Goal: Transaction & Acquisition: Purchase product/service

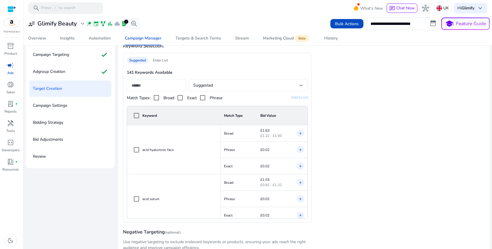
scroll to position [86, 0]
click at [98, 39] on div "Automation" at bounding box center [100, 38] width 22 height 4
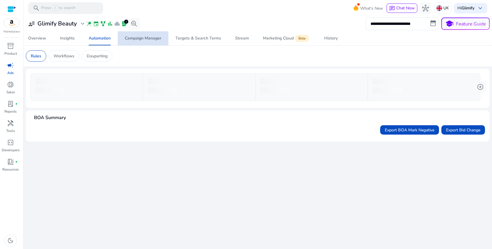
click at [145, 36] on div "Campaign Manager" at bounding box center [143, 38] width 37 height 4
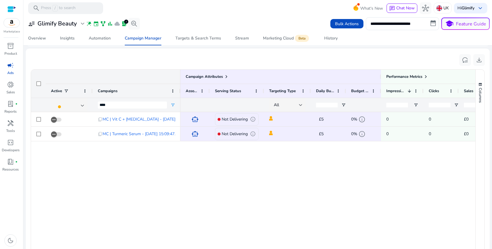
scroll to position [242, 0]
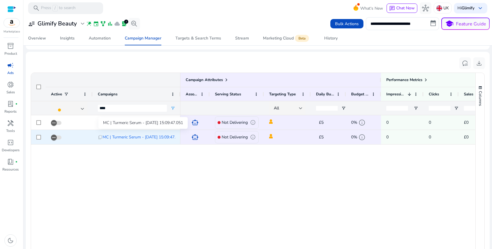
click at [152, 137] on span "MC | Turmeric Serum - [DATE] 15:09:47.051" at bounding box center [143, 137] width 80 height 12
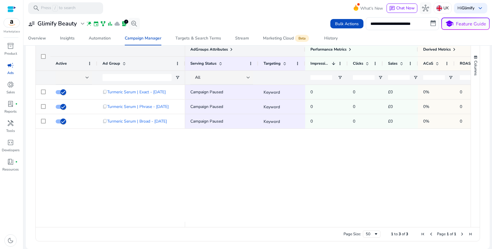
scroll to position [76, 0]
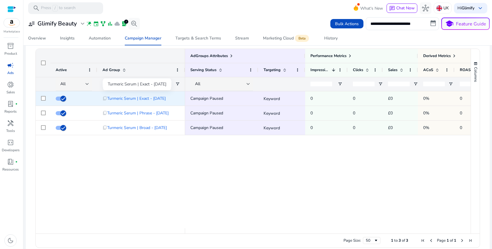
click at [155, 99] on span "Turmeric Serum | Exact - [DATE]" at bounding box center [136, 99] width 59 height 12
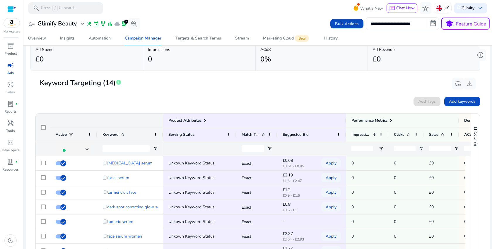
scroll to position [35, 0]
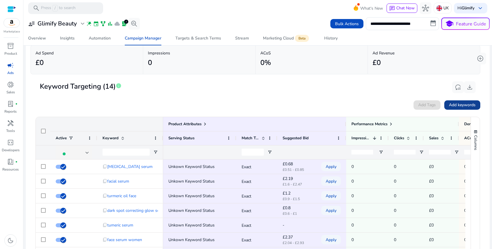
click at [456, 102] on span at bounding box center [463, 105] width 36 height 14
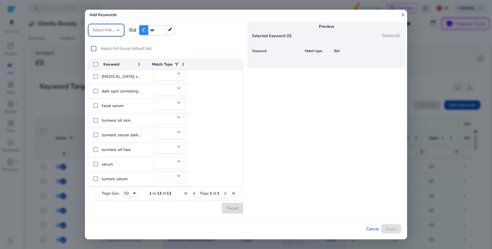
scroll to position [0, 0]
click at [99, 32] on span "Select Match Type" at bounding box center [109, 30] width 33 height 6
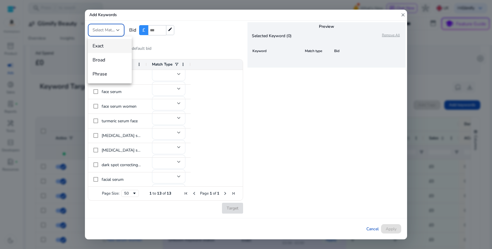
click at [99, 32] on div at bounding box center [246, 124] width 492 height 249
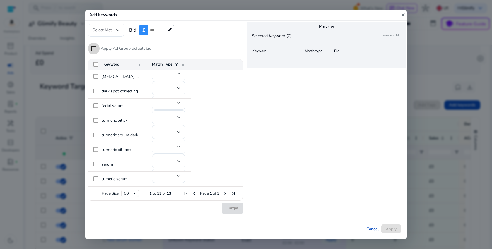
scroll to position [74, 0]
click at [371, 228] on span "Cancel" at bounding box center [373, 229] width 12 height 6
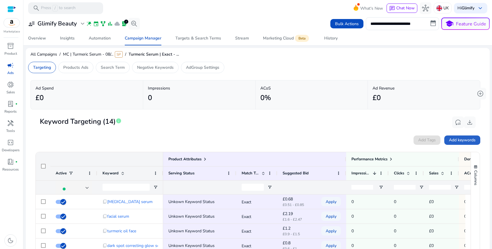
scroll to position [43, 0]
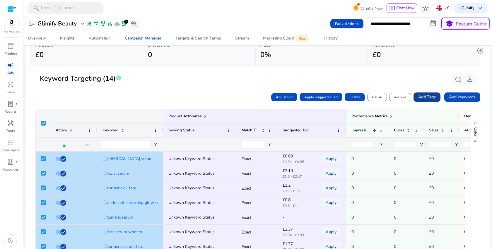
click at [427, 100] on span "Add Tags" at bounding box center [427, 97] width 18 height 6
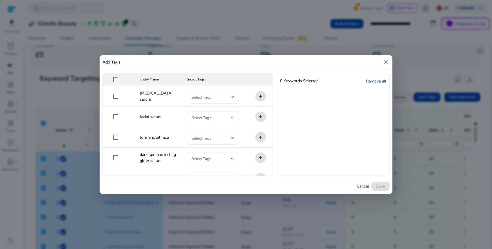
click at [223, 98] on span at bounding box center [211, 97] width 39 height 6
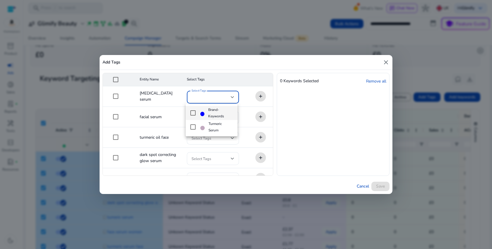
click at [223, 98] on div at bounding box center [246, 124] width 492 height 249
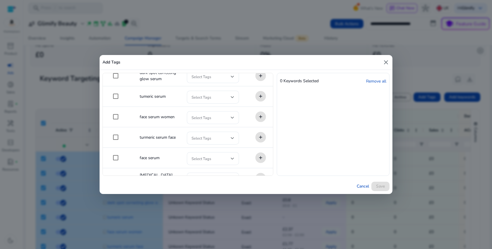
scroll to position [0, 0]
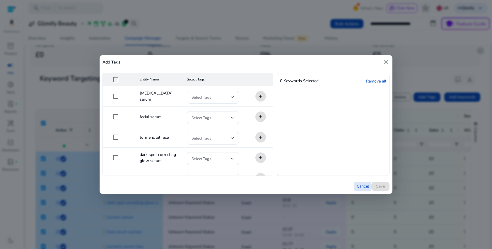
click at [361, 185] on span "Cancel" at bounding box center [363, 186] width 12 height 6
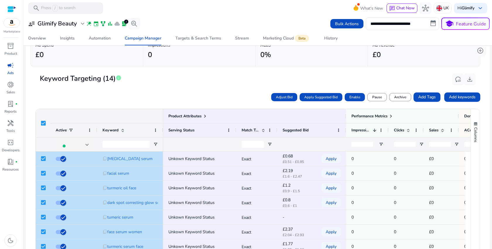
click at [217, 90] on mat-card-header "Keyword Targeting (14) info reset_settings download" at bounding box center [257, 82] width 445 height 16
click at [207, 40] on div "Targets & Search Terms" at bounding box center [199, 38] width 46 height 4
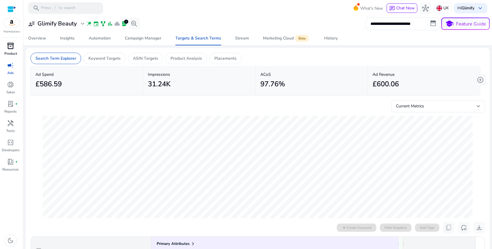
click at [12, 54] on p "Product" at bounding box center [10, 53] width 13 height 5
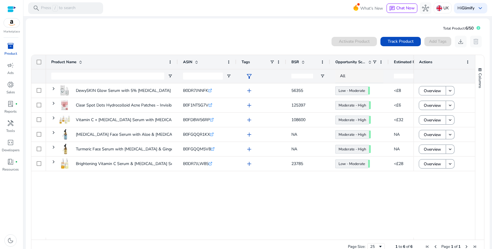
click at [435, 40] on div "Activate Product Track Product Add Tags download delete" at bounding box center [408, 42] width 153 height 12
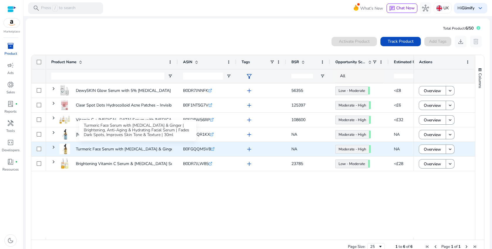
click at [84, 150] on p "Turmeric Face Serum with Hyaluronic Acid & Ginger | Brightening,..." at bounding box center [139, 149] width 127 height 12
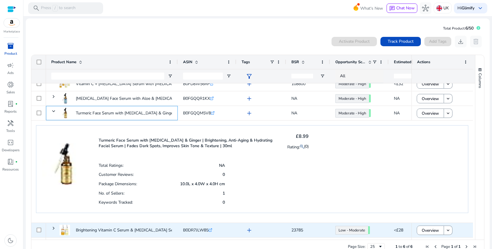
scroll to position [0, 0]
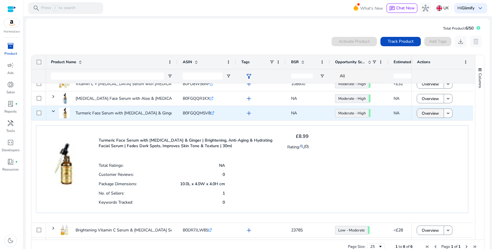
click at [434, 117] on span "Overview" at bounding box center [430, 114] width 17 height 12
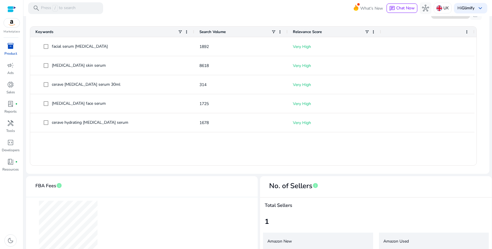
scroll to position [156, 0]
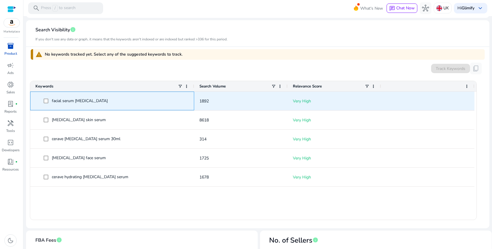
click at [88, 101] on span "facial serum hyaluronic acid" at bounding box center [80, 101] width 56 height 6
copy span "facial serum hyaluronic acid"
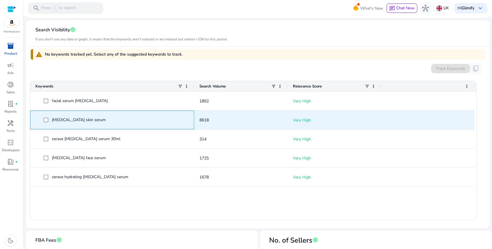
click at [79, 120] on span "hyaluronic acid skin serum" at bounding box center [79, 120] width 54 height 6
copy span "hyaluronic acid skin serum"
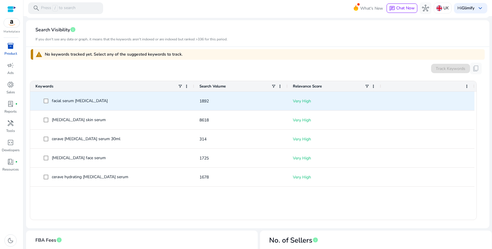
click at [76, 101] on span "facial serum hyaluronic acid" at bounding box center [80, 101] width 56 height 6
copy span "facial serum hyaluronic acid"
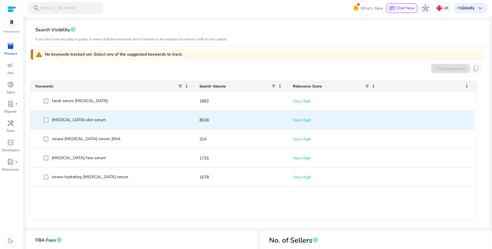
click at [92, 120] on span "hyaluronic acid skin serum" at bounding box center [79, 120] width 54 height 6
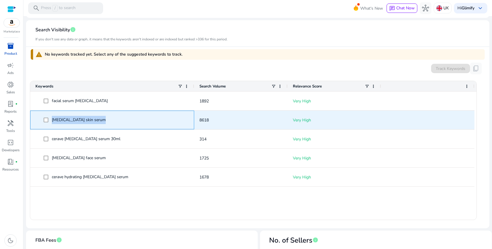
click at [92, 120] on span "hyaluronic acid skin serum" at bounding box center [79, 120] width 54 height 6
copy span "hyaluronic acid skin serum"
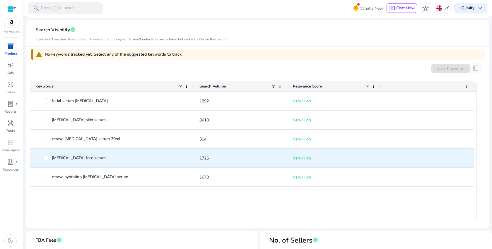
click at [94, 157] on span "hyaluronic acid face serum" at bounding box center [79, 158] width 54 height 6
click at [93, 157] on span "hyaluronic acid face serum" at bounding box center [79, 158] width 54 height 6
copy span "hyaluronic acid face serum"
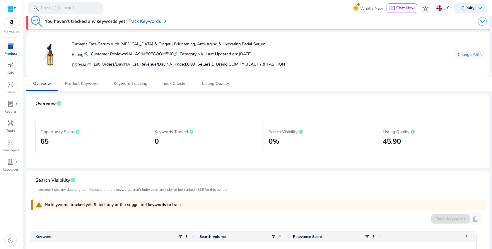
scroll to position [3, 0]
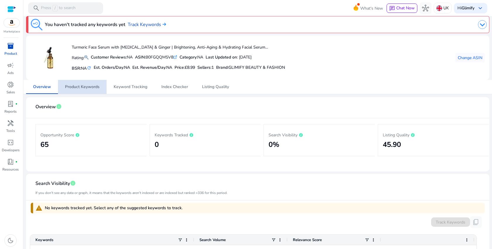
click at [88, 87] on span "Product Keywords" at bounding box center [82, 87] width 35 height 4
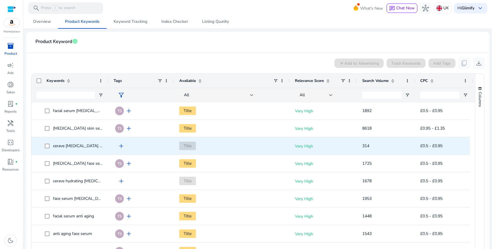
scroll to position [68, 0]
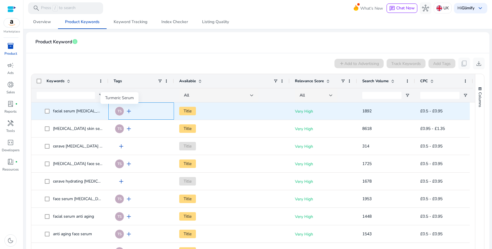
click at [120, 113] on div "TS" at bounding box center [119, 111] width 9 height 9
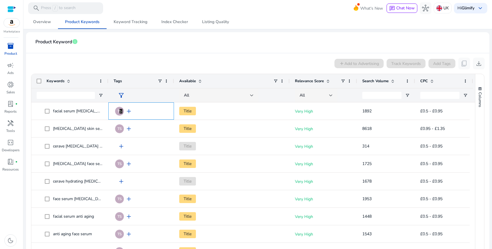
scroll to position [52, 0]
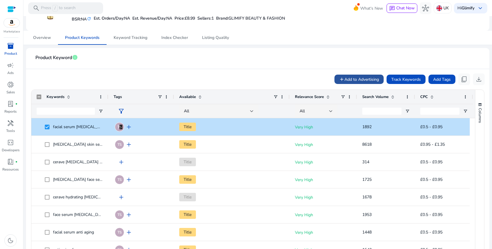
click at [376, 80] on span "Add to Advertising" at bounding box center [362, 79] width 35 height 6
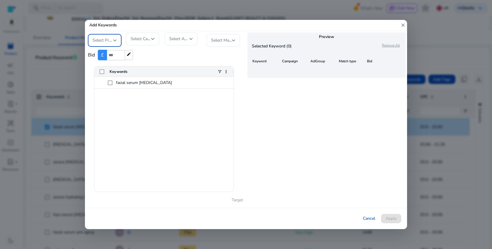
click at [110, 41] on span "Select Profile" at bounding box center [105, 41] width 24 height 6
click at [110, 41] on div at bounding box center [246, 124] width 492 height 249
click at [110, 41] on span "Select Profile" at bounding box center [105, 41] width 24 height 6
click at [108, 55] on span "Glimify Beauty" at bounding box center [110, 56] width 35 height 6
click at [144, 37] on span "Select Campaign" at bounding box center [146, 39] width 30 height 6
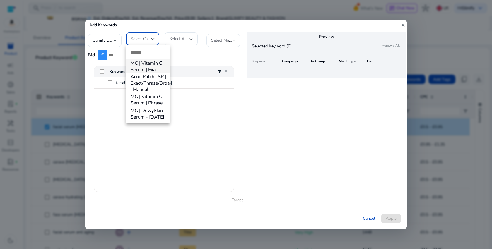
click at [223, 133] on div at bounding box center [246, 124] width 492 height 249
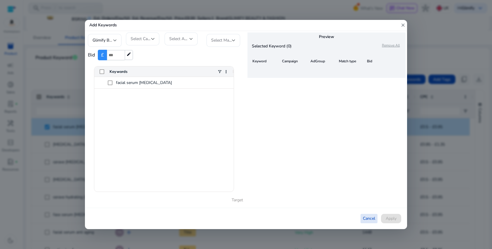
click at [365, 217] on span "Cancel" at bounding box center [369, 219] width 12 height 6
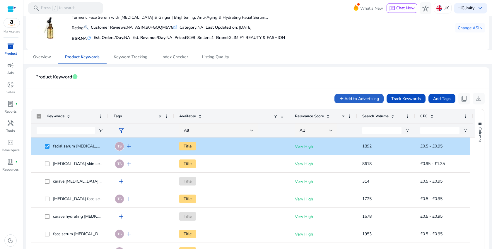
scroll to position [5, 0]
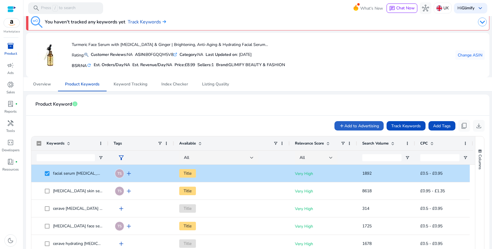
click at [120, 157] on span "filter_alt" at bounding box center [121, 157] width 7 height 7
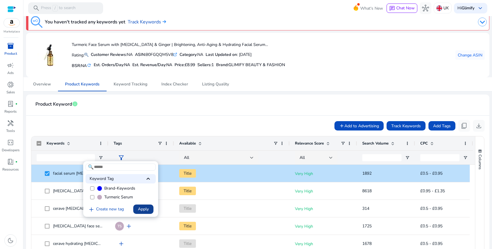
click at [141, 209] on span "Apply" at bounding box center [143, 209] width 11 height 6
click at [163, 120] on div at bounding box center [246, 124] width 492 height 249
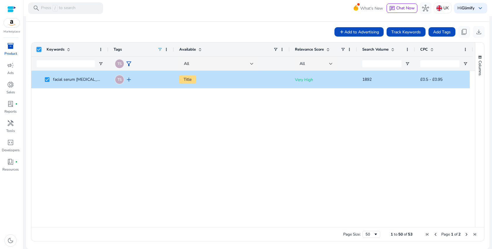
scroll to position [534, 0]
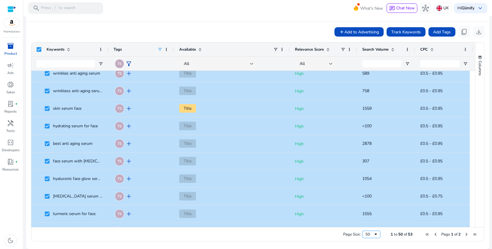
click at [368, 234] on div "50" at bounding box center [370, 234] width 8 height 5
click at [369, 235] on div "100" at bounding box center [370, 234] width 8 height 5
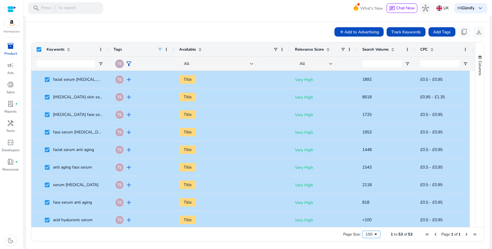
scroll to position [0, 0]
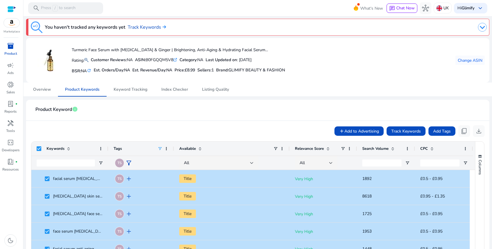
click at [266, 128] on div "add Add to Advertising Track Keywords Add Tags content_copy download" at bounding box center [258, 131] width 454 height 12
click at [345, 132] on span "Add to Advertising" at bounding box center [362, 131] width 35 height 6
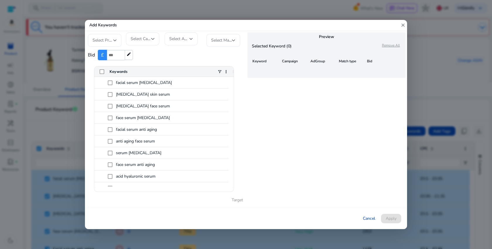
click at [117, 43] on div "Select Profile" at bounding box center [105, 40] width 34 height 13
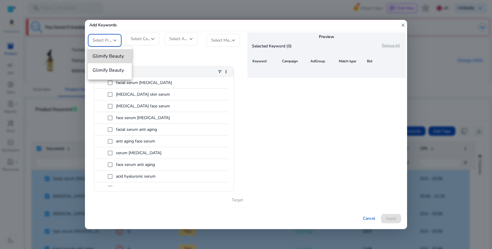
click at [106, 60] on mat-option "Glimify Beauty" at bounding box center [110, 56] width 44 height 14
click at [141, 39] on span "Select Campaign" at bounding box center [146, 39] width 30 height 6
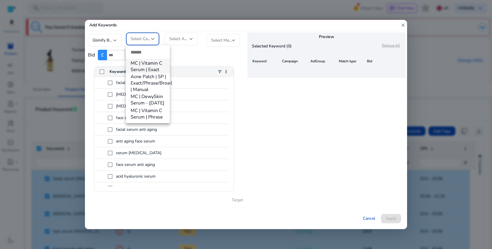
click at [368, 221] on div at bounding box center [246, 124] width 492 height 249
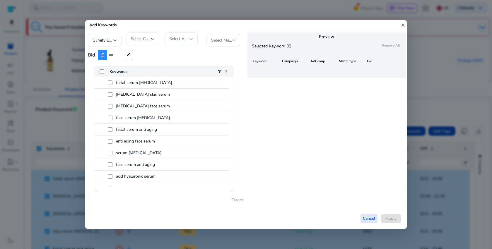
click at [368, 219] on span "Cancel" at bounding box center [369, 219] width 12 height 6
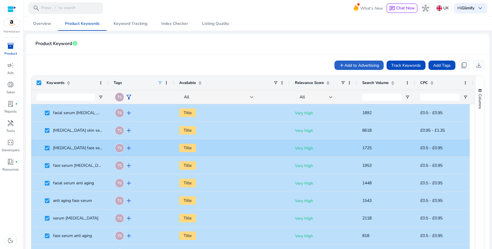
scroll to position [0, 5]
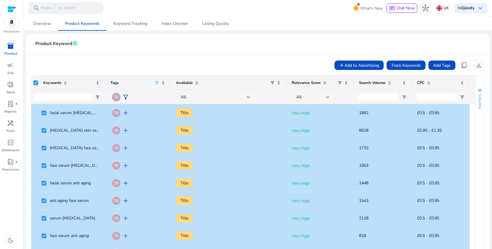
click at [479, 96] on span "Columns" at bounding box center [480, 101] width 5 height 15
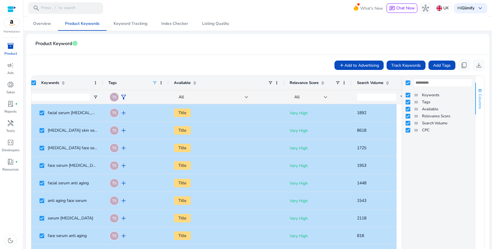
click at [479, 97] on span "Columns" at bounding box center [480, 101] width 5 height 15
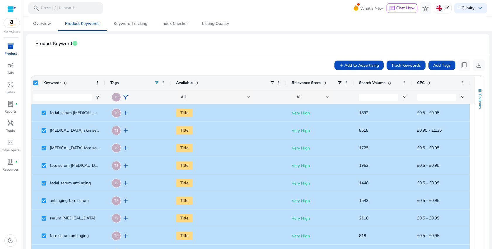
click at [479, 97] on span "Columns" at bounding box center [480, 101] width 5 height 15
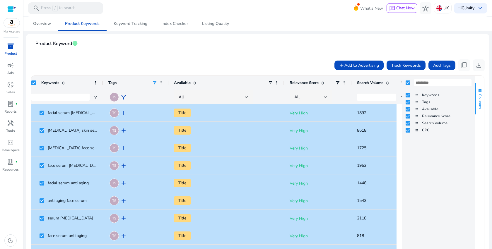
click at [479, 97] on span "Columns" at bounding box center [480, 101] width 5 height 15
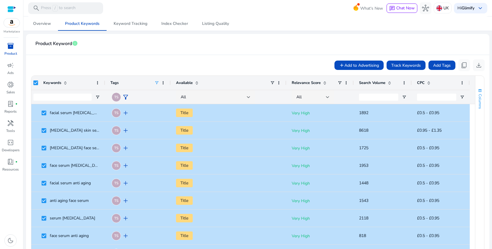
click at [479, 97] on span "Columns" at bounding box center [480, 101] width 5 height 15
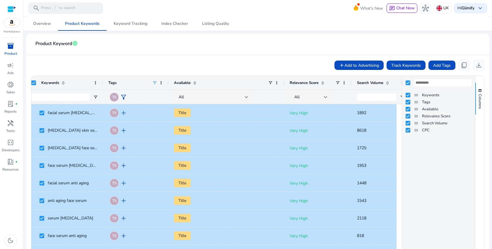
click at [245, 58] on app-product-keyword-grid "add Add to Advertising Track Keywords Add Tags content_copy download 1 to 53 of…" at bounding box center [258, 166] width 454 height 223
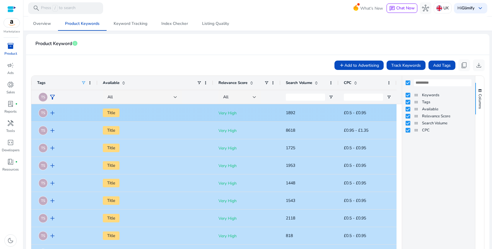
scroll to position [0, 0]
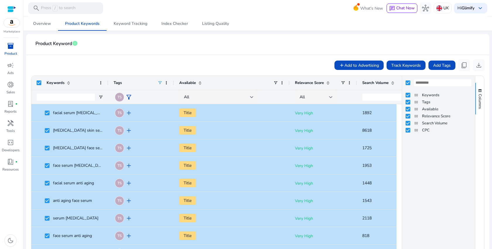
click at [192, 57] on app-product-keyword-grid "add Add to Advertising Track Keywords Add Tags content_copy download 1 to 53 of…" at bounding box center [258, 166] width 454 height 223
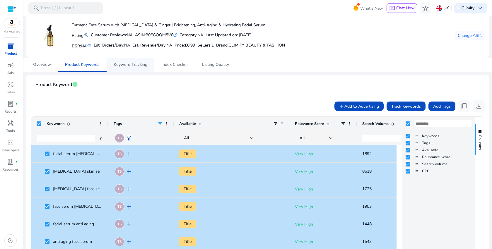
click at [143, 67] on span "Keyword Tracking" at bounding box center [131, 65] width 34 height 14
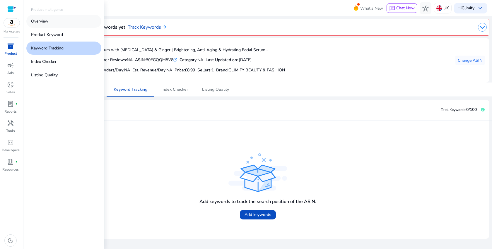
click at [49, 18] on link "Overview" at bounding box center [63, 21] width 75 height 13
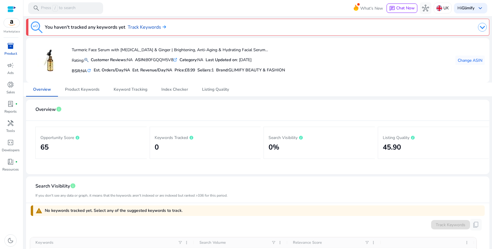
click at [11, 48] on span "inventory_2" at bounding box center [10, 45] width 7 height 7
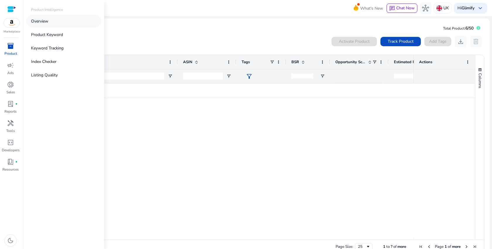
click at [49, 22] on link "Overview" at bounding box center [63, 21] width 75 height 13
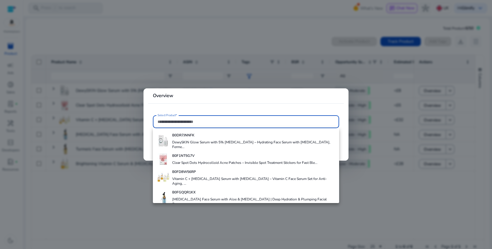
click at [152, 45] on div at bounding box center [246, 124] width 492 height 249
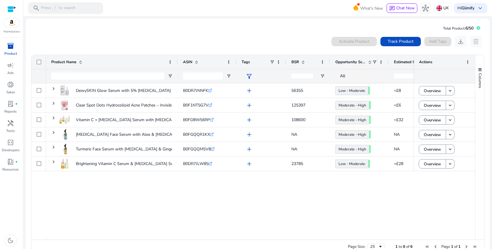
click at [8, 27] on img at bounding box center [12, 22] width 16 height 9
click at [30, 18] on div "We are getting things ready for you... Total Product: 6/50 0 products selected …" at bounding box center [258, 139] width 464 height 246
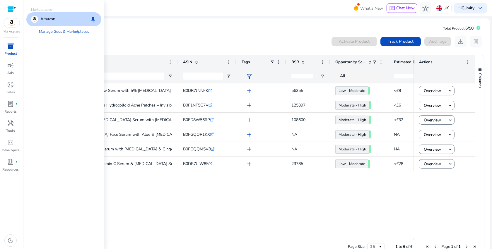
click at [40, 22] on div "Amazon" at bounding box center [43, 19] width 24 height 7
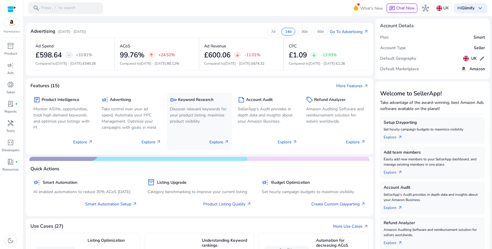
click at [219, 143] on p "Explore arrow_outward" at bounding box center [220, 142] width 20 height 6
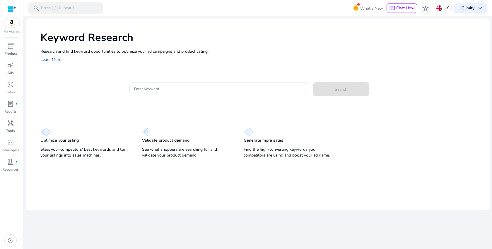
click at [11, 8] on div at bounding box center [11, 9] width 9 height 7
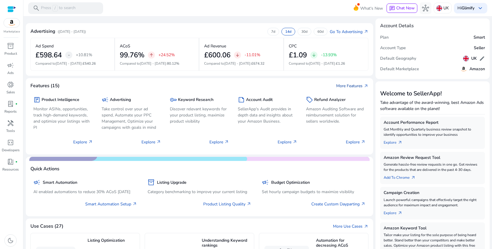
click at [351, 86] on link "More Features arrow_outward" at bounding box center [352, 86] width 32 height 6
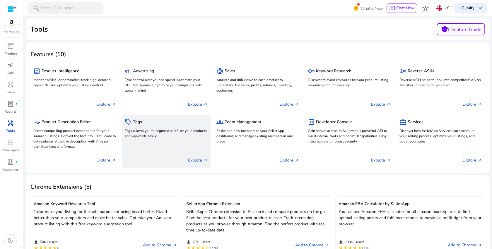
click at [198, 157] on div "Explore arrow_outward" at bounding box center [166, 158] width 83 height 15
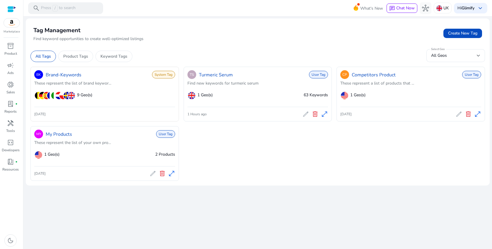
click at [162, 74] on span "System Tag" at bounding box center [163, 75] width 23 height 8
click at [306, 115] on span "edit" at bounding box center [305, 114] width 7 height 7
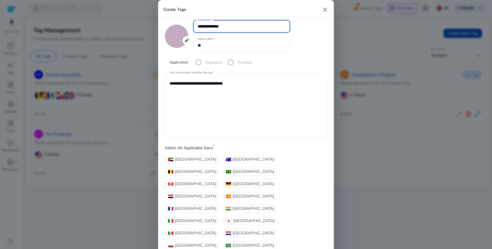
type input "*******"
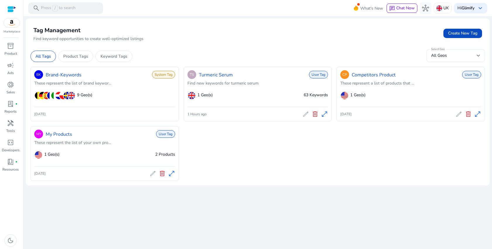
click at [326, 113] on span "open_in_full" at bounding box center [324, 114] width 7 height 7
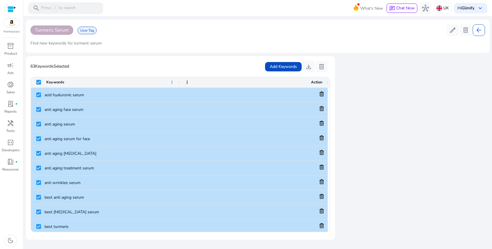
click at [171, 84] on span at bounding box center [172, 82] width 5 height 5
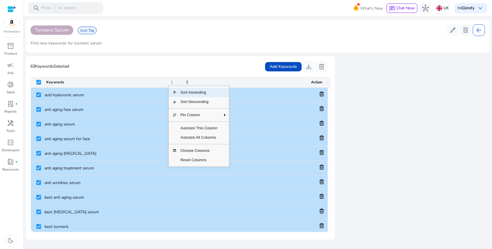
click at [171, 84] on span at bounding box center [172, 82] width 5 height 5
click at [109, 57] on mat-card "63 Keywords Selected Add Keywords download delete Press ENTER to sort. Press Sp…" at bounding box center [180, 148] width 309 height 184
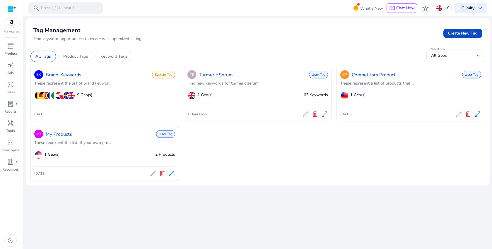
click at [304, 115] on span "edit" at bounding box center [305, 114] width 7 height 7
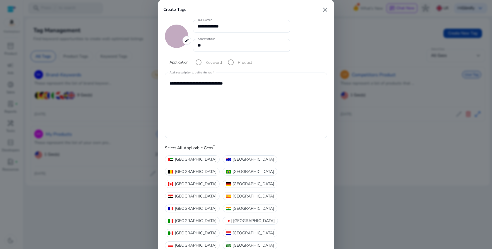
type input "*******"
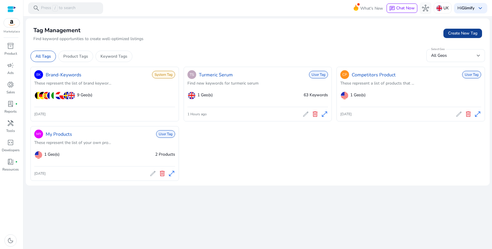
click at [467, 33] on span "Create New Tag" at bounding box center [462, 33] width 29 height 6
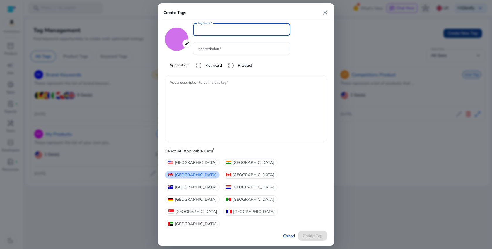
type input "*******"
type input "**********"
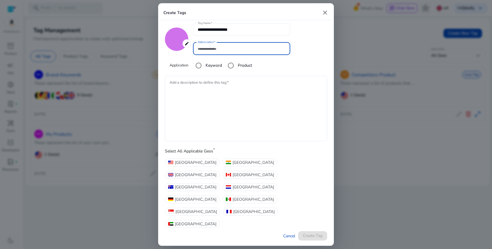
click at [207, 55] on div at bounding box center [242, 48] width 88 height 13
type input "*"
type input "**"
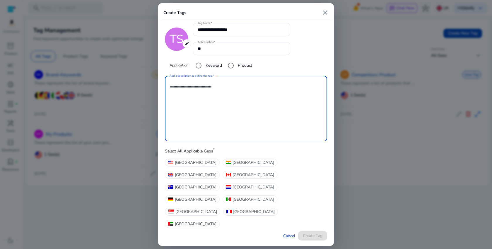
click at [205, 105] on textarea "Add a description to define this tag" at bounding box center [246, 109] width 153 height 60
type textarea "**********"
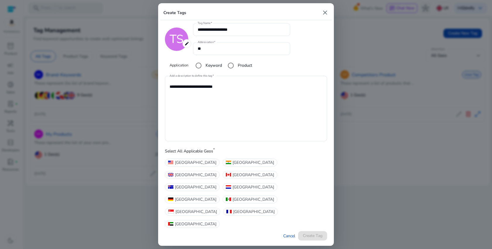
click at [217, 178] on span "[GEOGRAPHIC_DATA]" at bounding box center [196, 175] width 42 height 6
click at [318, 233] on span "Create Tag" at bounding box center [313, 236] width 20 height 6
type input "*******"
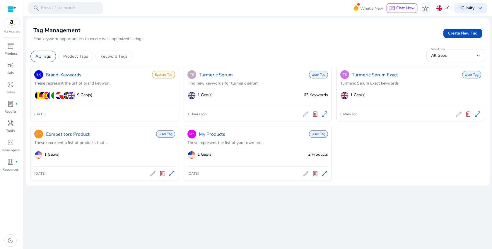
click at [305, 114] on span "edit" at bounding box center [305, 114] width 7 height 7
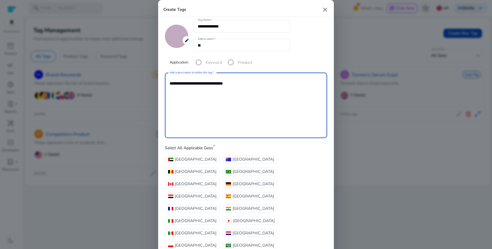
click at [249, 104] on textarea "**********" at bounding box center [246, 106] width 153 height 60
click at [234, 31] on div "**********" at bounding box center [242, 26] width 88 height 13
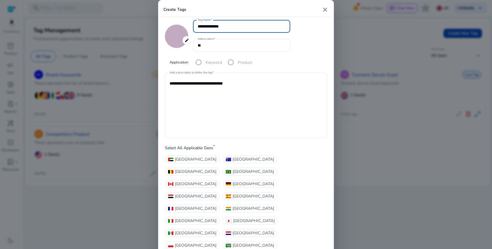
click at [234, 30] on input "**********" at bounding box center [242, 26] width 88 height 6
type input "**********"
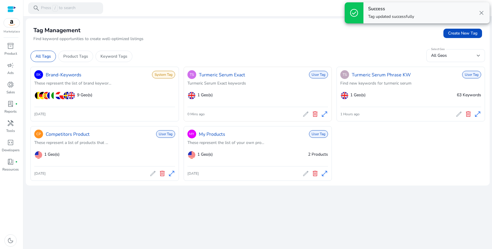
click at [305, 115] on span "edit" at bounding box center [305, 114] width 7 height 7
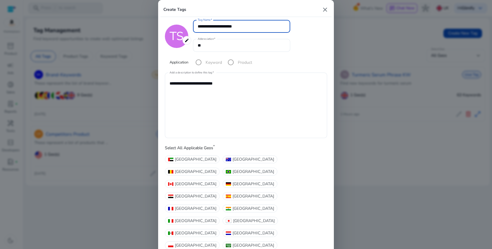
type input "**********"
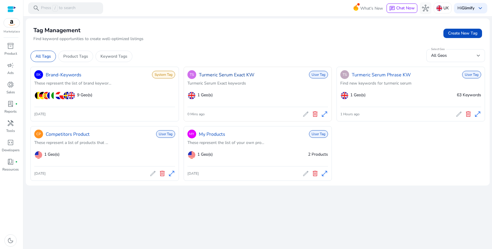
click at [250, 77] on link "Turmeric Serum Exact KW" at bounding box center [227, 74] width 56 height 7
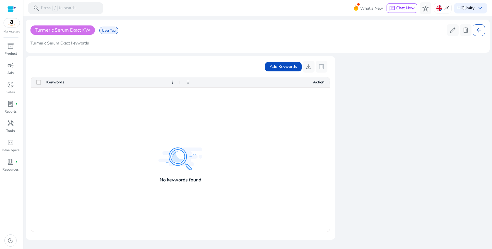
click at [477, 29] on span "arrow_back" at bounding box center [479, 30] width 7 height 7
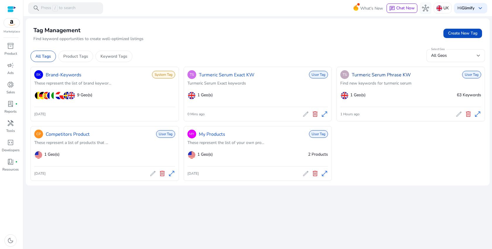
click at [390, 76] on link "Turmeric Serum Phrase KW" at bounding box center [381, 74] width 59 height 7
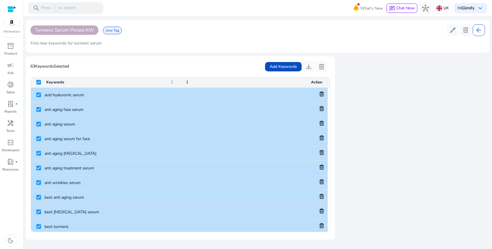
click at [172, 82] on span at bounding box center [172, 82] width 5 height 5
click at [226, 68] on div "63 Keywords Selected Add Keywords download delete" at bounding box center [180, 67] width 300 height 12
click at [13, 8] on div at bounding box center [11, 9] width 9 height 7
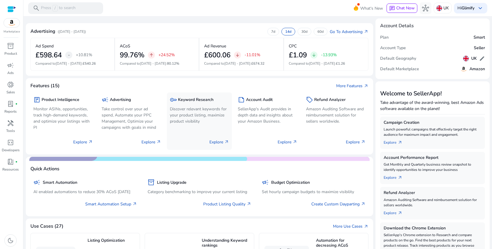
click at [199, 118] on p "Discover relevant keywords for your product listing, maximize product visibility" at bounding box center [199, 115] width 59 height 18
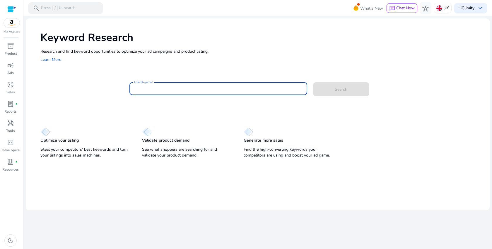
click at [267, 89] on input "Enter Keyword" at bounding box center [218, 89] width 168 height 6
click at [10, 19] on img at bounding box center [12, 22] width 16 height 9
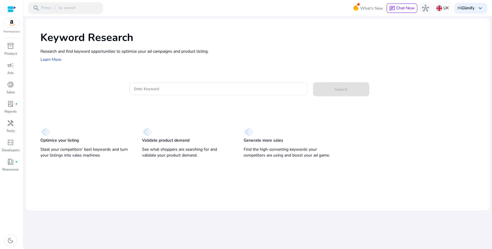
click at [11, 10] on div at bounding box center [11, 9] width 9 height 7
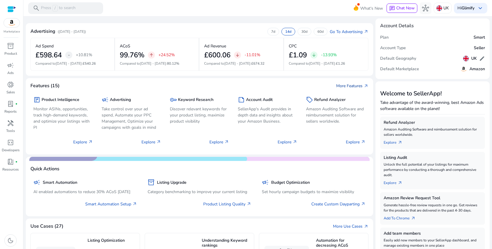
click at [356, 86] on link "More Features arrow_outward" at bounding box center [352, 86] width 32 height 6
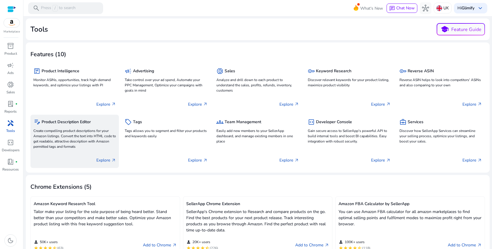
click at [95, 160] on div "Explore arrow_outward" at bounding box center [74, 158] width 83 height 15
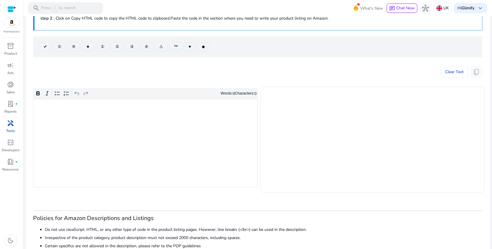
scroll to position [29, 0]
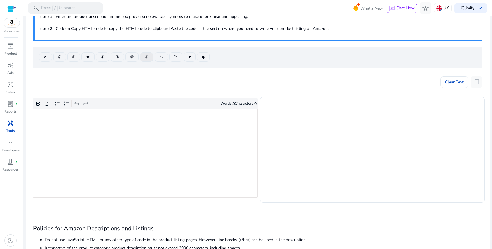
click at [149, 59] on span "④" at bounding box center [147, 57] width 4 height 6
type textarea "*********"
click at [106, 172] on div "**" at bounding box center [145, 153] width 225 height 88
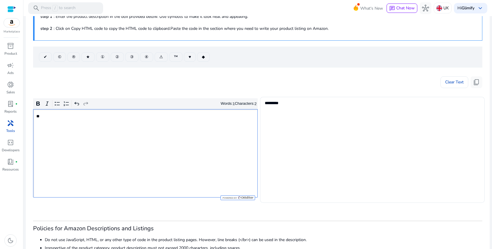
type textarea "********"
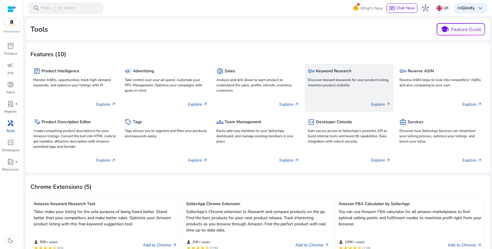
click at [344, 82] on p "Discover relevant keywords for your product listing, maximize product visibility" at bounding box center [349, 82] width 83 height 11
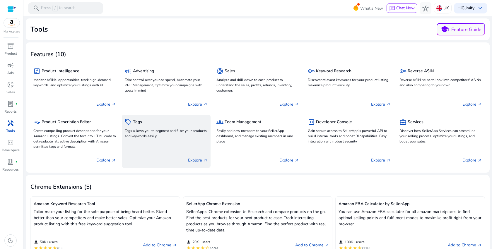
click at [153, 133] on p "Tags allows you to segment and filter your products and keywords easily" at bounding box center [166, 133] width 83 height 11
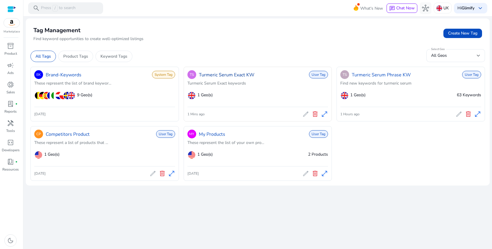
click at [212, 76] on link "Turmeric Serum Exact KW" at bounding box center [227, 74] width 56 height 7
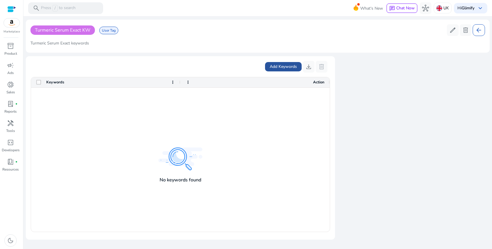
click at [280, 65] on span "Add Keywords" at bounding box center [283, 67] width 27 height 6
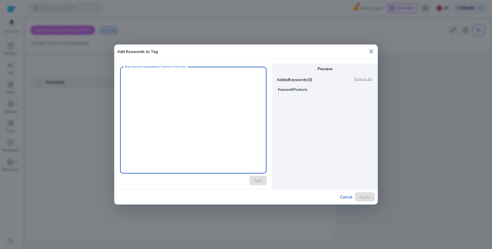
click at [225, 101] on textarea "Enter keyword separated by Comma or New line." at bounding box center [193, 120] width 137 height 101
click at [346, 200] on span "Cancel" at bounding box center [346, 197] width 12 height 6
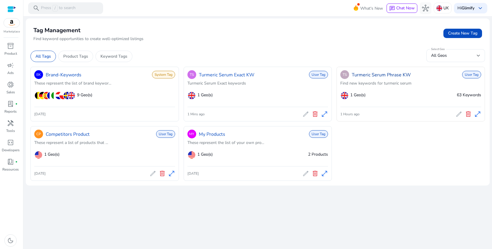
click at [382, 75] on link "Turmeric Serum Phrase KW" at bounding box center [381, 74] width 59 height 7
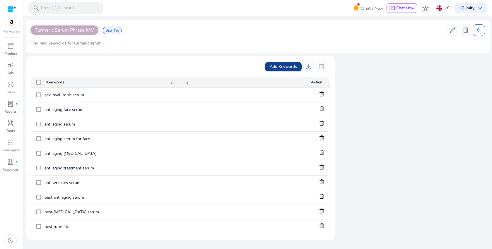
click at [286, 68] on span "Add Keywords" at bounding box center [283, 67] width 27 height 6
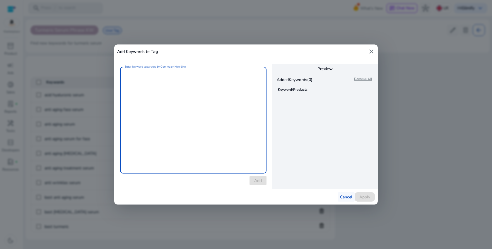
click at [342, 195] on span "Cancel" at bounding box center [346, 197] width 12 height 6
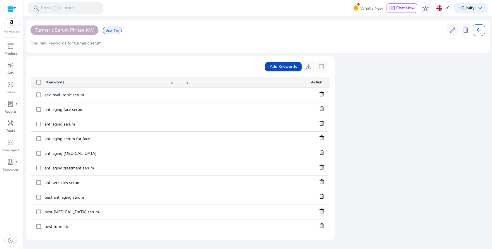
click at [89, 29] on span "Turmeric Serum Phrase KW" at bounding box center [64, 30] width 59 height 6
click at [114, 30] on span "User Tag" at bounding box center [112, 31] width 19 height 8
click at [305, 67] on span "download" at bounding box center [308, 66] width 7 height 7
click at [12, 10] on div at bounding box center [11, 9] width 9 height 7
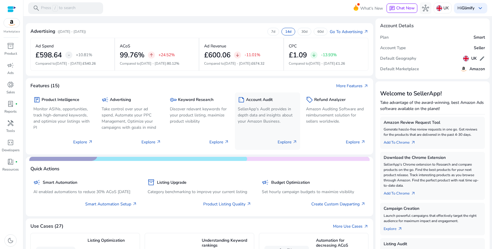
click at [260, 113] on p "SellerApp's Audit provides in depth data and insights about your Amazon Busines…" at bounding box center [267, 115] width 59 height 18
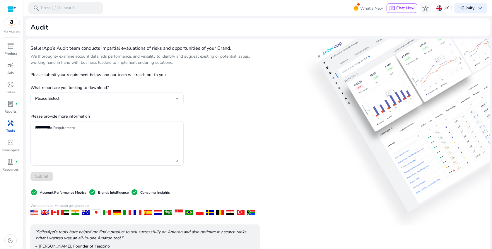
scroll to position [53, 0]
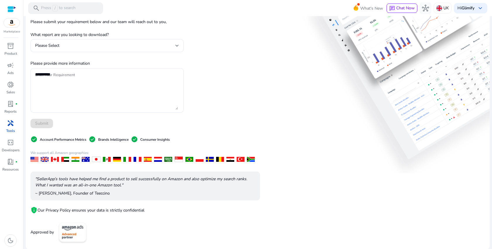
click at [110, 140] on p "Brands Intelligence" at bounding box center [113, 139] width 30 height 5
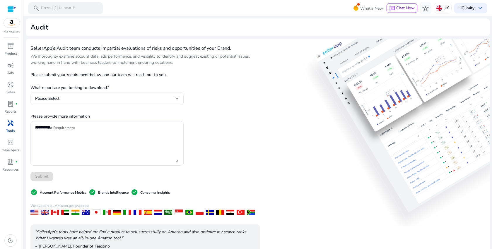
click at [143, 99] on div "Please Select" at bounding box center [105, 99] width 140 height 6
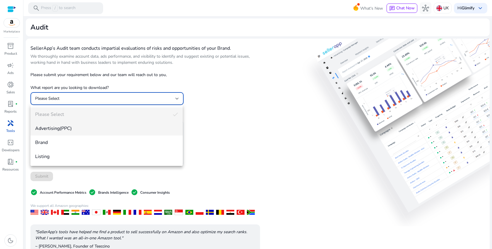
click at [115, 131] on span "Advertising(PPC)" at bounding box center [106, 128] width 143 height 6
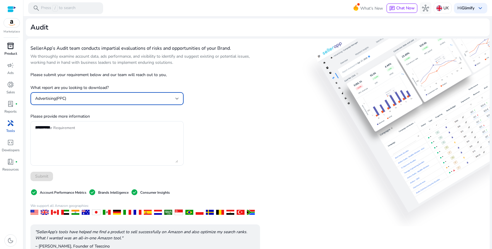
click at [13, 52] on p "Product" at bounding box center [10, 53] width 13 height 5
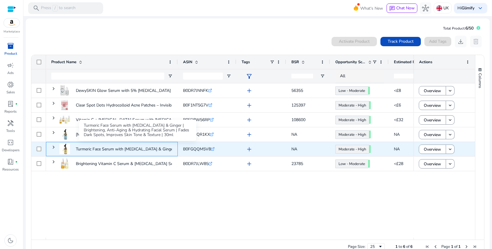
click at [160, 150] on p "Turmeric Face Serum with [MEDICAL_DATA] & Ginger | Brightening,..." at bounding box center [139, 149] width 127 height 12
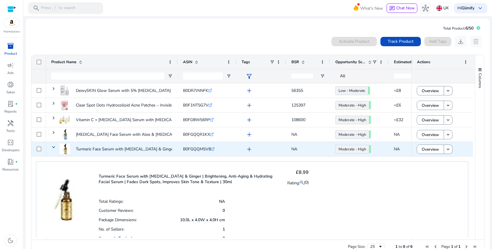
click at [198, 150] on span "B0FGQQM5V8" at bounding box center [197, 150] width 28 height 6
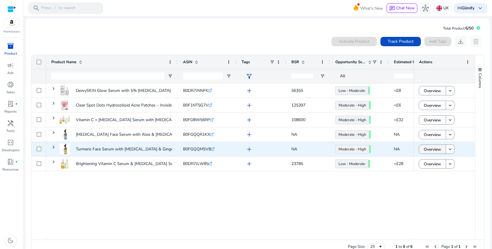
click at [438, 153] on span "Overview" at bounding box center [432, 150] width 17 height 12
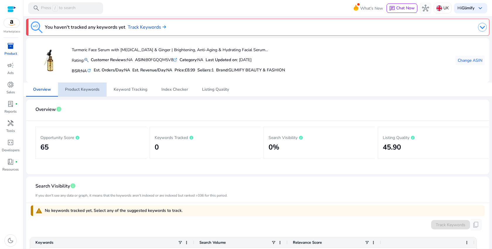
click at [87, 89] on span "Product Keywords" at bounding box center [82, 90] width 35 height 4
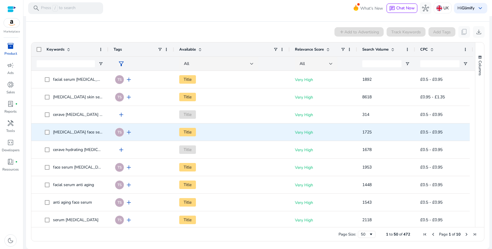
scroll to position [78, 0]
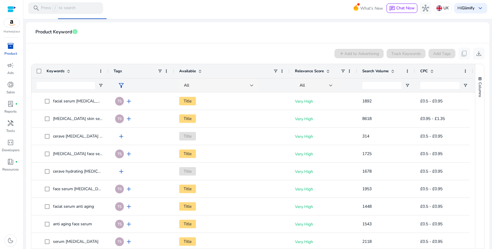
click at [254, 85] on div "All" at bounding box center [218, 86] width 79 height 14
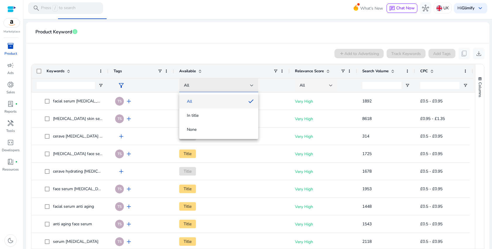
click at [254, 85] on div at bounding box center [246, 124] width 492 height 249
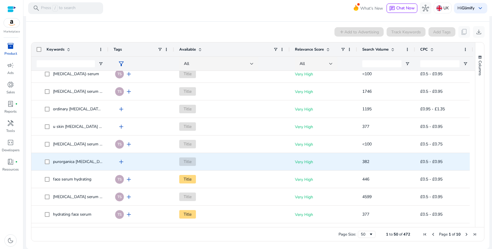
scroll to position [0, 0]
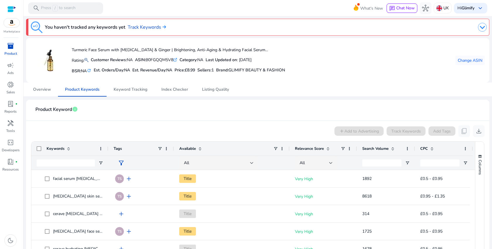
click at [216, 125] on app-product-keyword-grid "add Add to Advertising Track Keywords Add Tags content_copy download 1 to 50 of…" at bounding box center [258, 232] width 454 height 223
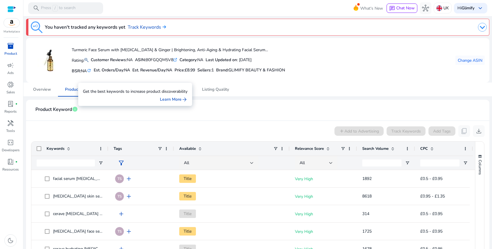
click at [76, 109] on span "info" at bounding box center [75, 109] width 6 height 6
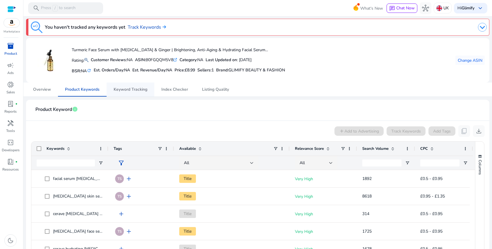
click at [140, 91] on span "Keyword Tracking" at bounding box center [131, 90] width 34 height 4
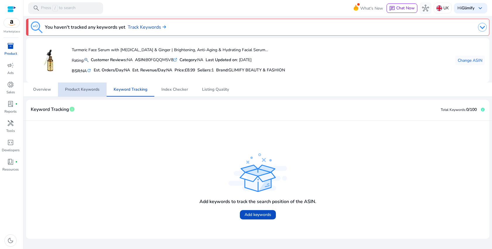
click at [86, 92] on span "Product Keywords" at bounding box center [82, 90] width 35 height 4
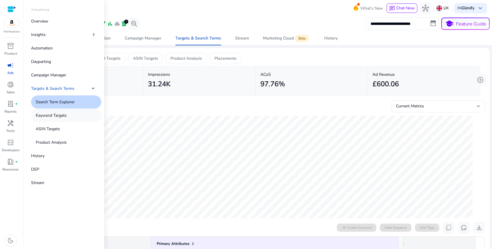
click at [64, 117] on p "Keyword Targets" at bounding box center [51, 116] width 31 height 6
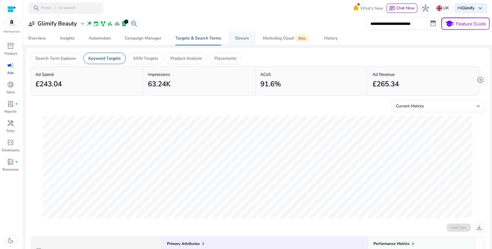
click at [241, 40] on div "Stream" at bounding box center [242, 38] width 14 height 4
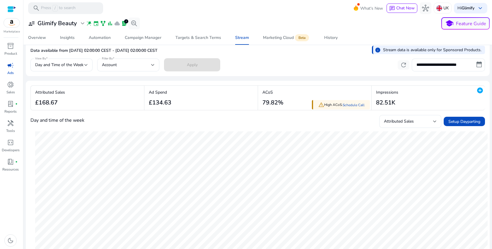
scroll to position [6, 0]
click at [277, 42] on span "Marketing Cloud Beta" at bounding box center [286, 38] width 47 height 14
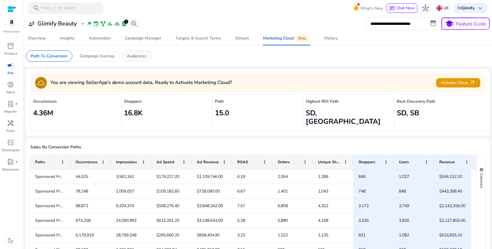
click at [135, 56] on p "Audiences" at bounding box center [137, 56] width 20 height 6
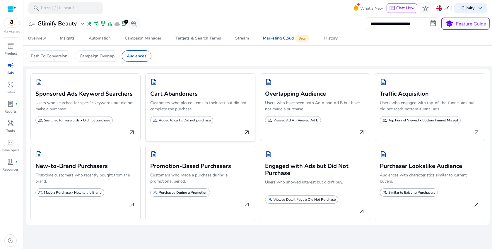
click at [200, 121] on p "Added to cart x Did not purchase" at bounding box center [185, 120] width 52 height 5
click at [86, 121] on p "Searched for keywords x Did not purchase" at bounding box center [77, 120] width 66 height 5
click at [156, 38] on div "Campaign Manager" at bounding box center [143, 38] width 37 height 4
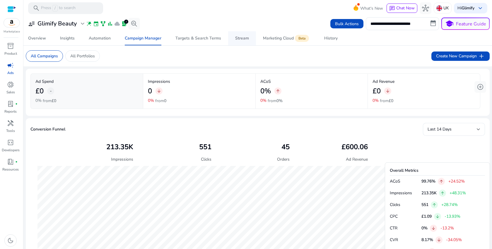
click at [239, 39] on div "Stream" at bounding box center [242, 38] width 14 height 4
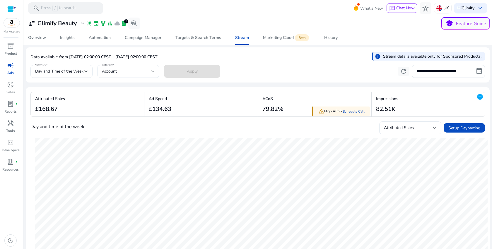
click at [119, 69] on div "Account" at bounding box center [126, 71] width 49 height 6
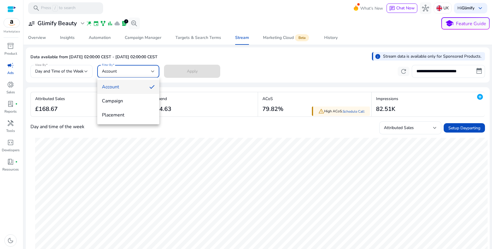
click at [119, 69] on div at bounding box center [246, 124] width 492 height 249
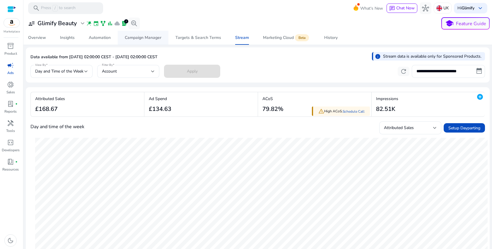
click at [143, 40] on div "Campaign Manager" at bounding box center [143, 38] width 37 height 4
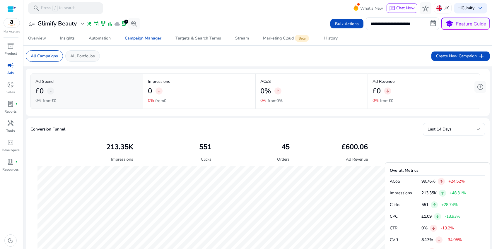
click at [79, 57] on p "All Portfolios" at bounding box center [82, 56] width 25 height 6
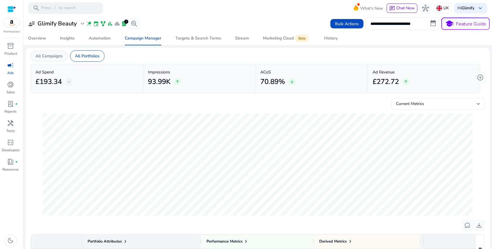
click at [46, 60] on div "All Campaigns" at bounding box center [48, 55] width 37 height 11
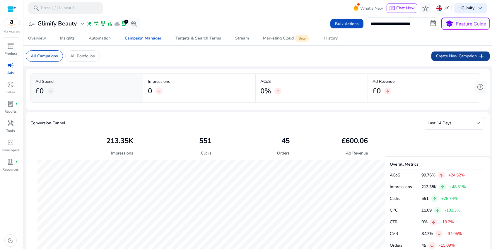
click at [464, 56] on span "Create New Campaign add" at bounding box center [460, 56] width 49 height 7
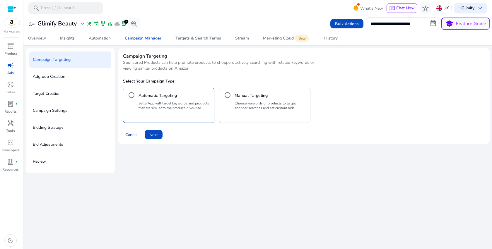
click at [236, 108] on p "Choose keywords or products to target shopper searches and set custom bids." at bounding box center [271, 105] width 73 height 9
click at [156, 135] on span "Next" at bounding box center [153, 135] width 8 height 6
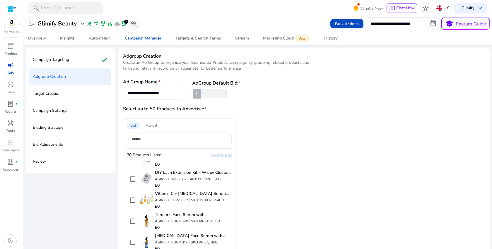
scroll to position [32, 0]
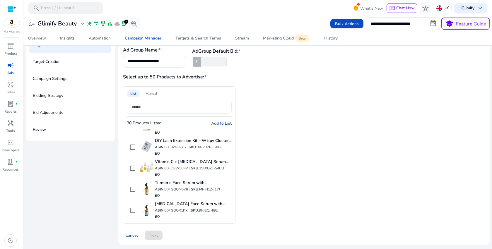
click at [216, 126] on div "Add to List" at bounding box center [221, 123] width 21 height 7
click at [217, 124] on span "Add to List" at bounding box center [221, 124] width 21 height 6
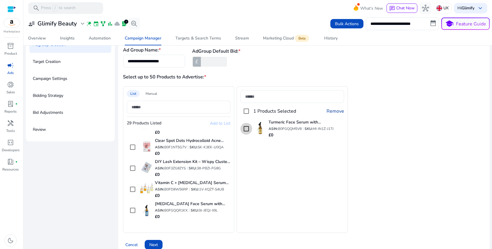
scroll to position [41, 0]
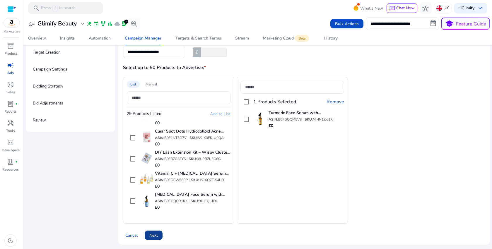
click at [158, 233] on span "Next" at bounding box center [153, 236] width 8 height 6
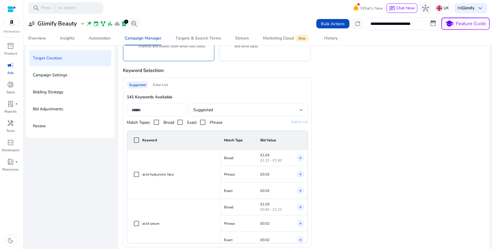
scroll to position [33, 0]
click at [275, 107] on div "Suggested" at bounding box center [246, 110] width 106 height 6
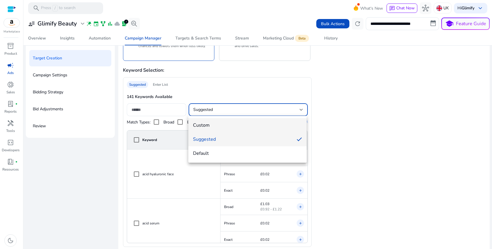
click at [237, 126] on span "Custom" at bounding box center [247, 125] width 109 height 6
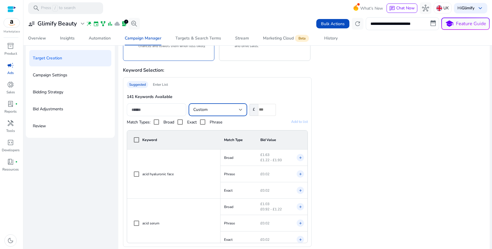
scroll to position [0, 0]
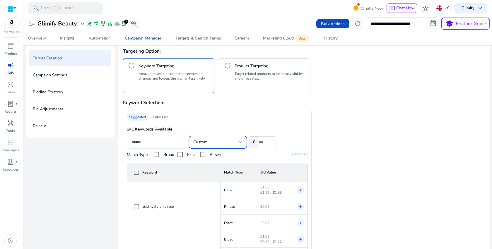
click at [161, 116] on div "Enter List" at bounding box center [161, 117] width 20 height 7
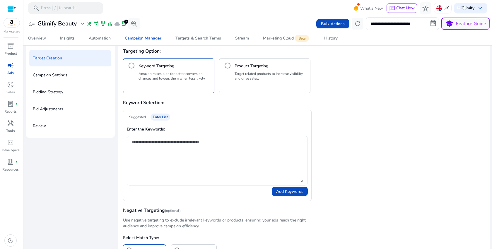
click at [252, 69] on div "Product Targeting" at bounding box center [265, 66] width 86 height 12
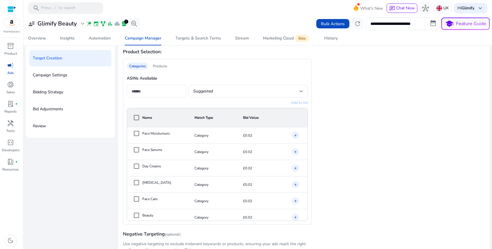
scroll to position [49, 0]
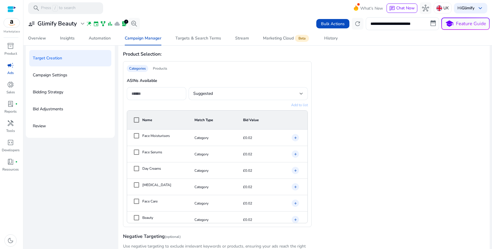
click at [157, 67] on div "Products" at bounding box center [160, 68] width 19 height 7
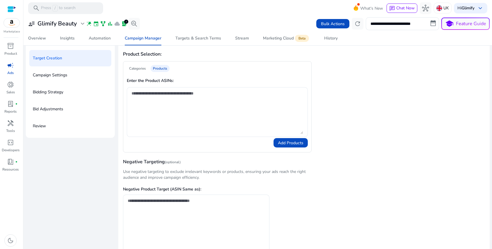
click at [138, 69] on div "Categories" at bounding box center [137, 68] width 21 height 7
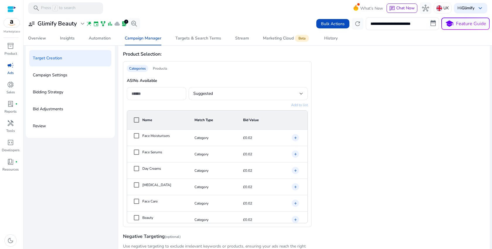
scroll to position [0, 0]
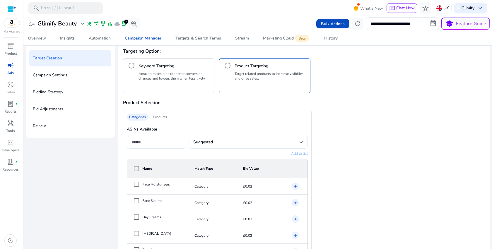
click at [186, 78] on p "Amazon raises bids for better conversion chances and lowers them when less like…" at bounding box center [175, 75] width 73 height 9
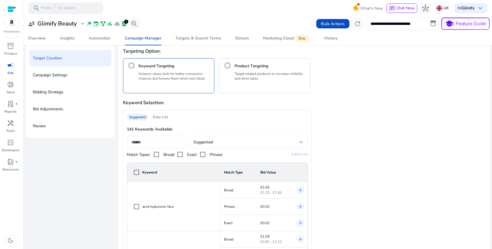
click at [248, 139] on div "Suggested" at bounding box center [248, 142] width 110 height 7
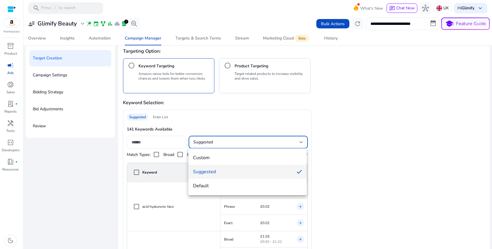
click at [371, 162] on div at bounding box center [246, 124] width 492 height 249
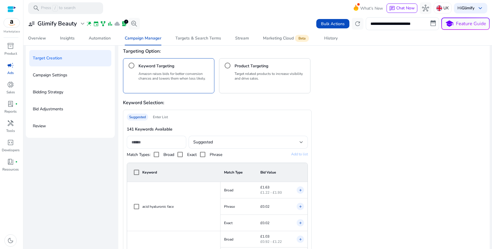
click at [44, 130] on p "Review" at bounding box center [39, 126] width 13 height 9
click at [45, 125] on p "Review" at bounding box center [39, 126] width 13 height 9
click at [9, 51] on p "Product" at bounding box center [10, 53] width 13 height 5
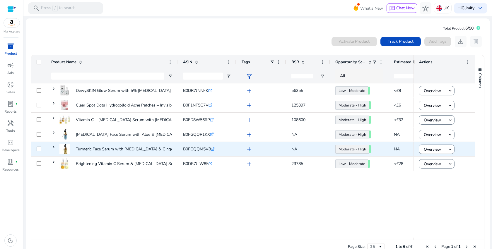
click at [246, 149] on span "add" at bounding box center [249, 149] width 7 height 7
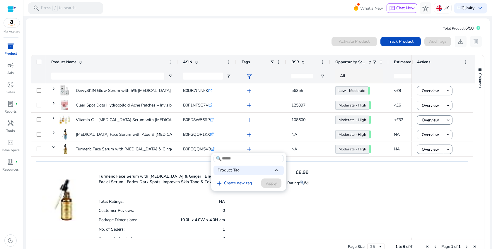
click at [276, 170] on span "keyboard_arrow_up" at bounding box center [276, 170] width 7 height 7
click at [319, 184] on div at bounding box center [246, 124] width 492 height 249
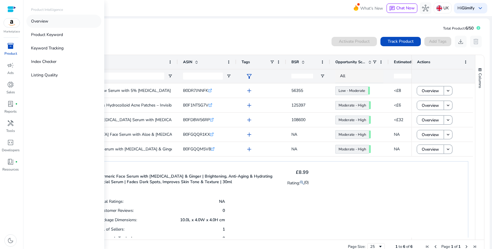
click at [48, 19] on p "Overview" at bounding box center [39, 21] width 17 height 6
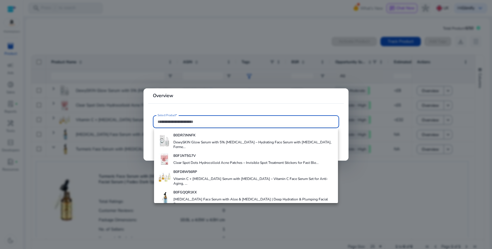
click at [193, 46] on div at bounding box center [246, 124] width 492 height 249
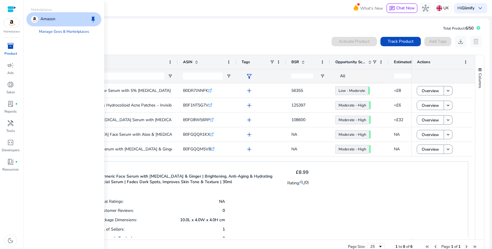
click at [44, 19] on p "Amazon" at bounding box center [47, 19] width 15 height 7
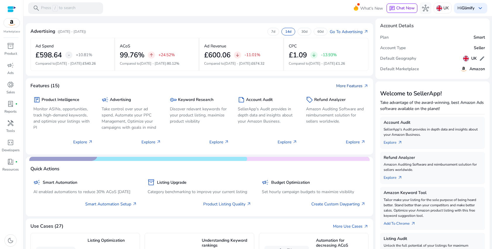
click at [347, 85] on link "More Features arrow_outward" at bounding box center [352, 86] width 32 height 6
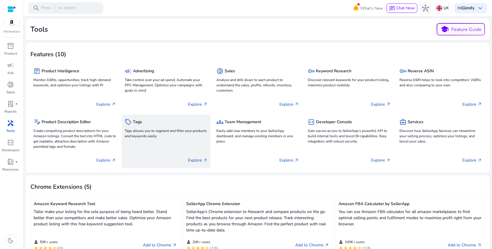
click at [147, 137] on p "Tags allows you to segment and filter your products and keywords easily" at bounding box center [166, 133] width 83 height 11
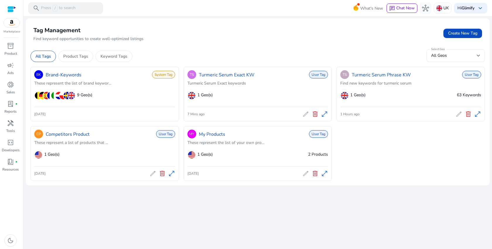
click at [257, 76] on div "TS Turmeric Serum Exact KW User Tag" at bounding box center [258, 74] width 141 height 11
click at [233, 76] on link "Turmeric Serum Exact KW" at bounding box center [227, 74] width 56 height 7
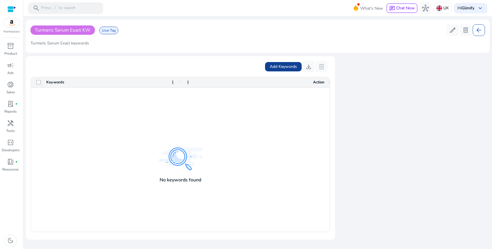
click at [280, 66] on span "Add Keywords" at bounding box center [283, 67] width 27 height 6
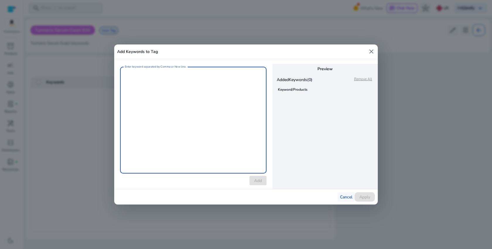
click at [346, 196] on span "Cancel" at bounding box center [346, 197] width 12 height 6
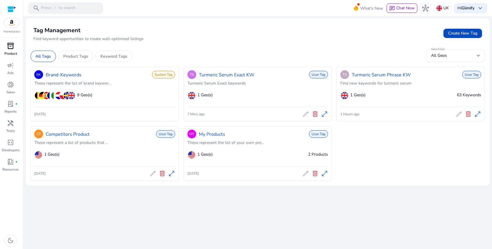
click at [16, 45] on div "inventory_2" at bounding box center [10, 45] width 16 height 9
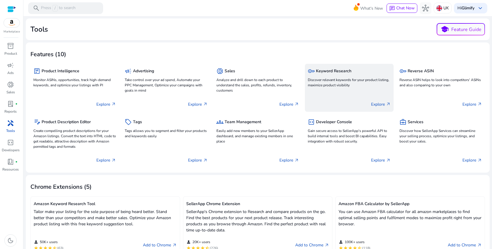
click at [342, 82] on p "Discover relevant keywords for your product listing, maximize product visibility" at bounding box center [349, 82] width 83 height 11
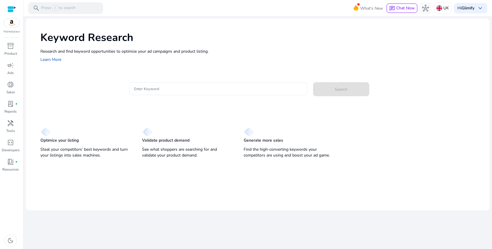
click at [181, 87] on input "Enter Keyword" at bounding box center [218, 89] width 168 height 6
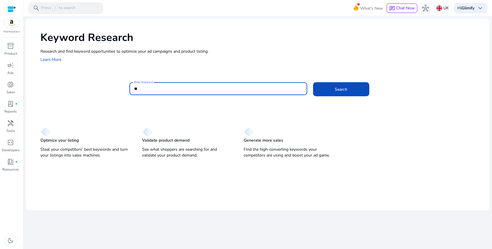
type input "***"
click at [313, 82] on button "Search" at bounding box center [341, 89] width 56 height 14
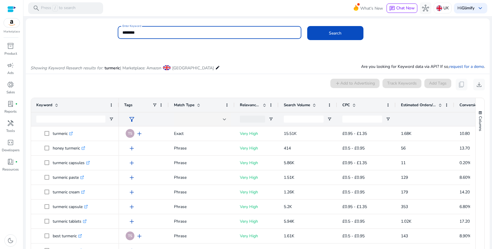
click at [131, 121] on span "filter_alt" at bounding box center [131, 119] width 7 height 7
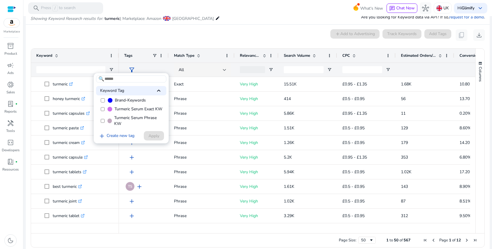
scroll to position [50, 0]
click at [143, 125] on span "Turmeric Serum Phrase KW" at bounding box center [138, 121] width 49 height 12
click at [156, 139] on span "Apply" at bounding box center [154, 136] width 11 height 6
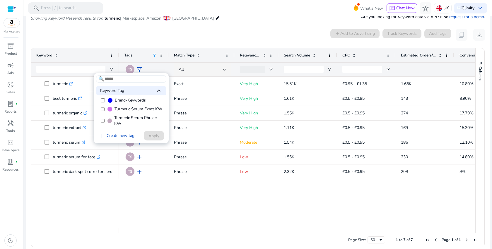
click at [223, 167] on div at bounding box center [246, 124] width 492 height 249
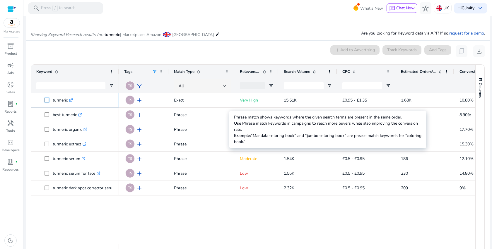
scroll to position [0, 0]
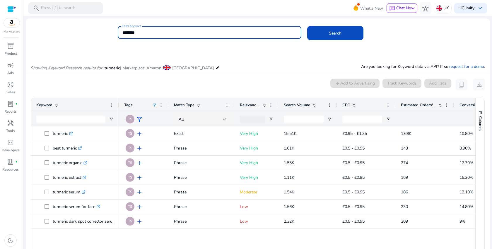
click at [151, 32] on input "********" at bounding box center [209, 32] width 174 height 6
click at [307, 26] on button "Search" at bounding box center [335, 33] width 56 height 14
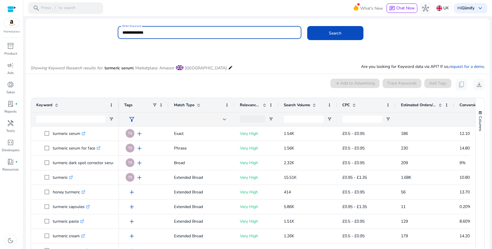
click at [133, 118] on span "filter_alt" at bounding box center [131, 119] width 7 height 7
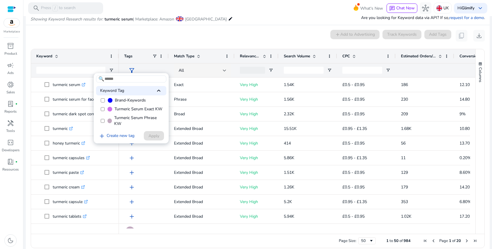
scroll to position [50, 0]
click at [152, 137] on span "Apply" at bounding box center [154, 136] width 11 height 6
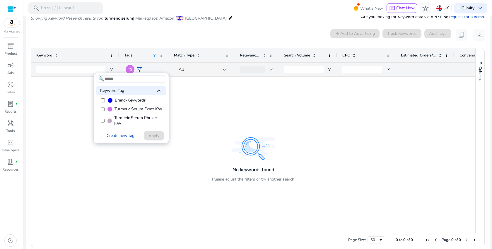
click at [102, 109] on label "Turmeric Serum Exact KW" at bounding box center [131, 109] width 70 height 9
click at [151, 138] on div "add Create new tag Apply" at bounding box center [130, 136] width 68 height 11
click at [180, 133] on div at bounding box center [246, 124] width 492 height 249
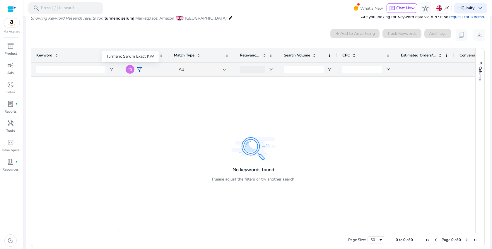
click at [133, 71] on div "TS" at bounding box center [129, 69] width 9 height 9
click at [137, 70] on span "filter_alt" at bounding box center [139, 69] width 7 height 7
click at [139, 69] on div at bounding box center [246, 124] width 492 height 249
click at [139, 69] on span "filter_alt" at bounding box center [139, 69] width 7 height 7
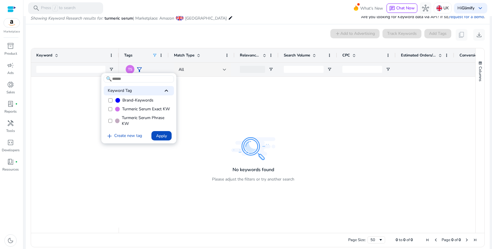
click at [111, 125] on label "Turmeric Serum Phrase KW" at bounding box center [139, 121] width 70 height 15
click at [158, 139] on span "Apply" at bounding box center [161, 136] width 11 height 6
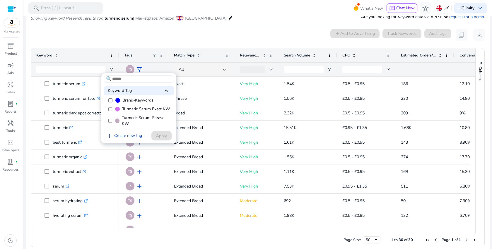
click at [221, 42] on div at bounding box center [246, 124] width 492 height 249
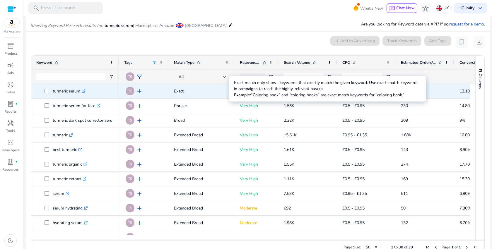
scroll to position [45, 0]
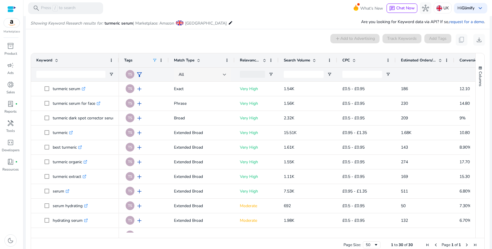
click at [197, 71] on div "All" at bounding box center [201, 74] width 44 height 6
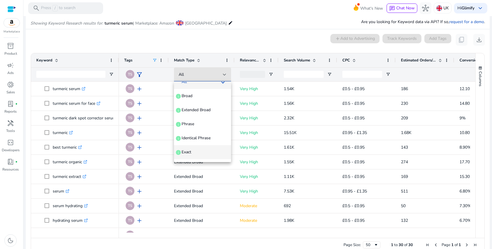
scroll to position [10, 0]
click at [201, 149] on span "Exact info" at bounding box center [203, 152] width 48 height 6
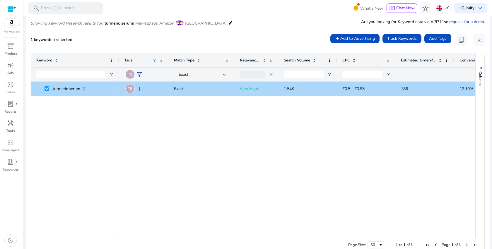
click at [141, 89] on span "add" at bounding box center [139, 89] width 7 height 7
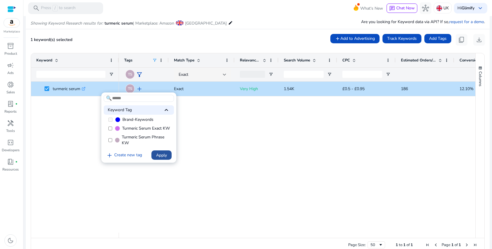
click at [161, 156] on span "Apply" at bounding box center [161, 155] width 11 height 6
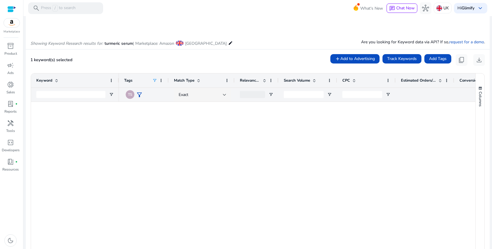
scroll to position [0, 0]
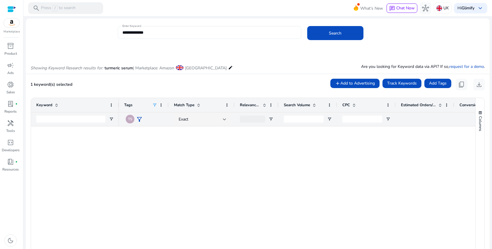
click at [235, 32] on input "**********" at bounding box center [209, 32] width 174 height 6
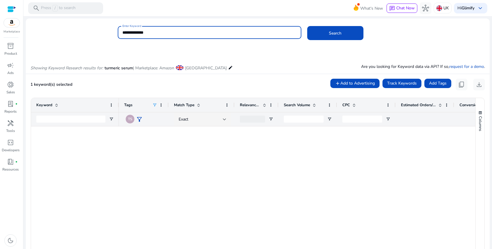
click at [235, 32] on input "**********" at bounding box center [209, 32] width 174 height 6
click at [158, 39] on div at bounding box center [208, 41] width 183 height 5
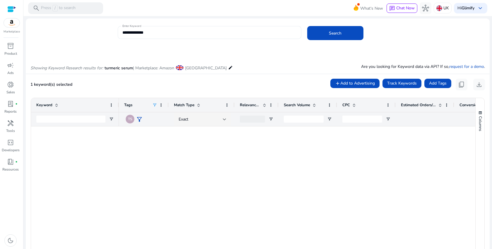
click at [139, 33] on input "**********" at bounding box center [209, 32] width 174 height 6
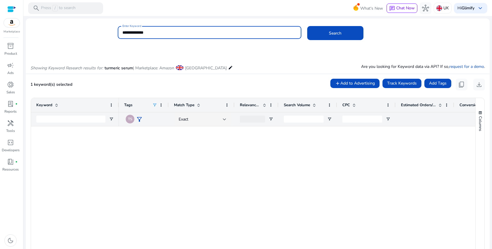
click at [139, 33] on input "**********" at bounding box center [209, 32] width 174 height 6
type input "**********"
click at [307, 26] on button "Search" at bounding box center [335, 33] width 56 height 14
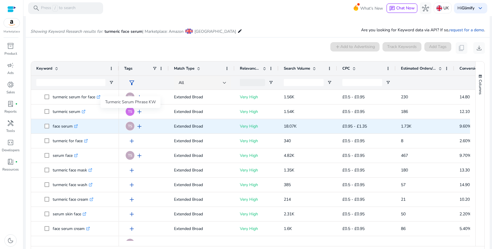
scroll to position [50, 0]
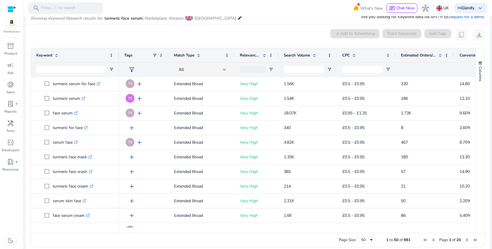
click at [132, 72] on span "filter_alt" at bounding box center [131, 69] width 7 height 7
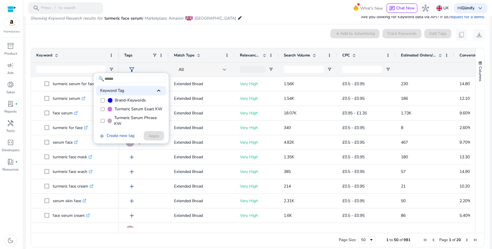
click at [170, 61] on div at bounding box center [246, 124] width 492 height 249
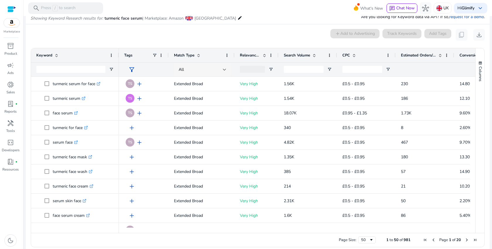
click at [212, 69] on div "All" at bounding box center [201, 70] width 44 height 6
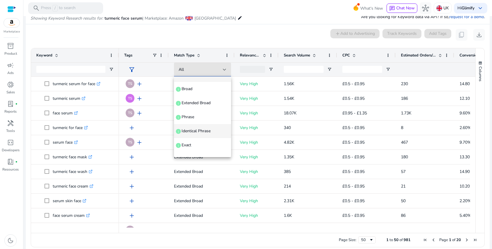
scroll to position [11, 0]
click at [196, 145] on span "Exact info" at bounding box center [203, 145] width 48 height 6
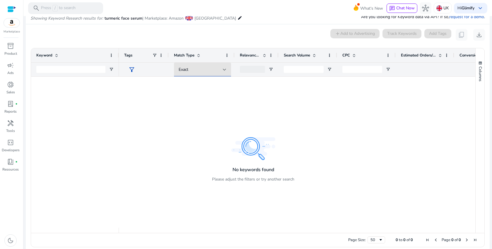
scroll to position [0, 0]
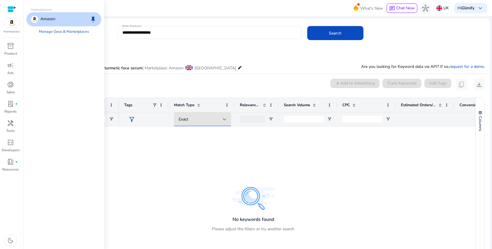
click at [52, 14] on div "Amazon keep" at bounding box center [63, 19] width 75 height 14
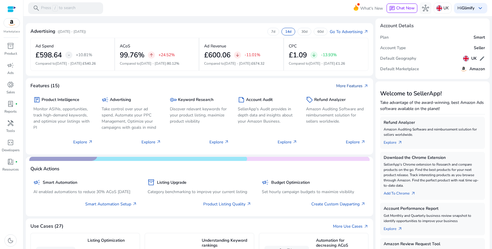
click at [348, 89] on link "More Features arrow_outward" at bounding box center [352, 86] width 32 height 6
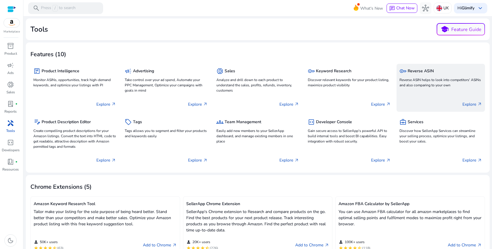
click at [428, 82] on p "Reverse ASIN helps to look into competitors' ASINs and also comparing to your o…" at bounding box center [441, 82] width 83 height 11
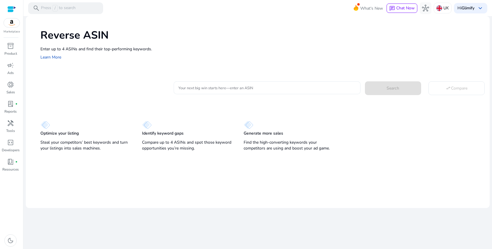
click at [219, 84] on div at bounding box center [267, 87] width 178 height 13
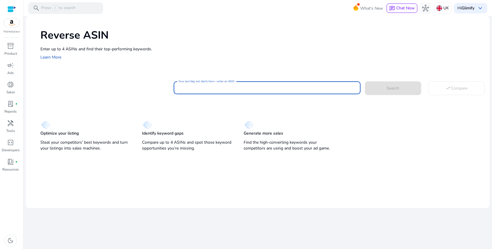
paste input "**********"
type input "**********"
click at [391, 85] on span "Search" at bounding box center [393, 88] width 13 height 6
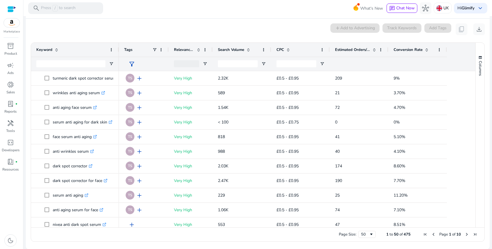
scroll to position [43, 0]
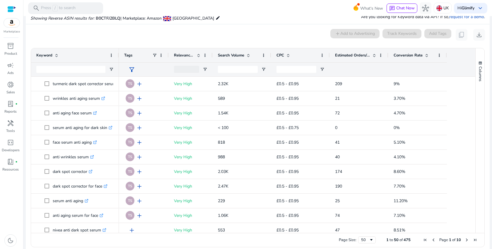
click at [133, 72] on span "filter_alt" at bounding box center [131, 69] width 7 height 7
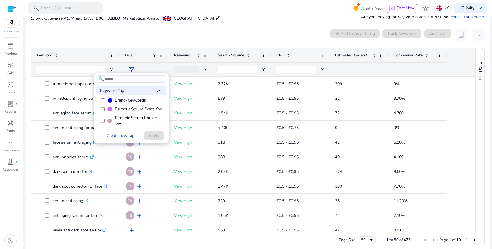
click at [203, 70] on div at bounding box center [246, 124] width 492 height 249
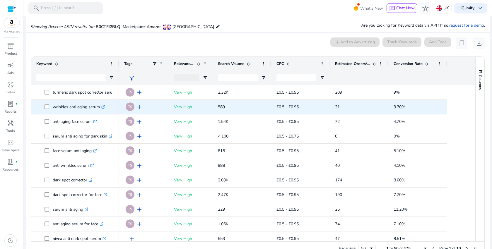
scroll to position [20, 0]
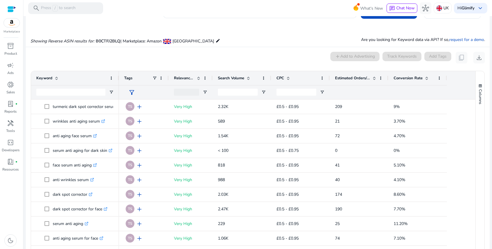
click at [132, 91] on span "filter_alt" at bounding box center [131, 92] width 7 height 7
click at [132, 91] on div at bounding box center [246, 124] width 492 height 249
click at [132, 92] on span "filter_alt" at bounding box center [131, 92] width 7 height 7
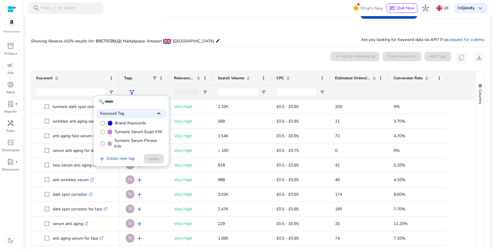
click at [103, 147] on label "Turmeric Serum Phrase KW" at bounding box center [131, 144] width 70 height 15
click at [147, 160] on span at bounding box center [154, 159] width 20 height 14
click at [228, 196] on div at bounding box center [246, 124] width 492 height 249
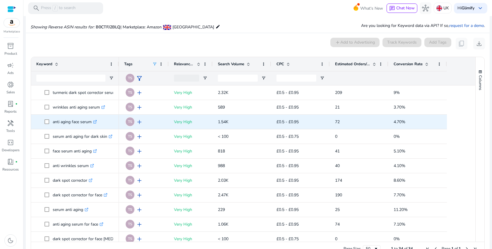
scroll to position [0, 0]
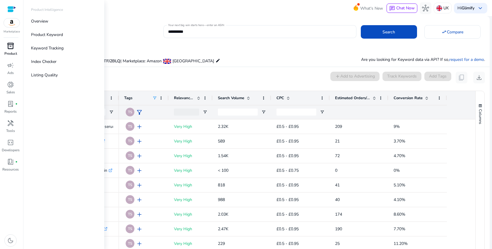
click at [15, 47] on div "inventory_2" at bounding box center [10, 45] width 16 height 9
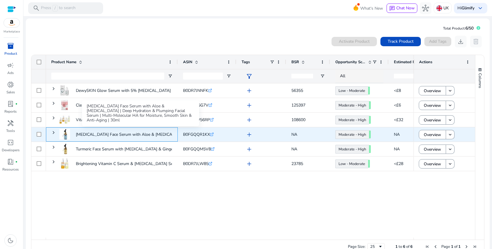
click at [123, 134] on p "Hyaluronic Acid Face Serum with Aloe & Panthenol | Deep Hydration..." at bounding box center [149, 135] width 147 height 12
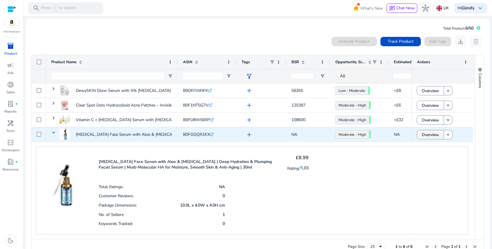
click at [428, 133] on span "Overview" at bounding box center [430, 135] width 17 height 12
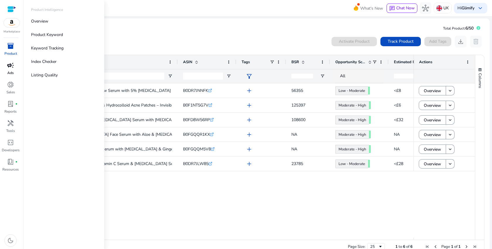
click at [12, 67] on span "campaign" at bounding box center [10, 65] width 7 height 7
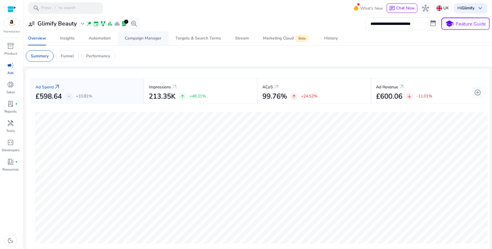
click at [135, 38] on div "Campaign Manager" at bounding box center [143, 38] width 37 height 4
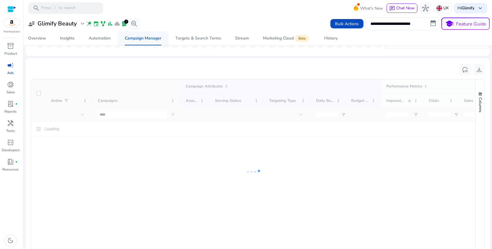
scroll to position [242, 0]
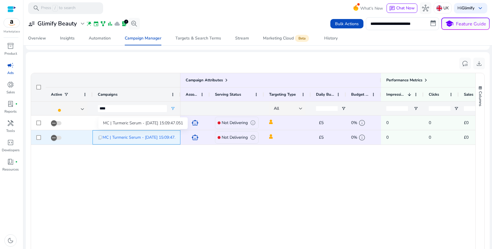
click at [119, 137] on span "MC | Turmeric Serum - 08/09/2025 15:09:47.051" at bounding box center [143, 138] width 80 height 12
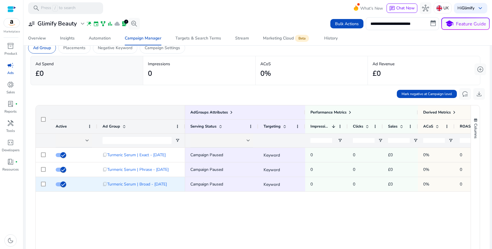
scroll to position [20, 0]
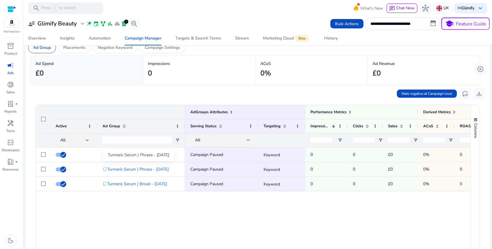
click at [152, 157] on div "Turmeric Serum | Phrase - 08/09/2025" at bounding box center [138, 155] width 71 height 12
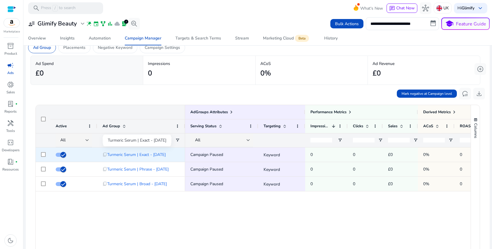
click at [122, 154] on span "Turmeric Serum | Exact - 08/09/2025" at bounding box center [136, 155] width 59 height 12
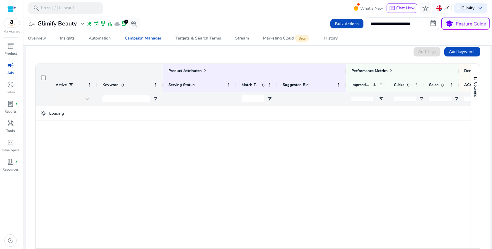
scroll to position [90, 0]
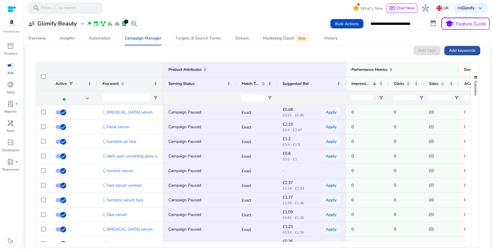
click at [449, 52] on span "Add keywords" at bounding box center [462, 50] width 27 height 6
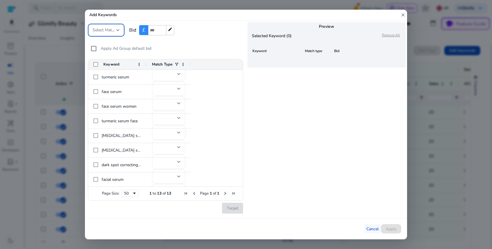
click at [371, 230] on span "Cancel" at bounding box center [373, 229] width 12 height 6
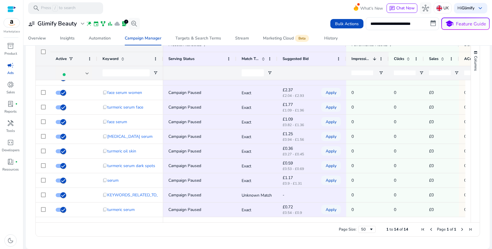
scroll to position [0, 0]
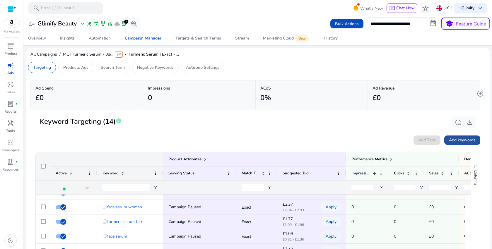
click at [464, 142] on span "Add keywords" at bounding box center [462, 140] width 27 height 6
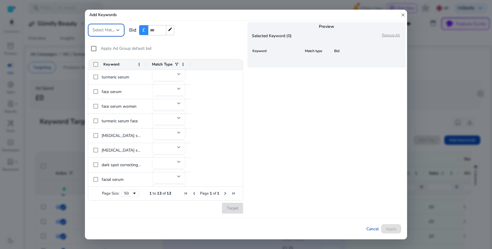
click at [111, 35] on div "Select Match Type" at bounding box center [106, 30] width 27 height 13
click at [109, 45] on span "Exact" at bounding box center [110, 46] width 35 height 6
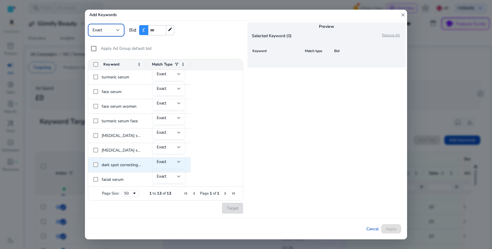
scroll to position [74, 0]
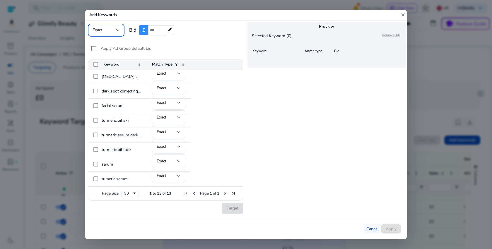
click at [367, 226] on span "Cancel" at bounding box center [373, 229] width 12 height 6
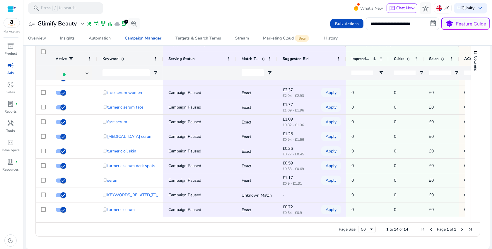
scroll to position [0, 0]
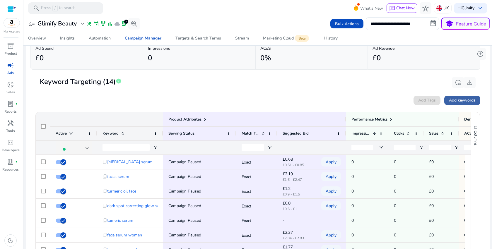
click at [466, 103] on span "Add keywords" at bounding box center [462, 100] width 27 height 6
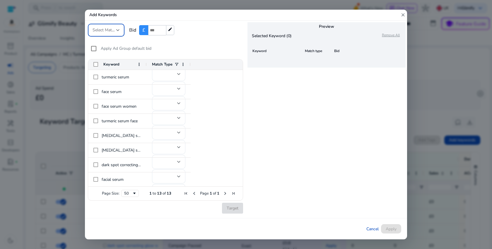
scroll to position [40, 0]
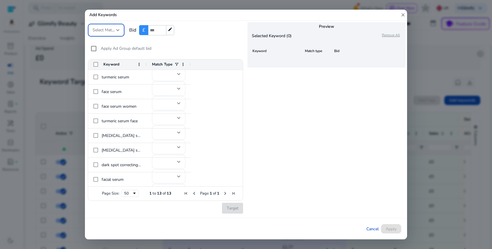
click at [108, 52] on div "Apply Ad Group default bid" at bounding box center [120, 49] width 64 height 12
click at [103, 29] on span "Select Match Type" at bounding box center [109, 30] width 33 height 6
click at [113, 41] on mat-option "Exact" at bounding box center [110, 46] width 44 height 14
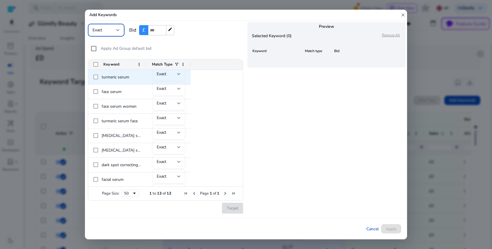
click at [180, 76] on div at bounding box center [179, 74] width 4 height 7
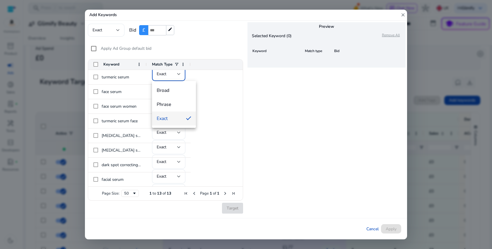
click at [223, 86] on div at bounding box center [246, 124] width 492 height 249
click at [371, 230] on span "Cancel" at bounding box center [373, 229] width 12 height 6
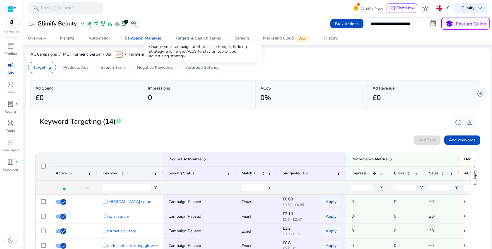
click at [149, 42] on div "Change your campaign attributes like Budget, Bidding strategy, and Target ACoS …" at bounding box center [202, 51] width 117 height 21
click at [149, 38] on div "Campaign Manager" at bounding box center [143, 38] width 37 height 4
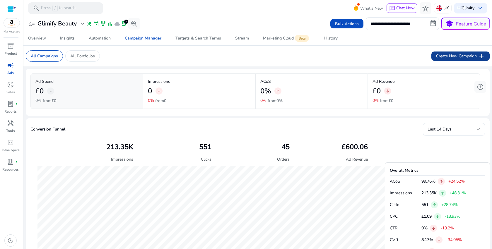
click at [442, 56] on span "Create New Campaign add" at bounding box center [460, 56] width 49 height 7
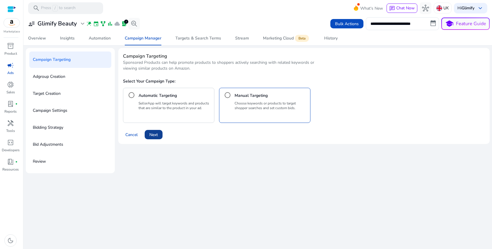
click at [156, 137] on span "Next" at bounding box center [153, 135] width 8 height 6
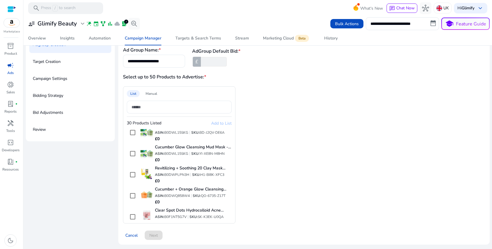
scroll to position [534, 0]
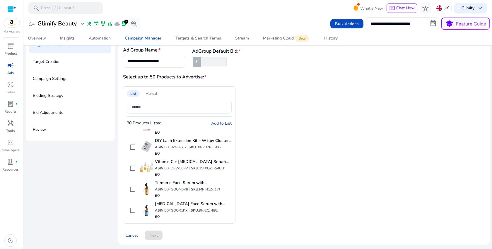
click at [212, 123] on span "Add to List" at bounding box center [221, 124] width 21 height 6
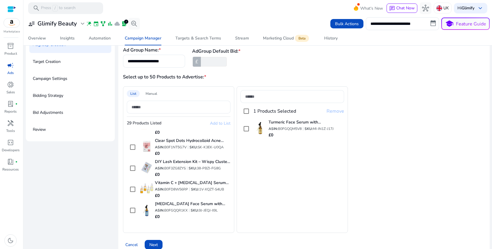
scroll to position [523, 0]
click at [156, 245] on span "Next" at bounding box center [153, 245] width 8 height 6
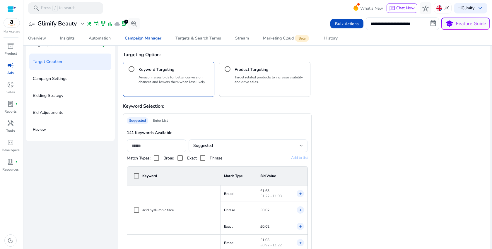
scroll to position [58, 0]
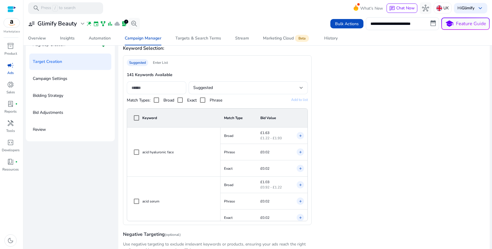
click at [160, 63] on div "Enter List" at bounding box center [161, 62] width 20 height 7
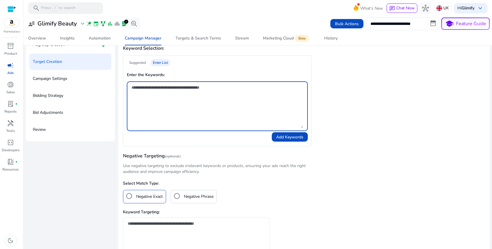
click at [177, 108] on textarea at bounding box center [218, 106] width 172 height 44
paste textarea "**********"
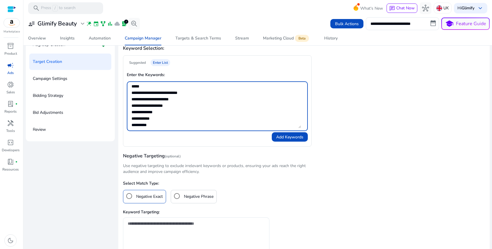
scroll to position [40, 0]
type textarea "**********"
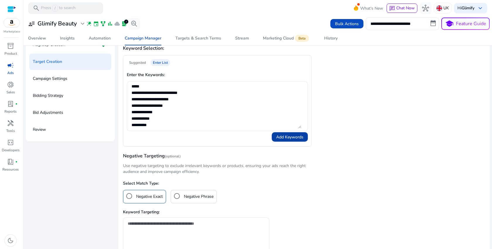
click at [277, 136] on span "Add Keywords" at bounding box center [289, 137] width 27 height 6
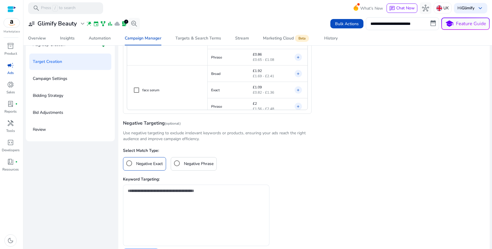
scroll to position [109, 0]
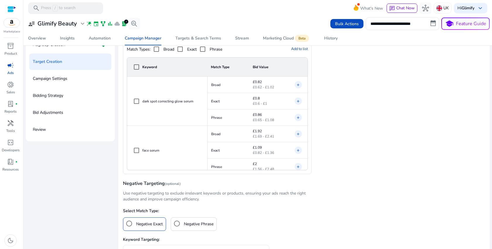
click at [299, 47] on span "Add to list" at bounding box center [299, 48] width 17 height 5
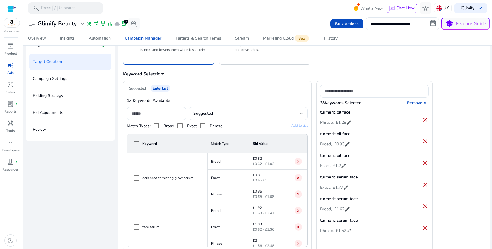
scroll to position [33, 0]
click at [414, 103] on h4 "Remove All" at bounding box center [418, 103] width 22 height 6
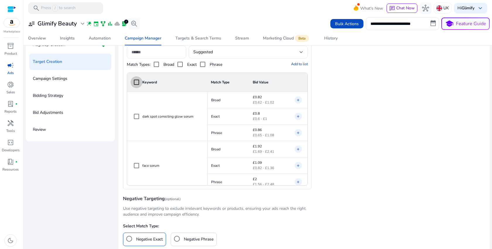
scroll to position [104, 0]
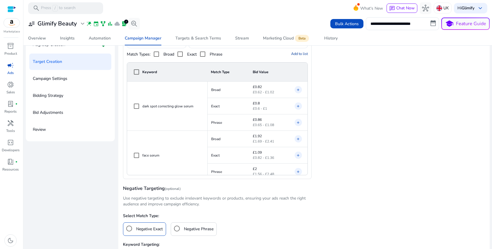
click at [296, 121] on mat-icon "add" at bounding box center [298, 123] width 4 height 6
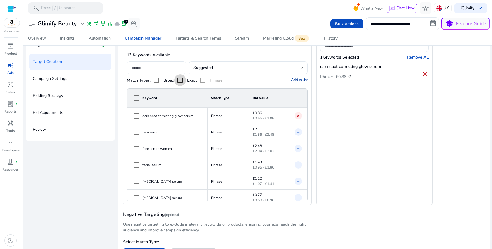
scroll to position [78, 0]
click at [298, 81] on span "Add to list" at bounding box center [299, 80] width 17 height 5
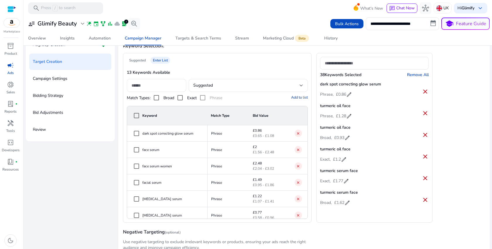
scroll to position [58, 0]
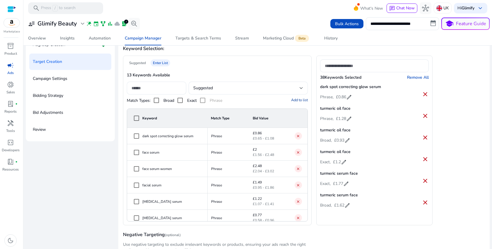
click at [409, 76] on h4 "Remove All" at bounding box center [418, 78] width 22 height 6
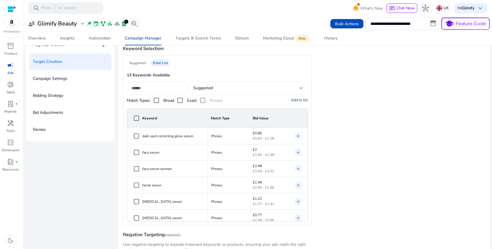
click at [301, 100] on span "Add to list" at bounding box center [299, 100] width 17 height 5
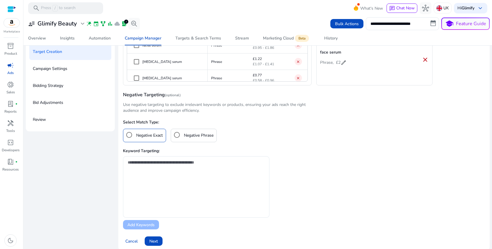
scroll to position [48, 0]
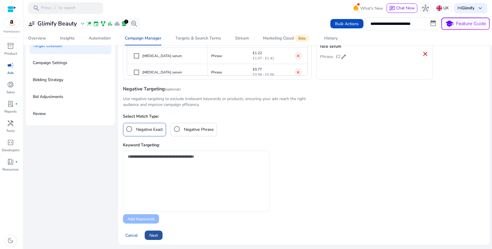
click at [152, 237] on span "Next" at bounding box center [153, 236] width 8 height 6
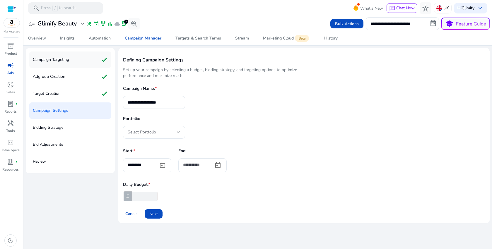
click at [49, 60] on p "Campaign Targeting" at bounding box center [51, 59] width 36 height 9
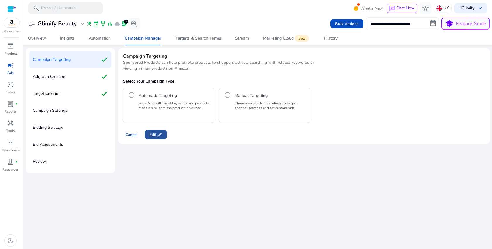
click at [154, 136] on span "Edit edit" at bounding box center [155, 135] width 13 height 6
click at [155, 139] on span at bounding box center [154, 135] width 18 height 14
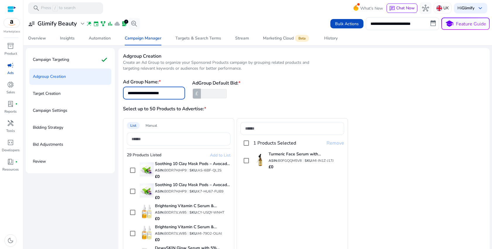
click at [170, 93] on input "**********" at bounding box center [154, 93] width 53 height 6
click at [56, 60] on p "Campaign Targeting" at bounding box center [51, 59] width 36 height 9
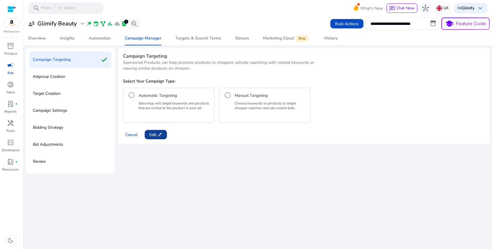
click at [156, 134] on span "Edit edit" at bounding box center [155, 135] width 13 height 6
click at [156, 134] on span "Next" at bounding box center [153, 135] width 8 height 6
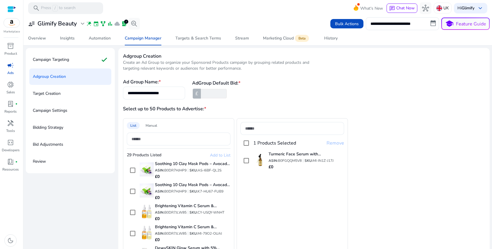
click at [162, 92] on input "**********" at bounding box center [154, 93] width 53 height 6
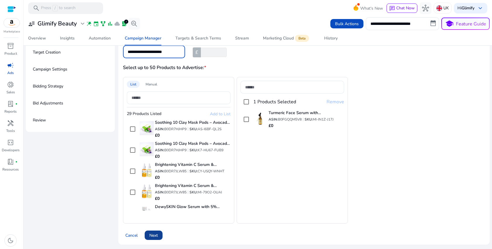
type input "**********"
click at [152, 233] on span "Next" at bounding box center [153, 236] width 8 height 6
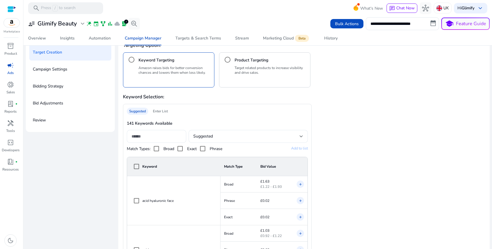
click at [164, 112] on div "Enter List" at bounding box center [161, 111] width 20 height 7
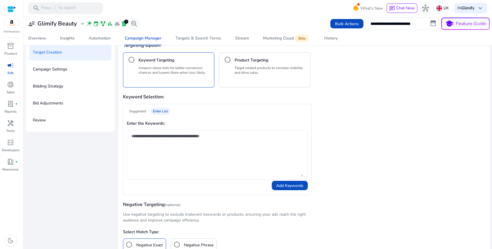
click at [177, 151] on textarea at bounding box center [218, 155] width 172 height 44
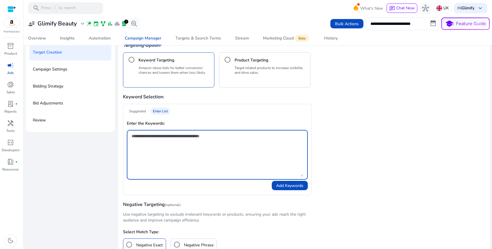
paste textarea "**********"
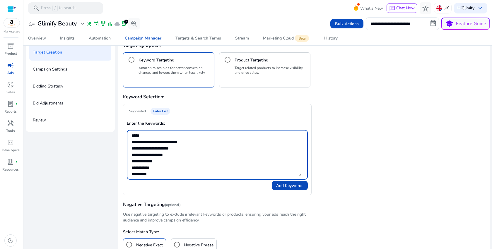
type textarea "**********"
click at [282, 186] on span "Add Keywords" at bounding box center [289, 186] width 27 height 6
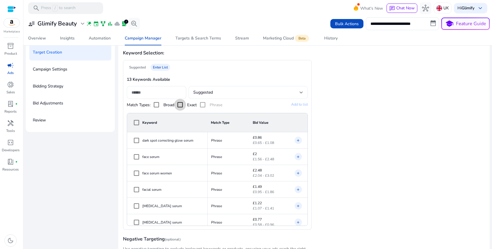
scroll to position [67, 0]
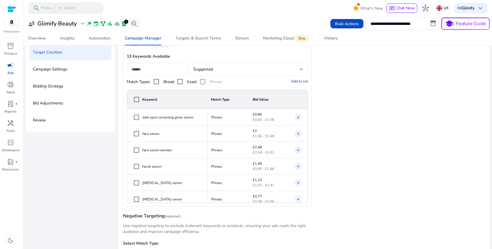
click at [293, 81] on span "Add to list" at bounding box center [299, 81] width 17 height 5
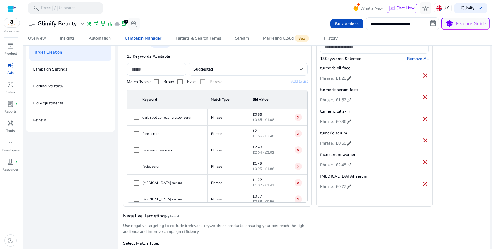
click at [347, 164] on span "edit" at bounding box center [349, 165] width 6 height 6
click at [347, 164] on input "****" at bounding box center [346, 164] width 12 height 9
type input "***"
click at [352, 162] on span "check" at bounding box center [355, 164] width 6 height 6
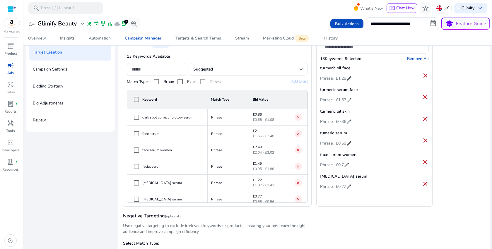
click at [349, 98] on span "edit" at bounding box center [349, 100] width 6 height 6
click at [348, 99] on input "****" at bounding box center [346, 99] width 12 height 9
type input "*"
type input "***"
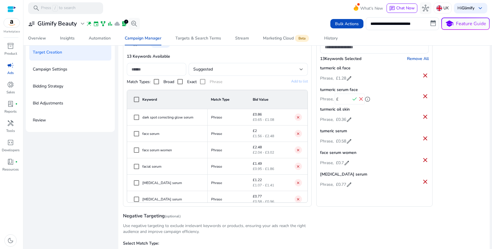
click at [354, 99] on span "check" at bounding box center [355, 99] width 6 height 6
click at [346, 76] on span "edit" at bounding box center [349, 79] width 6 height 6
click at [347, 79] on input "****" at bounding box center [346, 77] width 12 height 9
click at [346, 79] on input "****" at bounding box center [346, 77] width 12 height 9
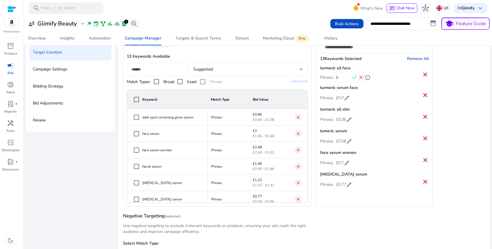
type input "***"
click at [354, 79] on span "check" at bounding box center [355, 77] width 6 height 6
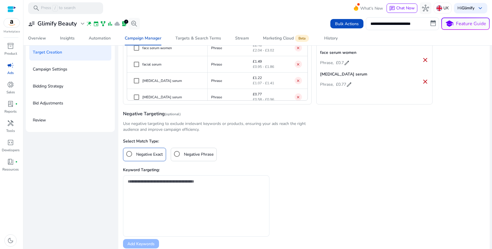
scroll to position [188, 0]
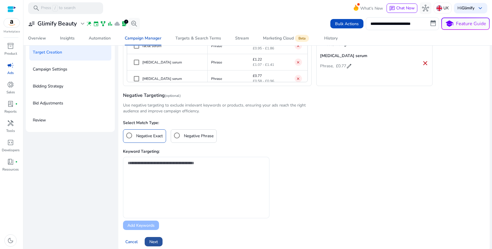
click at [161, 239] on span at bounding box center [154, 242] width 18 height 14
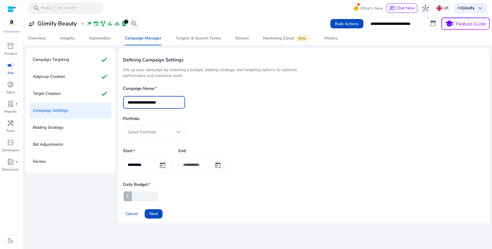
click at [172, 104] on input "**********" at bounding box center [154, 102] width 53 height 6
type input "*"
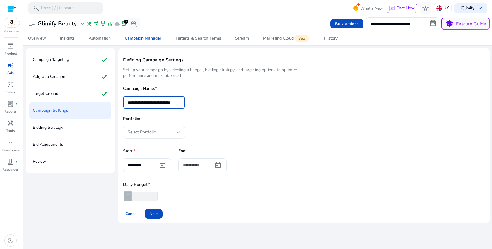
type input "**********"
click at [164, 133] on div "Select Portfolio" at bounding box center [152, 132] width 49 height 6
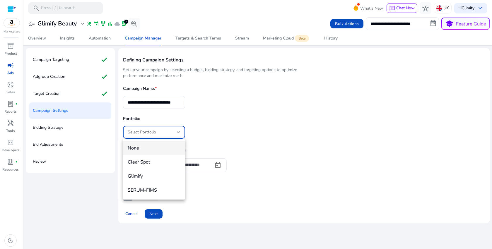
click at [245, 130] on div at bounding box center [246, 124] width 492 height 249
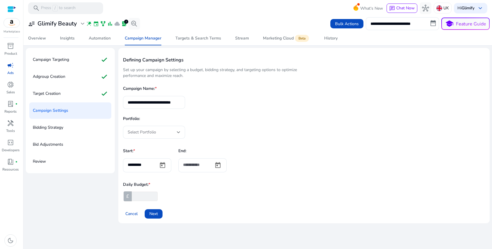
click at [137, 198] on input "*" at bounding box center [144, 196] width 27 height 9
type input "*"
click at [152, 213] on span "Next" at bounding box center [153, 214] width 8 height 6
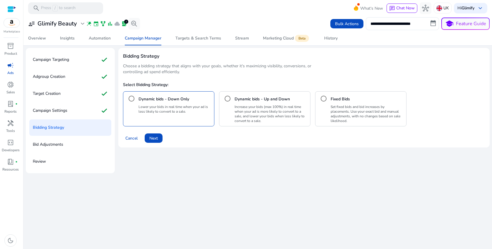
click at [185, 112] on p "Lower your bids in real time when your ad is less likely to convert to a sale." at bounding box center [175, 109] width 73 height 9
click at [151, 135] on span "Next" at bounding box center [153, 138] width 8 height 6
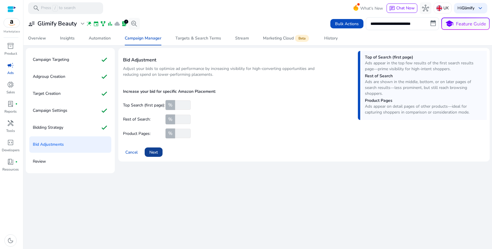
click at [156, 151] on span "Next" at bounding box center [153, 152] width 8 height 6
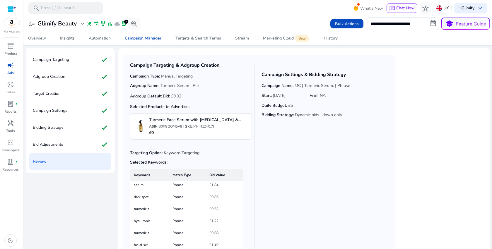
scroll to position [48, 0]
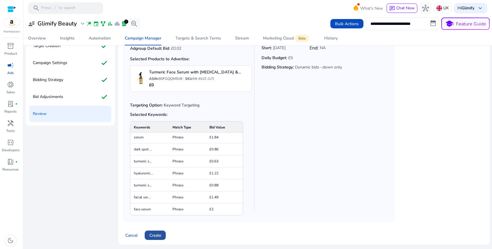
click at [149, 238] on span at bounding box center [155, 236] width 21 height 14
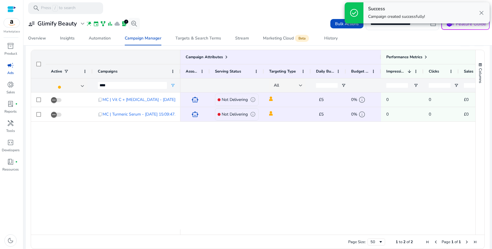
scroll to position [264, 0]
click at [143, 38] on div "Campaign Manager" at bounding box center [143, 38] width 37 height 4
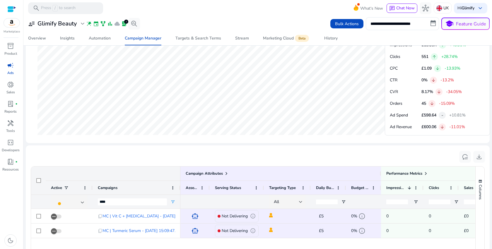
scroll to position [273, 0]
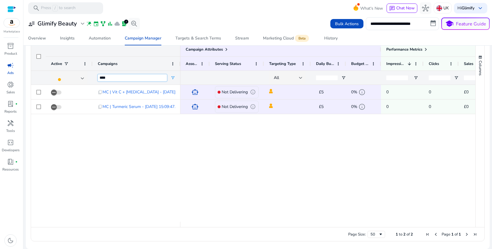
click at [142, 78] on input "****" at bounding box center [132, 77] width 69 height 7
type input "*"
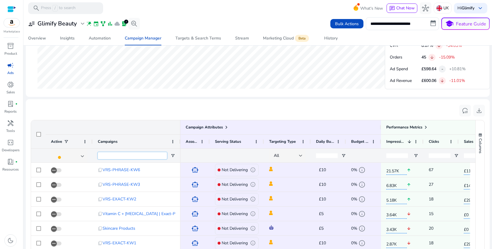
scroll to position [397, 0]
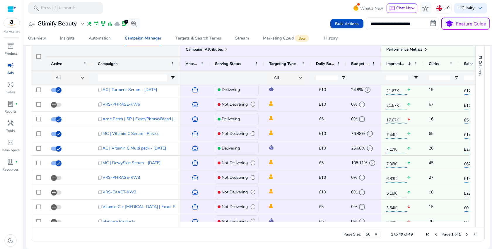
scroll to position [13, 0]
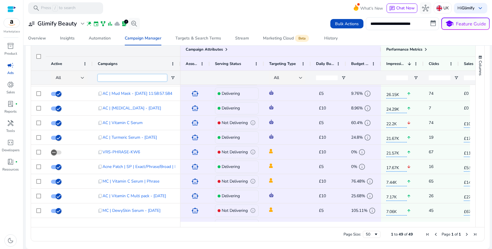
click at [133, 80] on input "Campaigns Filter Input" at bounding box center [132, 77] width 69 height 7
click at [172, 78] on span "Open Filter Menu" at bounding box center [173, 78] width 5 height 5
click at [140, 78] on input "Campaigns Filter Input" at bounding box center [132, 77] width 69 height 7
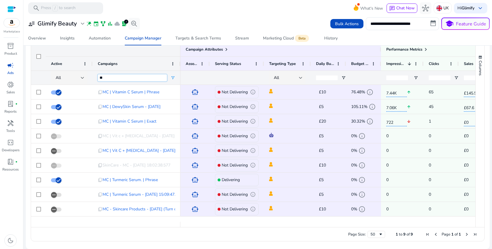
scroll to position [0, 0]
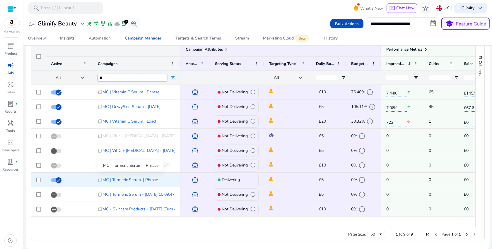
type input "**"
click at [127, 179] on span "MC | Turmeric Serum. | Phrase" at bounding box center [130, 180] width 55 height 12
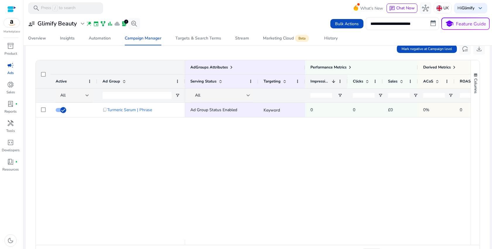
scroll to position [64, 0]
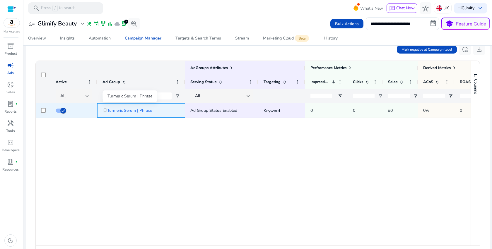
click at [132, 111] on span "Turmeric Serum | Phrase" at bounding box center [129, 111] width 45 height 12
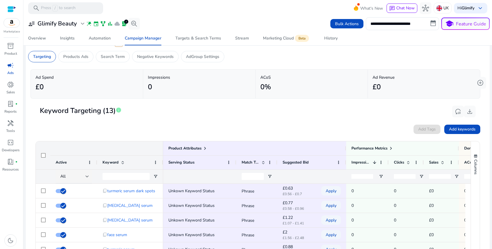
click at [287, 147] on div "Product Attributes" at bounding box center [254, 148] width 173 height 8
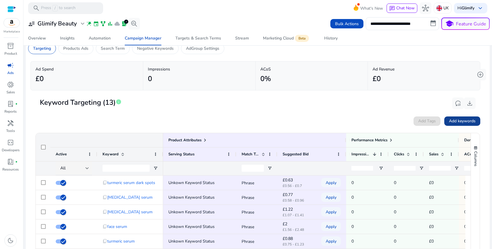
click at [452, 124] on span "Add keywords" at bounding box center [462, 121] width 27 height 6
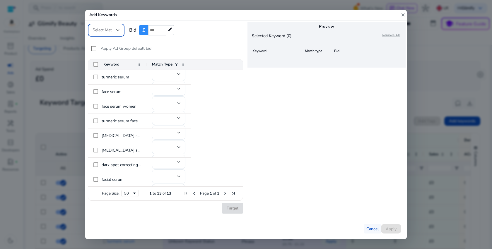
click at [368, 227] on span "Cancel" at bounding box center [373, 229] width 12 height 6
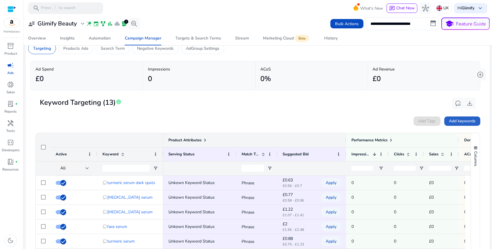
scroll to position [0, 0]
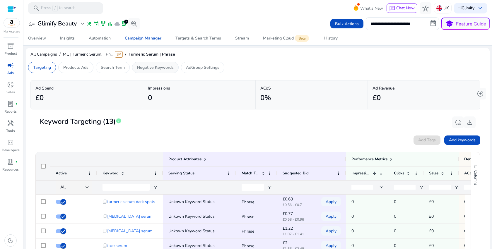
click at [152, 68] on p "Negative Keywords" at bounding box center [155, 67] width 37 height 6
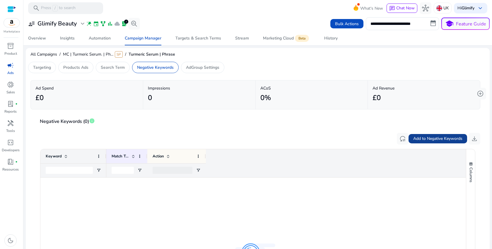
click at [430, 138] on span "Add to Negative Keywords" at bounding box center [437, 139] width 49 height 6
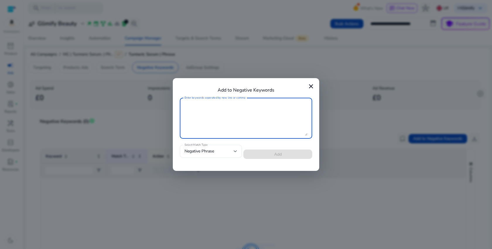
click at [242, 118] on textarea "Enter keywords seperated by new line or comma" at bounding box center [246, 118] width 123 height 35
paste textarea "**********"
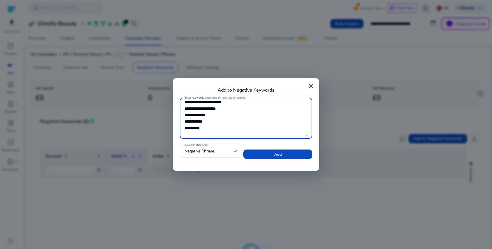
scroll to position [58, 0]
type textarea "**********"
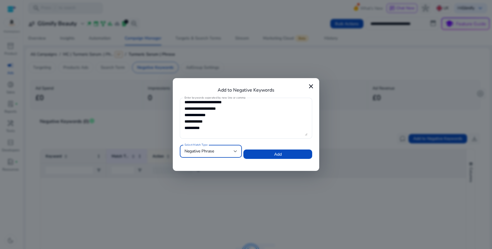
click at [218, 151] on div "Negative Phrase" at bounding box center [209, 151] width 49 height 6
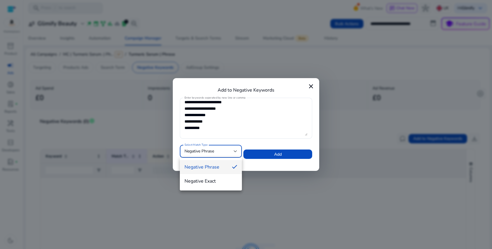
click at [210, 176] on mat-option "Negative Exact" at bounding box center [211, 181] width 62 height 14
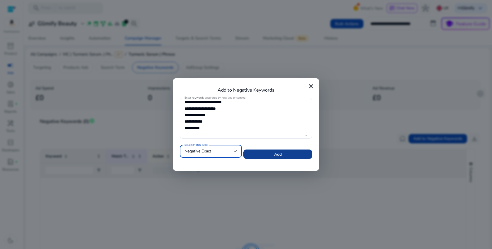
click at [269, 156] on span at bounding box center [277, 154] width 69 height 14
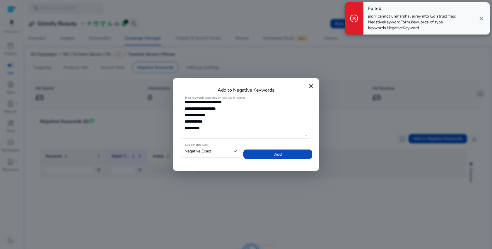
click at [219, 120] on textarea "**********" at bounding box center [246, 118] width 123 height 35
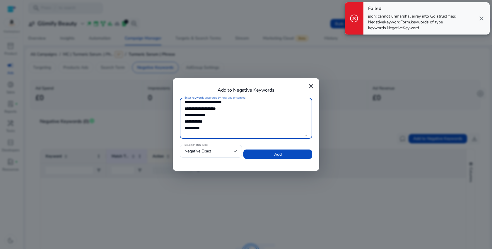
scroll to position [0, 0]
click at [184, 110] on div "**********" at bounding box center [246, 118] width 132 height 41
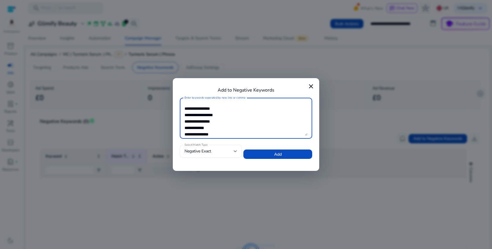
click at [187, 108] on textarea "**********" at bounding box center [246, 118] width 123 height 35
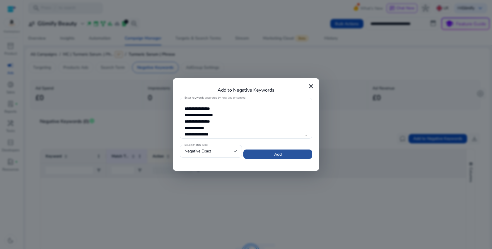
click at [265, 154] on span at bounding box center [277, 154] width 69 height 14
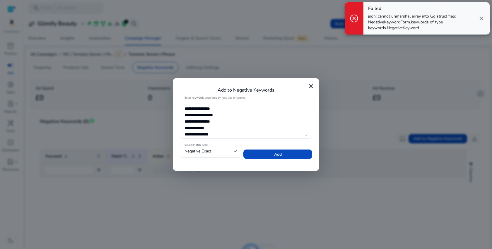
click at [260, 130] on textarea "**********" at bounding box center [246, 118] width 123 height 35
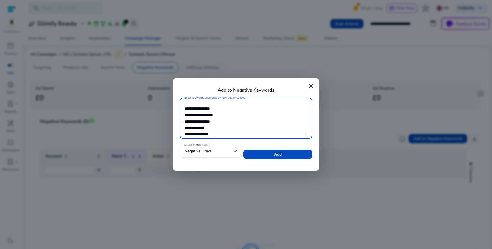
click at [226, 126] on textarea "**********" at bounding box center [246, 118] width 123 height 35
click at [202, 135] on textarea "**********" at bounding box center [246, 118] width 123 height 35
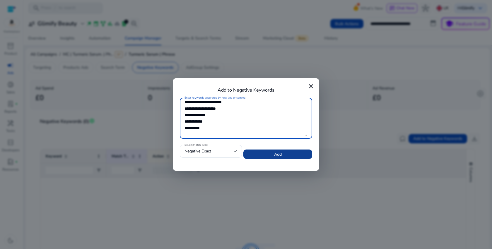
click at [271, 154] on span at bounding box center [277, 154] width 69 height 14
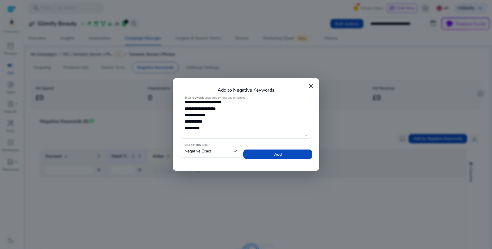
click at [322, 205] on div at bounding box center [246, 124] width 492 height 249
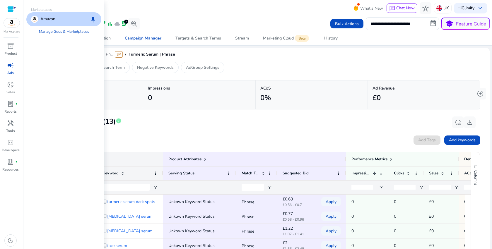
click at [46, 22] on p "Amazon" at bounding box center [47, 19] width 15 height 7
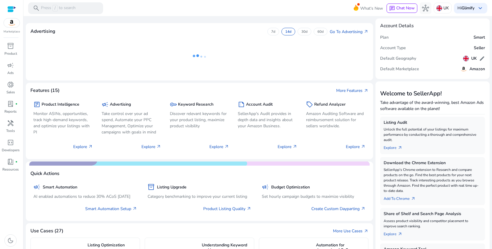
click at [350, 86] on mat-card "Features (15) More Features arrow_outward package Product Intelligence Monitor …" at bounding box center [200, 121] width 348 height 76
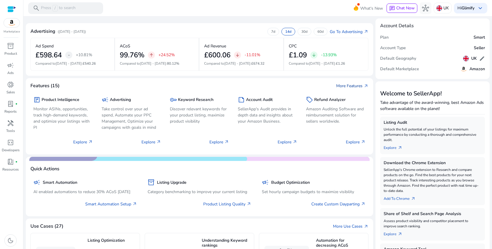
click at [352, 87] on link "More Features arrow_outward" at bounding box center [352, 86] width 32 height 6
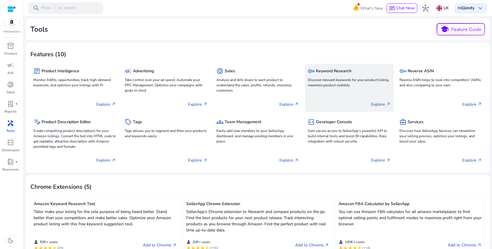
click at [339, 76] on div "key Keyword Research Discover relevant keywords for your product listing, maxim…" at bounding box center [349, 78] width 83 height 22
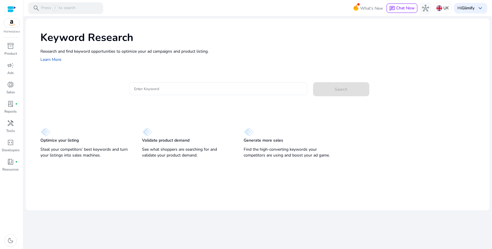
click at [216, 90] on input "Enter Keyword" at bounding box center [218, 89] width 168 height 6
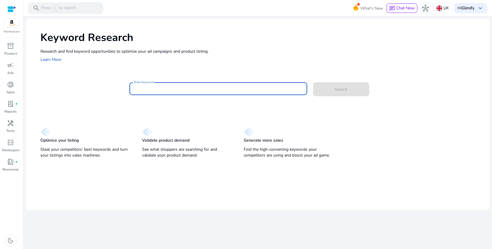
paste input "**********"
type input "**********"
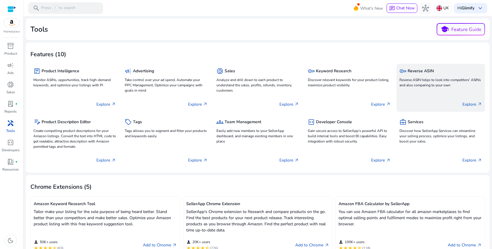
click at [426, 86] on p "Reverse ASIN helps to look into competitors' ASINs and also comparing to your o…" at bounding box center [441, 82] width 83 height 11
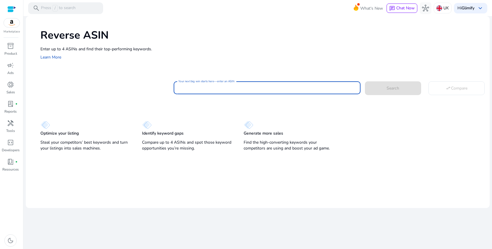
click at [218, 88] on input "Your next big win starts here—enter an ASIN" at bounding box center [267, 88] width 178 height 6
paste input "**********"
type input "**********"
click at [375, 89] on span at bounding box center [393, 88] width 56 height 14
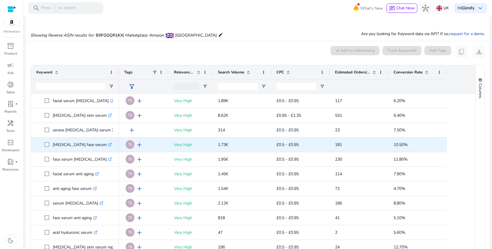
scroll to position [25, 0]
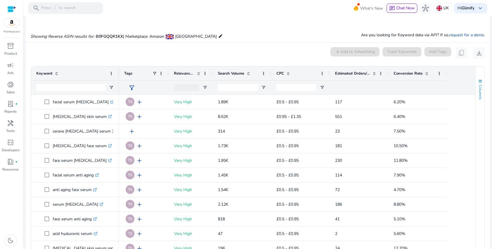
click at [479, 90] on span "Columns" at bounding box center [480, 92] width 5 height 15
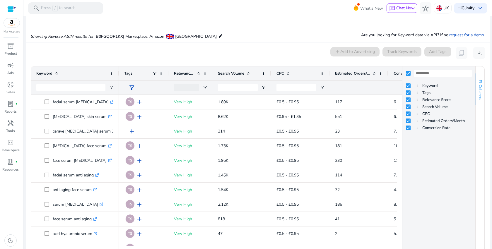
click at [479, 90] on span "Columns" at bounding box center [480, 92] width 5 height 15
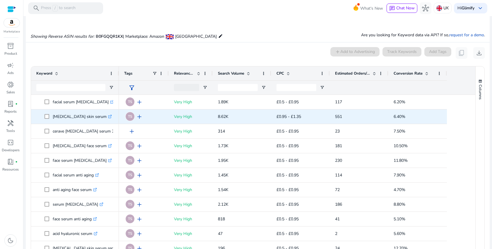
scroll to position [23, 0]
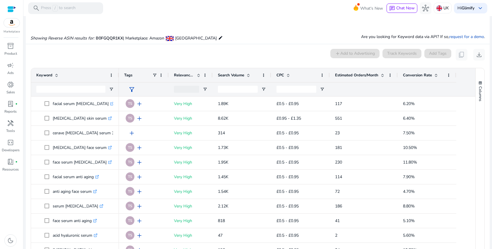
drag, startPoint x: 387, startPoint y: 74, endPoint x: 397, endPoint y: 74, distance: 9.7
click at [397, 74] on div at bounding box center [397, 75] width 2 height 14
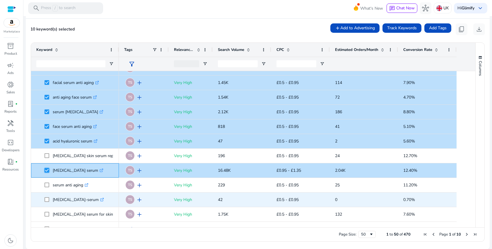
scroll to position [0, 0]
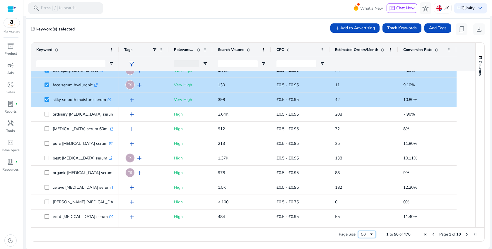
click at [362, 232] on div "50" at bounding box center [367, 234] width 18 height 7
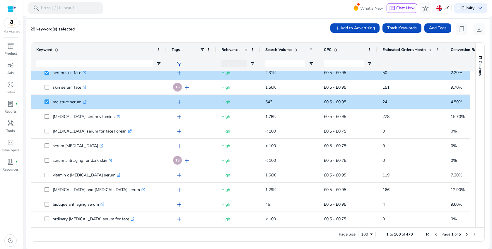
drag, startPoint x: 118, startPoint y: 44, endPoint x: 165, endPoint y: 44, distance: 46.9
click at [165, 44] on div at bounding box center [166, 50] width 2 height 14
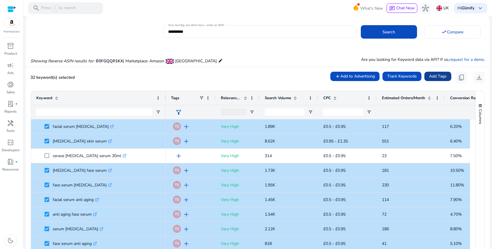
click at [434, 78] on span "Add Tags" at bounding box center [438, 76] width 18 height 6
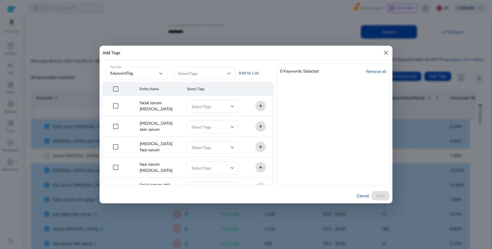
click at [225, 77] on div at bounding box center [204, 73] width 53 height 13
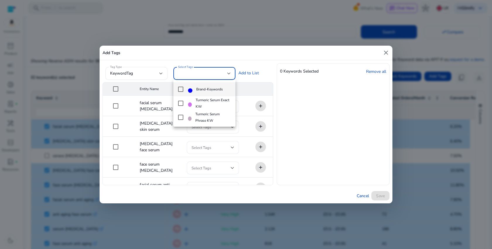
click at [298, 105] on div at bounding box center [246, 124] width 492 height 249
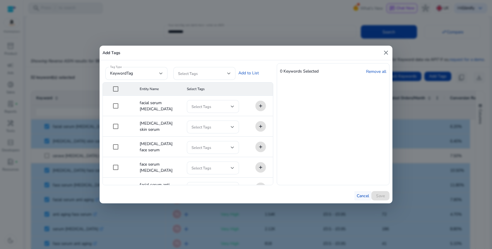
click at [362, 195] on span "Cancel" at bounding box center [363, 196] width 12 height 6
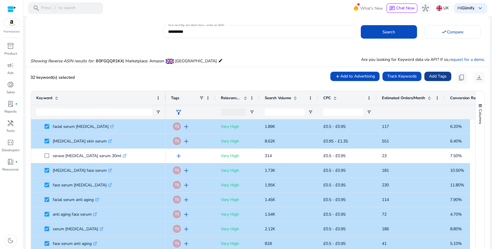
click at [443, 76] on span "Add Tags" at bounding box center [438, 76] width 18 height 6
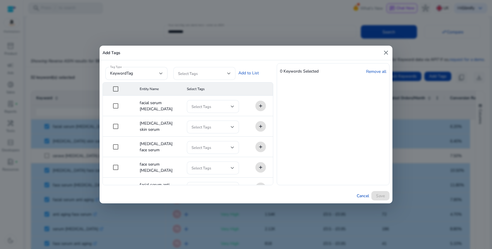
click at [227, 76] on span at bounding box center [202, 73] width 49 height 6
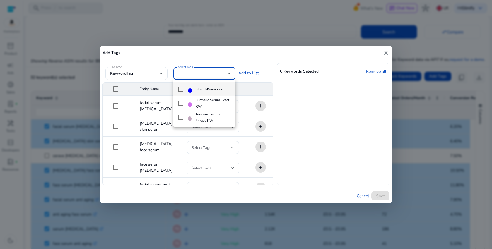
click at [209, 88] on span "Brand-Keywords" at bounding box center [209, 89] width 27 height 6
click at [256, 75] on div at bounding box center [246, 124] width 492 height 249
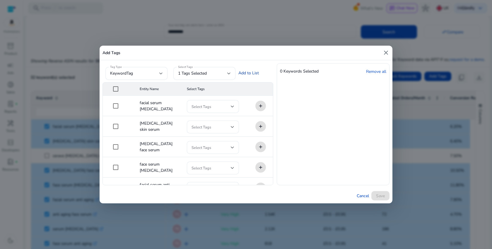
click at [255, 72] on link "Add to List" at bounding box center [249, 73] width 21 height 6
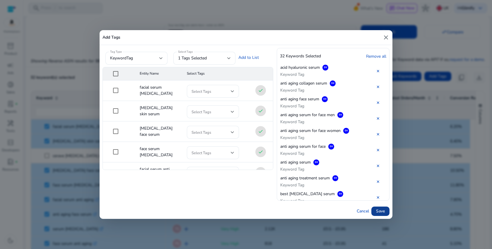
click at [384, 211] on span "Save" at bounding box center [380, 211] width 9 height 6
click at [384, 212] on span "Save" at bounding box center [380, 211] width 9 height 6
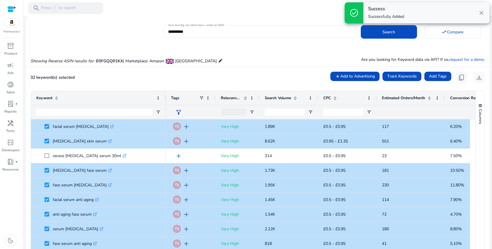
click at [12, 7] on div at bounding box center [11, 9] width 9 height 7
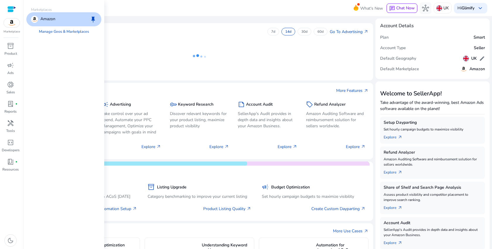
click at [47, 19] on p "Amazon" at bounding box center [47, 19] width 15 height 7
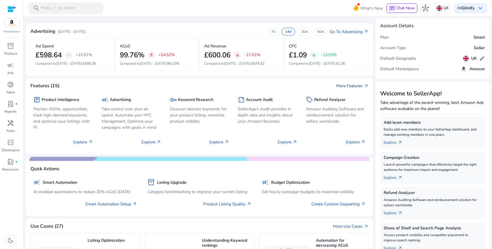
click at [355, 88] on link "More Features arrow_outward" at bounding box center [352, 86] width 32 height 6
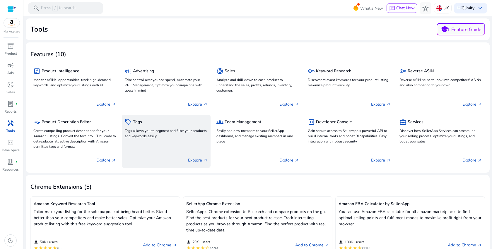
click at [146, 128] on p "Tags allows you to segment and filter your products and keywords easily" at bounding box center [166, 133] width 83 height 11
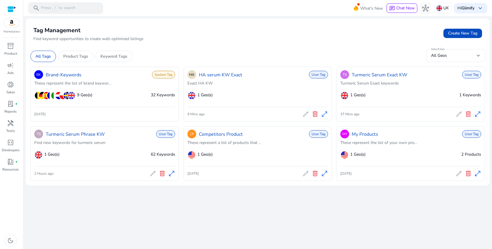
click at [90, 81] on p "These represent the list of brand keywor..." at bounding box center [104, 83] width 141 height 6
click at [83, 111] on div "5 Days 6 Hours ago" at bounding box center [104, 114] width 141 height 9
click at [77, 75] on link "Brand-Keywords" at bounding box center [64, 74] width 36 height 7
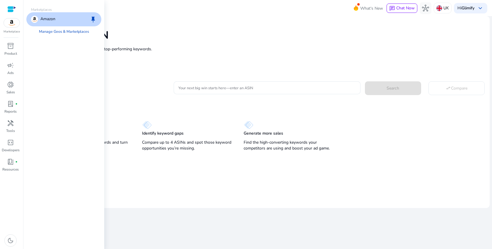
click at [41, 19] on p "Amazon" at bounding box center [47, 19] width 15 height 7
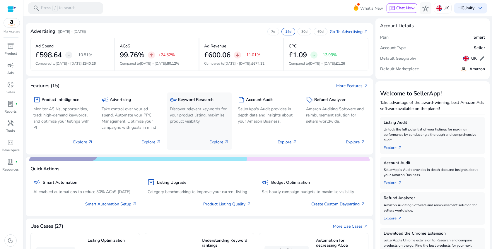
click at [196, 124] on p "Discover relevant keywords for your product listing, maximize product visibility" at bounding box center [199, 115] width 59 height 18
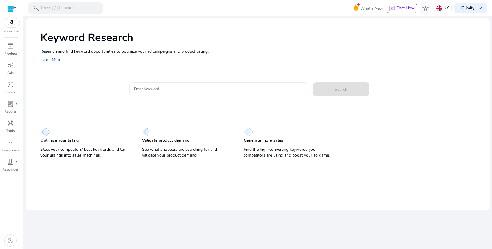
click at [172, 93] on div at bounding box center [218, 88] width 168 height 13
paste input "**********"
click at [330, 95] on span at bounding box center [341, 89] width 56 height 14
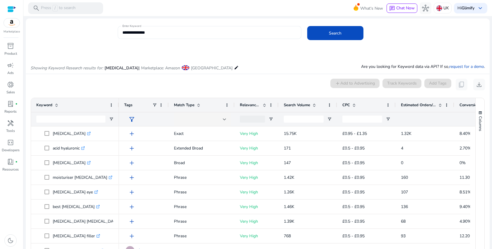
click at [167, 32] on input "**********" at bounding box center [209, 32] width 174 height 6
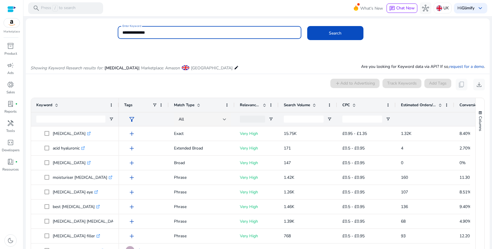
paste input "******"
type input "**********"
click at [339, 33] on span "Search" at bounding box center [335, 33] width 13 height 6
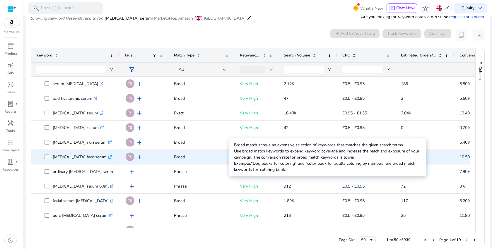
scroll to position [50, 0]
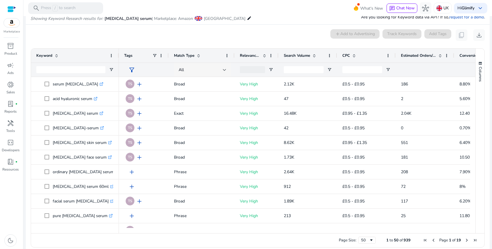
click at [220, 68] on div "All" at bounding box center [201, 70] width 44 height 6
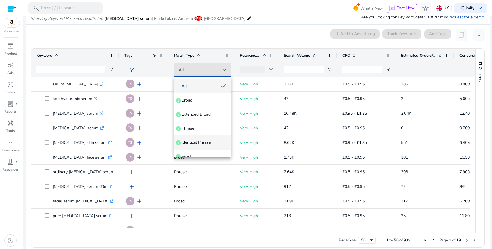
scroll to position [14, 0]
click at [188, 144] on span "Exact" at bounding box center [187, 143] width 10 height 6
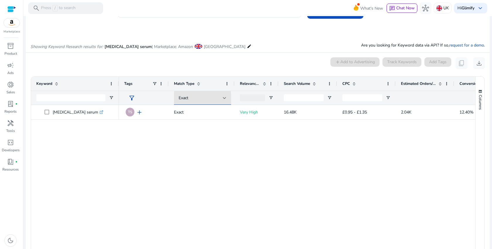
scroll to position [0, 0]
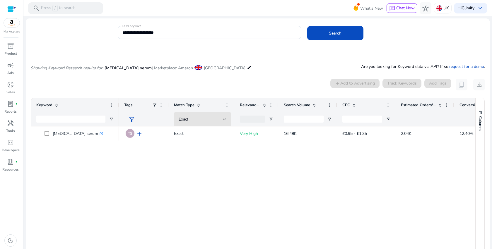
click at [133, 119] on span "filter_alt" at bounding box center [131, 119] width 7 height 7
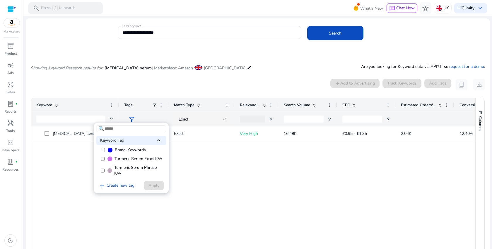
click at [133, 119] on div at bounding box center [246, 124] width 492 height 249
click at [133, 119] on span "filter_alt" at bounding box center [131, 119] width 7 height 7
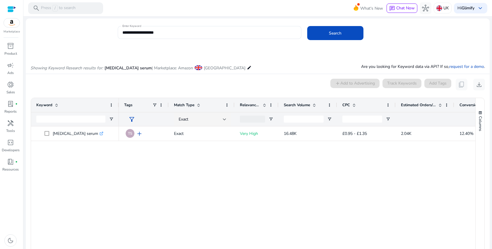
click at [132, 122] on div at bounding box center [246, 124] width 492 height 249
click at [131, 119] on span "filter_alt" at bounding box center [131, 119] width 7 height 7
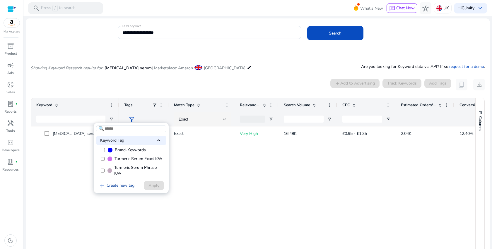
click at [125, 188] on link "add Create new tag" at bounding box center [116, 186] width 41 height 7
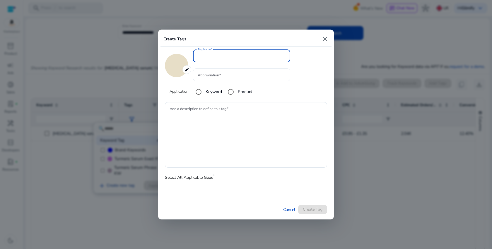
type input "*******"
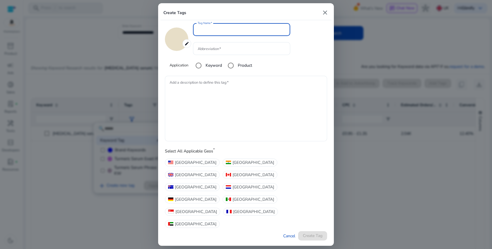
paste input "**********"
type input "**********"
click at [230, 55] on div at bounding box center [242, 48] width 88 height 13
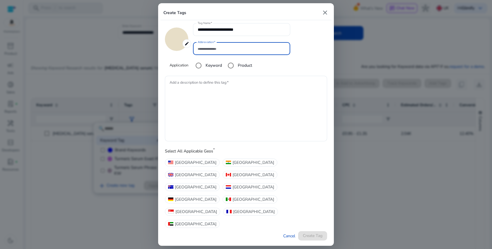
click at [230, 52] on input "Abbreviation" at bounding box center [242, 48] width 88 height 6
type input "**"
click at [207, 119] on textarea "Add a description to define this tag" at bounding box center [246, 109] width 153 height 60
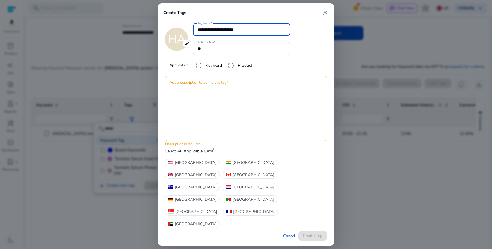
click at [249, 33] on input "**********" at bounding box center [242, 29] width 88 height 6
click at [226, 33] on input "**********" at bounding box center [242, 29] width 88 height 6
type input "**********"
click at [214, 110] on textarea "Add a description to define this tag" at bounding box center [246, 109] width 153 height 60
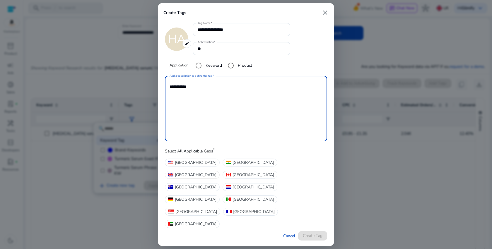
type textarea "**********"
click at [217, 178] on span "United Kingdom" at bounding box center [196, 175] width 42 height 6
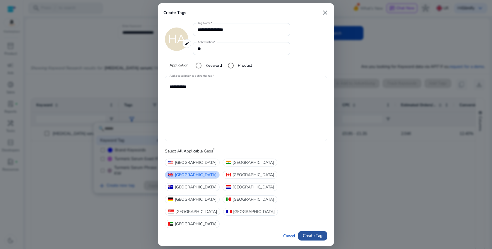
click at [307, 233] on span "Create Tag" at bounding box center [313, 236] width 20 height 6
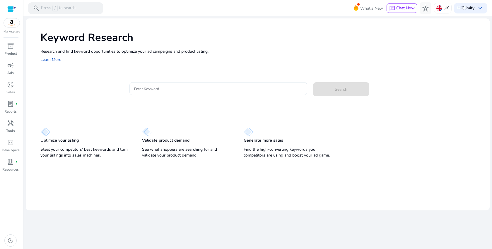
click at [147, 91] on input "Enter Keyword" at bounding box center [218, 89] width 168 height 6
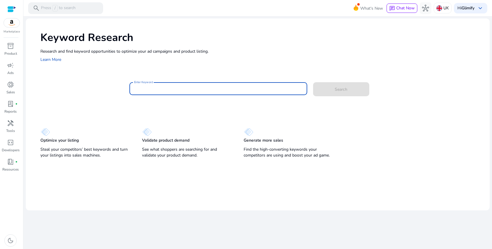
paste input "**********"
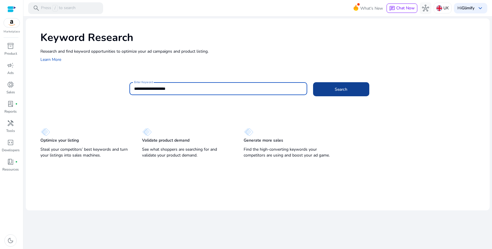
type input "**********"
click at [347, 88] on span "Search" at bounding box center [341, 89] width 13 height 6
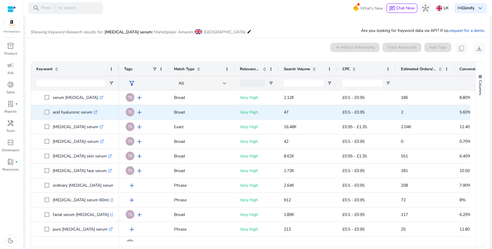
scroll to position [50, 0]
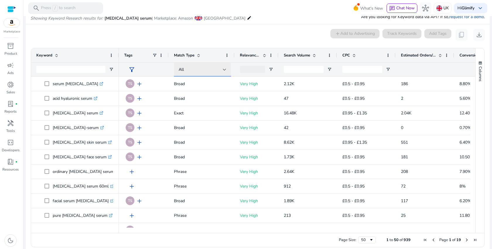
click at [220, 69] on div "All" at bounding box center [201, 70] width 44 height 6
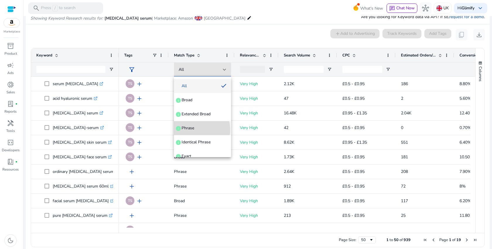
click at [194, 130] on span "Phrase" at bounding box center [188, 128] width 13 height 6
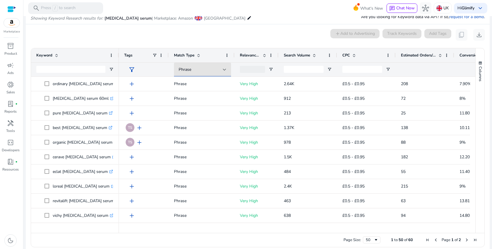
scroll to position [0, 0]
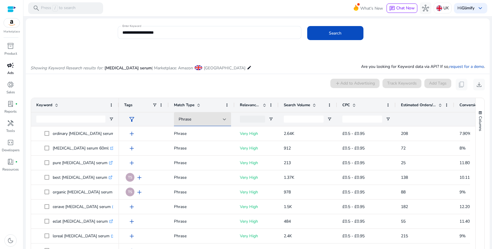
click at [10, 72] on p "Ads" at bounding box center [10, 72] width 6 height 5
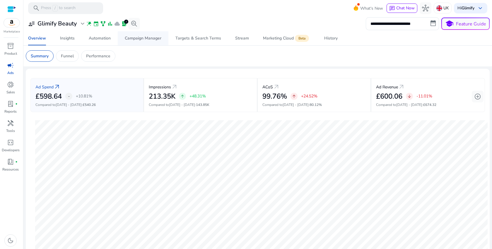
click at [145, 40] on div "Campaign Manager" at bounding box center [143, 38] width 37 height 4
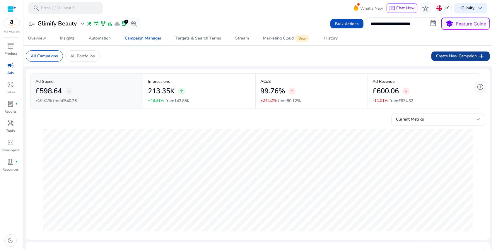
click at [440, 57] on span "Create New Campaign add" at bounding box center [460, 56] width 49 height 7
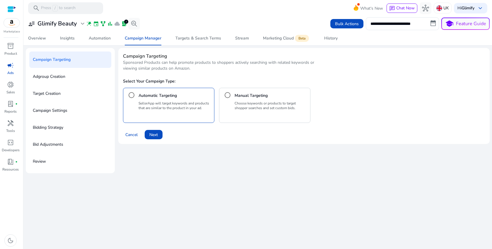
click at [270, 96] on div "Manual Targeting" at bounding box center [265, 95] width 86 height 12
click at [155, 133] on span "Next" at bounding box center [153, 135] width 8 height 6
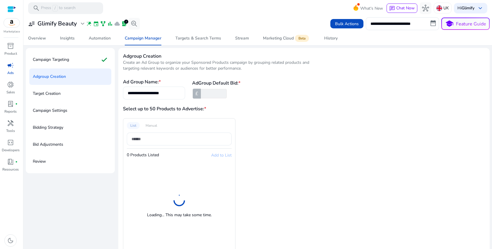
click at [151, 93] on input "**********" at bounding box center [154, 93] width 53 height 6
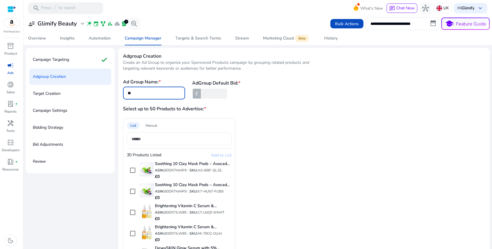
type input "*"
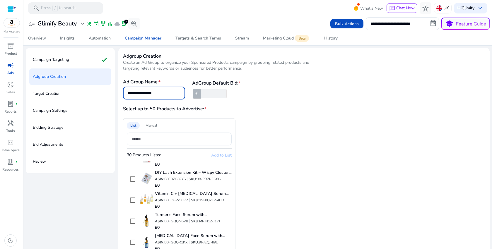
scroll to position [32, 0]
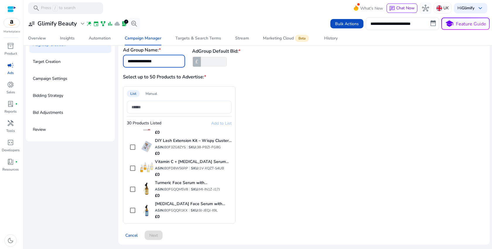
type input "**********"
click at [222, 124] on span "Add to List" at bounding box center [221, 124] width 21 height 6
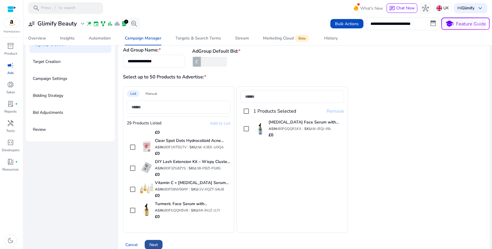
click at [154, 242] on span "Next" at bounding box center [153, 245] width 8 height 6
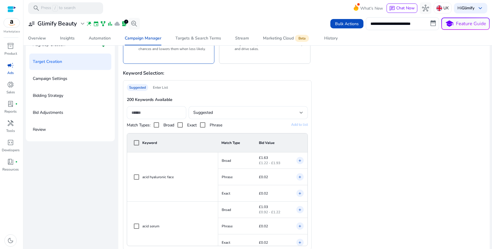
scroll to position [39, 0]
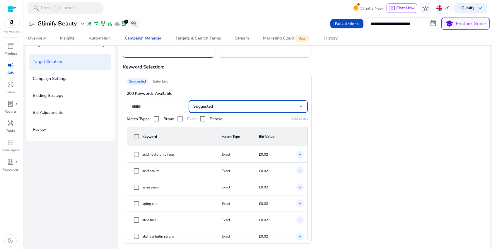
click at [233, 106] on div "Suggested" at bounding box center [246, 106] width 106 height 6
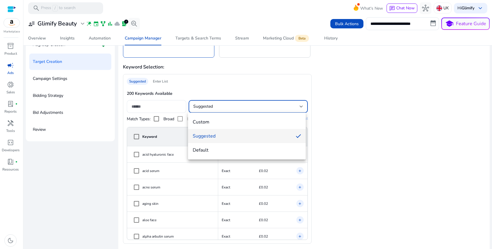
click at [342, 129] on div at bounding box center [246, 124] width 492 height 249
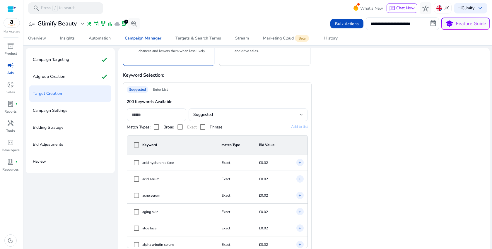
scroll to position [0, 0]
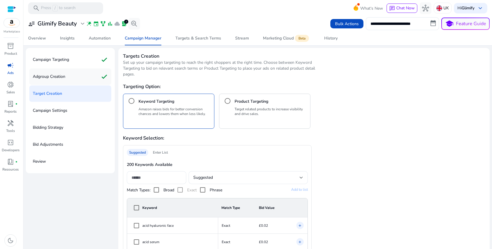
click at [80, 79] on div "Adgroup Creation check" at bounding box center [70, 77] width 82 height 16
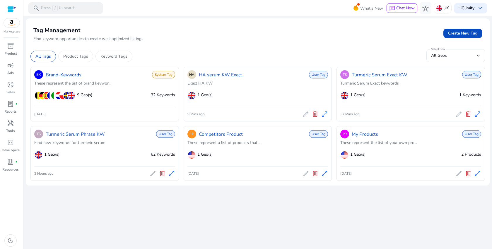
click at [156, 119] on div "[DATE]" at bounding box center [104, 114] width 141 height 9
click at [161, 75] on span "System Tag" at bounding box center [163, 75] width 23 height 8
click at [69, 78] on link "Brand-Keywords" at bounding box center [64, 74] width 36 height 7
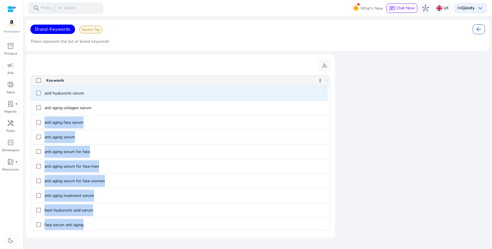
drag, startPoint x: 113, startPoint y: 227, endPoint x: 44, endPoint y: 87, distance: 155.6
copy div "face serum hyaluronic acid face serum hyaluronic face serum anti aging anti agi…"
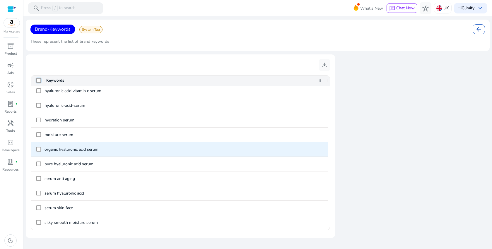
scroll to position [325, 0]
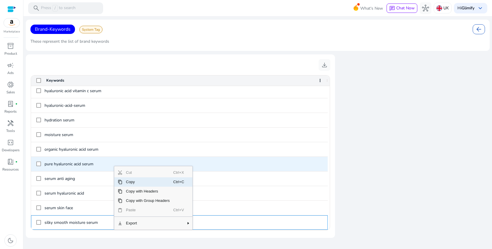
drag, startPoint x: 114, startPoint y: 221, endPoint x: 69, endPoint y: 161, distance: 73.9
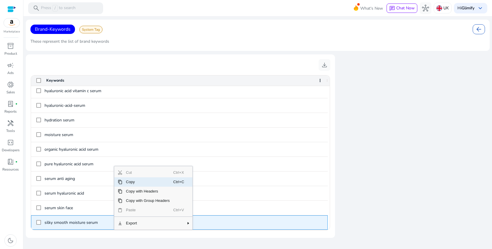
click at [101, 223] on span "silky smooth moisture serum" at bounding box center [184, 223] width 278 height 12
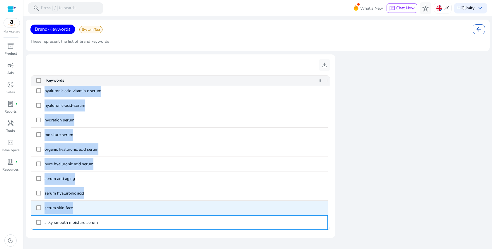
drag, startPoint x: 111, startPoint y: 224, endPoint x: 117, endPoint y: 213, distance: 12.1
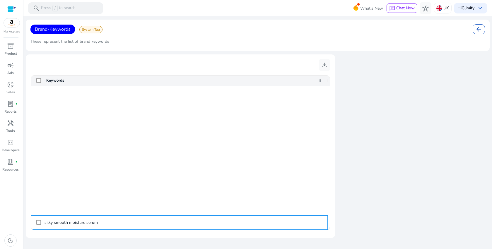
scroll to position [0, 0]
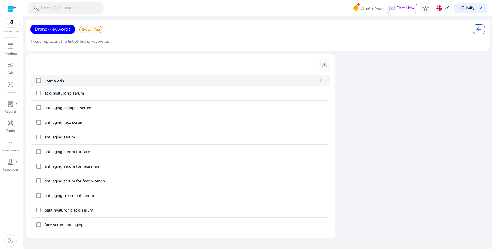
click at [320, 79] on span at bounding box center [320, 80] width 5 height 5
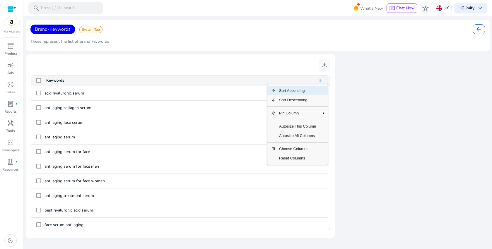
click at [320, 79] on span at bounding box center [320, 80] width 5 height 5
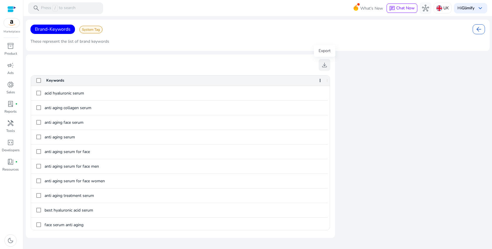
click at [322, 64] on span "download" at bounding box center [324, 65] width 7 height 7
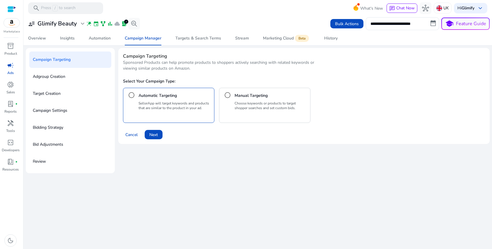
click at [266, 112] on div "Choose keywords or products to target shopper searches and set custom bids." at bounding box center [271, 110] width 73 height 19
click at [162, 133] on span at bounding box center [154, 135] width 18 height 14
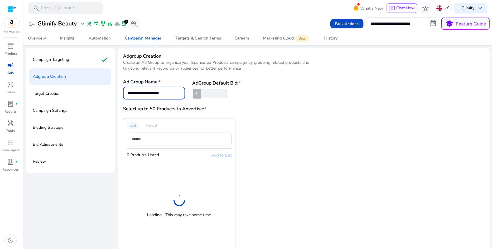
click at [168, 93] on input "**********" at bounding box center [154, 93] width 53 height 6
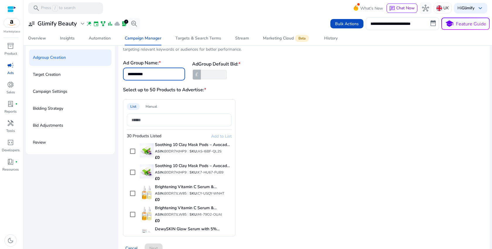
scroll to position [534, 0]
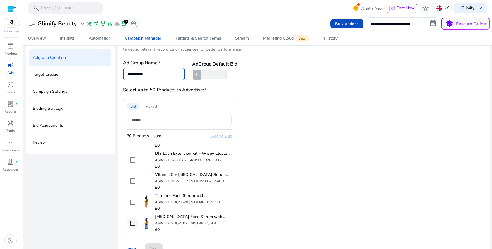
type input "**********"
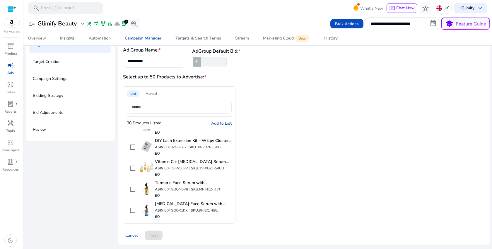
click at [216, 123] on span "Add to List" at bounding box center [221, 124] width 21 height 6
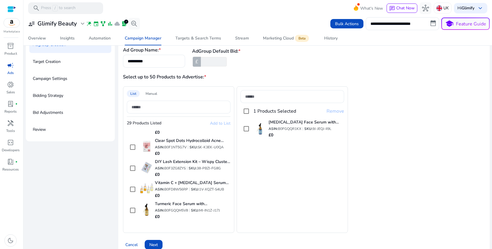
scroll to position [41, 0]
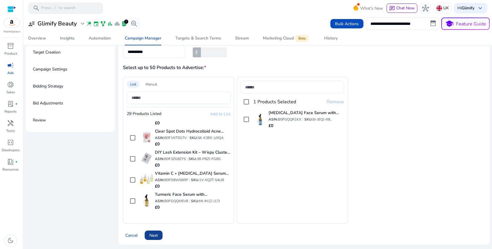
click at [154, 234] on span "Next" at bounding box center [153, 236] width 8 height 6
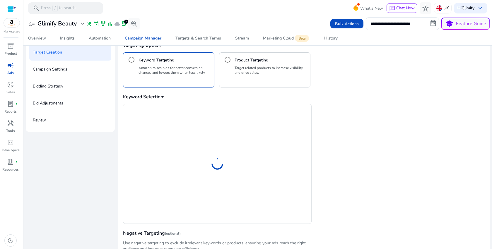
scroll to position [11, 0]
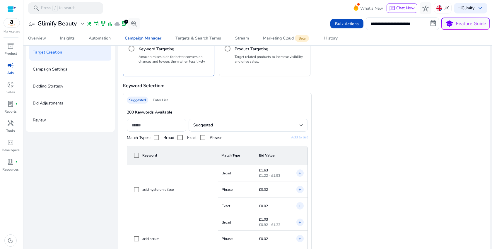
click at [163, 100] on div "Enter List" at bounding box center [161, 100] width 20 height 7
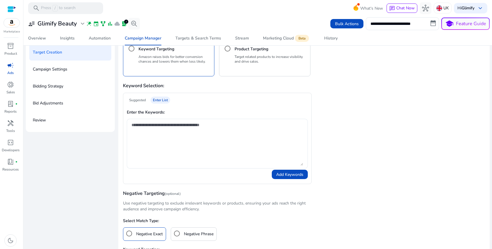
scroll to position [0, 0]
click at [176, 143] on textarea at bounding box center [218, 144] width 172 height 44
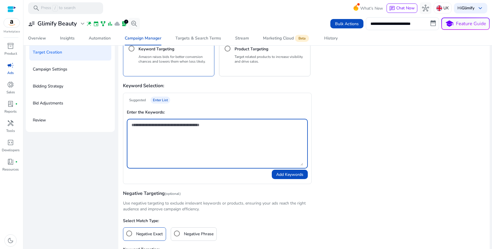
paste textarea "**********"
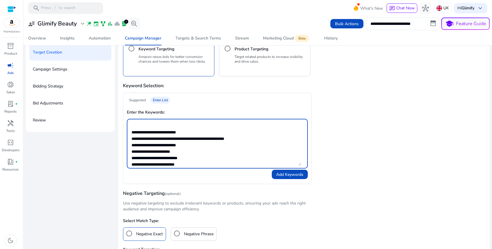
scroll to position [96, 0]
click at [132, 132] on textarea "**********" at bounding box center [217, 144] width 170 height 44
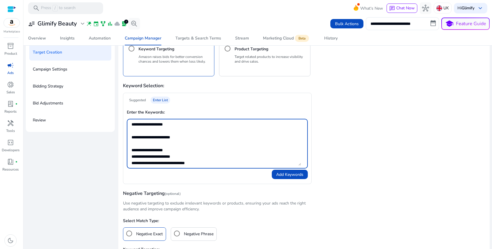
scroll to position [0, 0]
click at [214, 156] on textarea "**********" at bounding box center [217, 144] width 170 height 44
type textarea "**********"
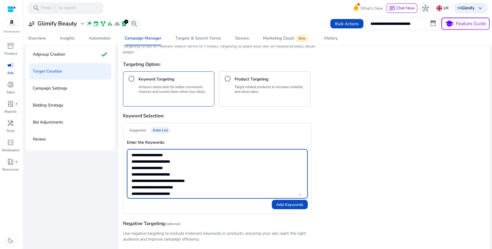
scroll to position [48, 0]
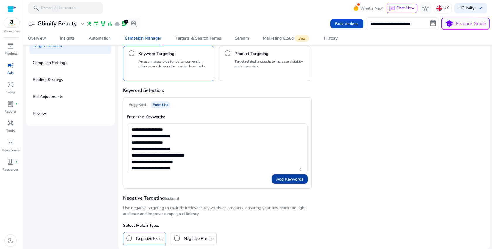
click at [289, 182] on span at bounding box center [290, 179] width 36 height 14
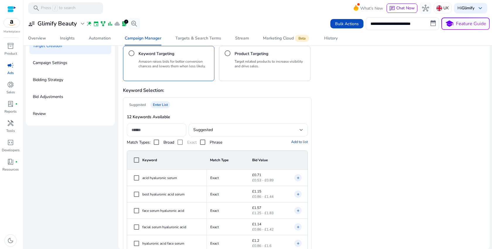
click at [302, 141] on span "Add to list" at bounding box center [299, 141] width 17 height 5
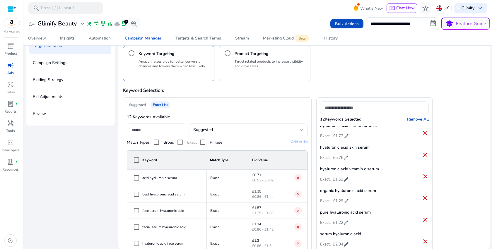
scroll to position [133, 0]
click at [345, 157] on span "edit" at bounding box center [346, 158] width 6 height 6
click at [340, 159] on input "****" at bounding box center [343, 158] width 12 height 9
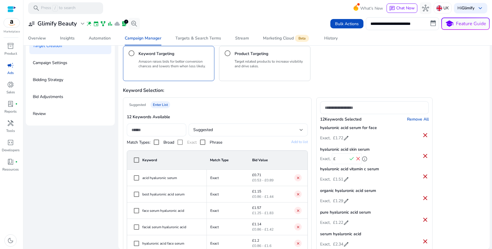
click at [284, 130] on div "Suggested" at bounding box center [246, 130] width 106 height 6
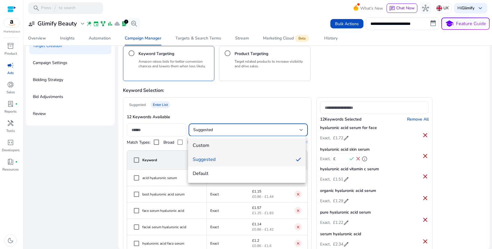
click at [259, 139] on mat-option "Custom" at bounding box center [247, 146] width 118 height 14
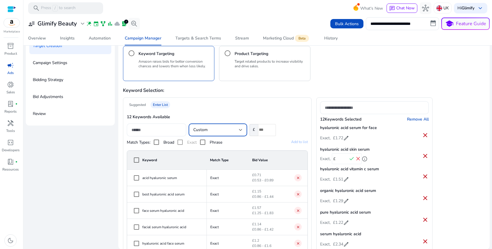
click at [262, 131] on input "number" at bounding box center [267, 130] width 18 height 12
type input "*"
click at [418, 120] on h4 "Remove All" at bounding box center [418, 120] width 22 height 6
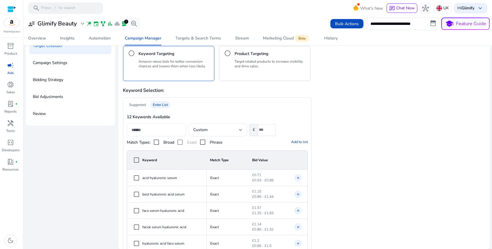
click at [294, 141] on span "Add to list" at bounding box center [299, 141] width 17 height 5
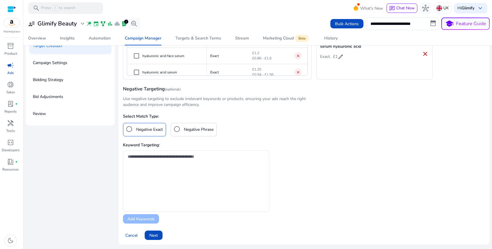
scroll to position [187, 0]
click at [154, 236] on span "Next" at bounding box center [153, 236] width 8 height 6
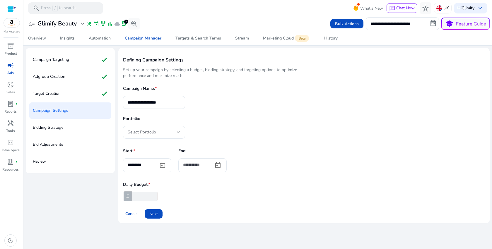
scroll to position [0, 0]
click at [154, 100] on input "**********" at bounding box center [154, 102] width 53 height 6
type input "**********"
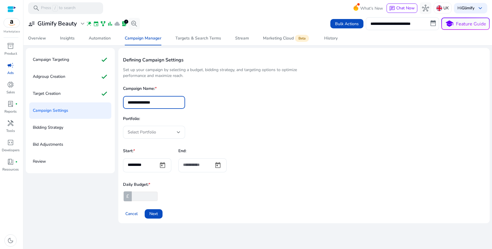
click at [145, 195] on input "*" at bounding box center [144, 196] width 27 height 9
type input "**"
click at [157, 216] on span "Next" at bounding box center [153, 214] width 8 height 6
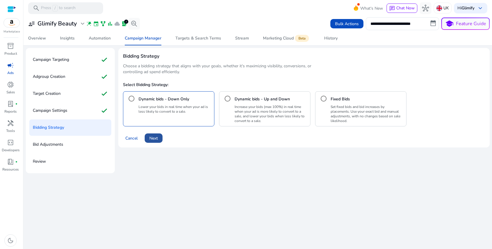
click at [153, 137] on span "Next" at bounding box center [153, 138] width 8 height 6
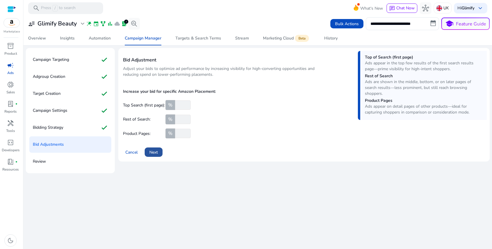
click at [156, 151] on span "Next" at bounding box center [153, 152] width 8 height 6
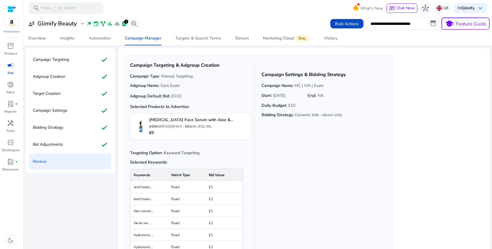
scroll to position [48, 0]
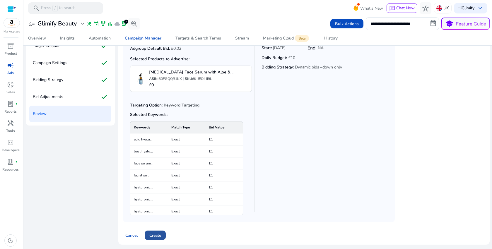
click at [158, 234] on span "Create" at bounding box center [155, 236] width 12 height 6
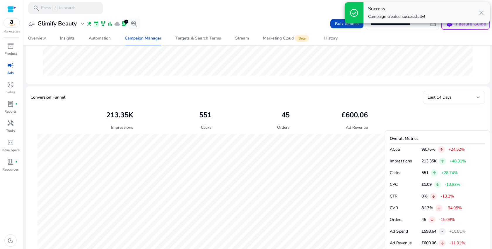
scroll to position [397, 0]
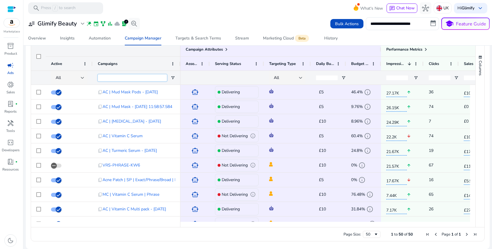
click at [115, 77] on input "Campaigns Filter Input" at bounding box center [132, 77] width 69 height 7
type input "**"
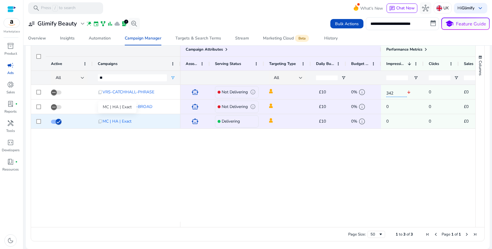
click at [118, 121] on span "MC | HA | Exact" at bounding box center [117, 121] width 29 height 12
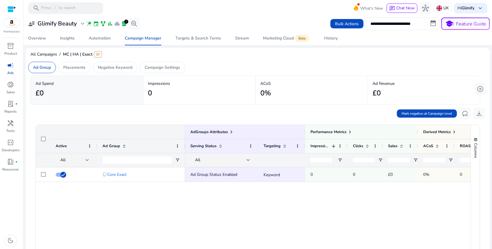
click at [111, 198] on div "content_copy Core Exact Ad Group Status Enabled Keyword 0 0 £0 0% 0 0%" at bounding box center [253, 236] width 435 height 137
click at [46, 68] on p "Ad Group" at bounding box center [42, 67] width 18 height 6
click at [178, 65] on p "Campaign Settings" at bounding box center [162, 67] width 35 height 6
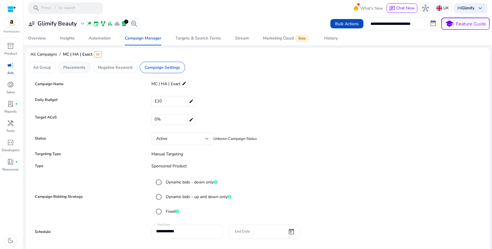
click at [77, 65] on p "Placements" at bounding box center [74, 67] width 22 height 6
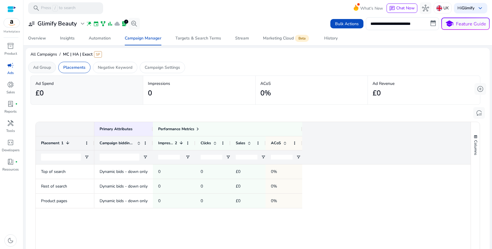
click at [47, 69] on p "Ad Group" at bounding box center [42, 67] width 18 height 6
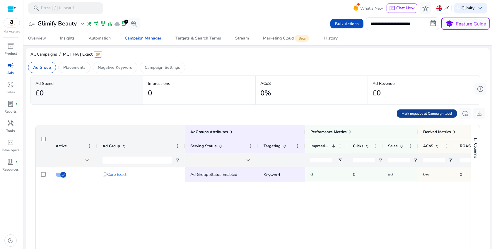
click at [445, 113] on span "Mark negative at Campaign level" at bounding box center [427, 113] width 51 height 5
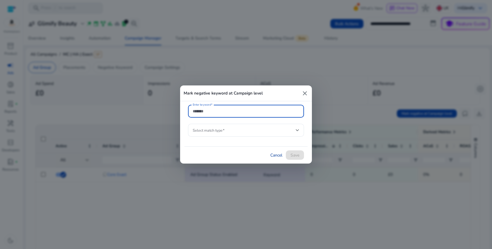
click at [272, 155] on link "Cancel" at bounding box center [276, 155] width 12 height 6
click at [305, 93] on mat-icon "close" at bounding box center [305, 93] width 7 height 7
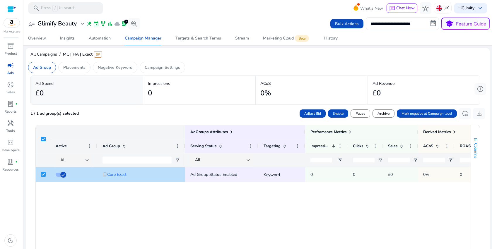
click at [474, 151] on span "Columns" at bounding box center [475, 150] width 5 height 15
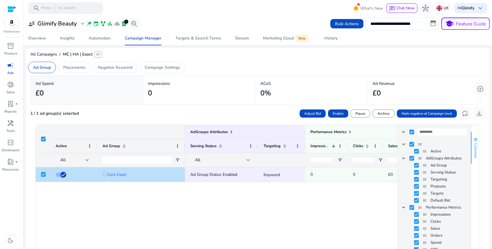
click at [474, 151] on span "Columns" at bounding box center [475, 150] width 5 height 15
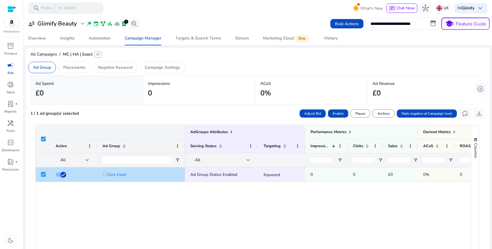
click at [233, 114] on div "1 / 1 ad group(s) selected Adjust Bid Enable Pause Archive Mark negative at Cam…" at bounding box center [257, 113] width 455 height 13
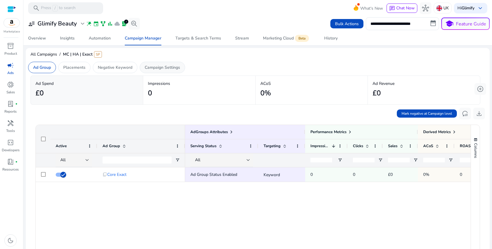
click at [175, 69] on p "Campaign Settings" at bounding box center [162, 67] width 35 height 6
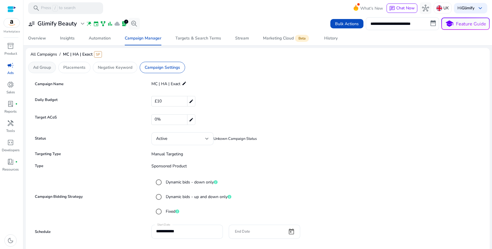
click at [46, 62] on div "Ad Group" at bounding box center [42, 67] width 28 height 11
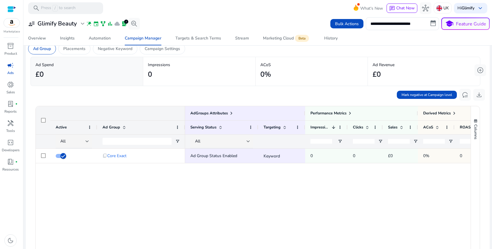
scroll to position [4, 0]
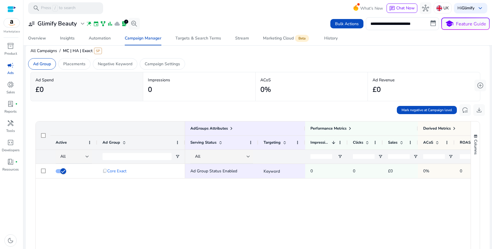
click at [96, 49] on span "MC | HA | Exact SP" at bounding box center [82, 51] width 39 height 6
click at [47, 50] on span "All Campaigns" at bounding box center [43, 51] width 27 height 6
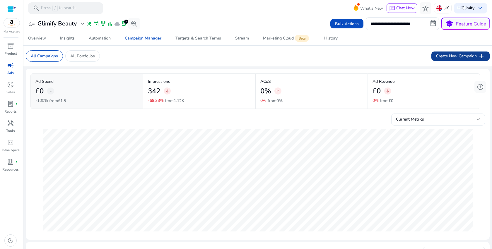
click at [472, 57] on span "Create New Campaign add" at bounding box center [460, 56] width 49 height 7
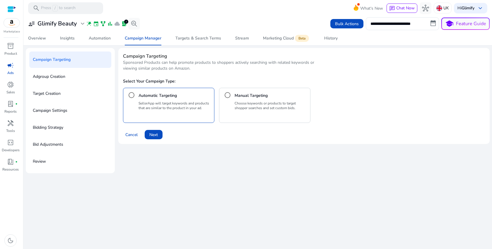
click at [243, 113] on div "Choose keywords or products to target shopper searches and set custom bids." at bounding box center [271, 110] width 73 height 19
click at [159, 136] on span at bounding box center [154, 135] width 18 height 14
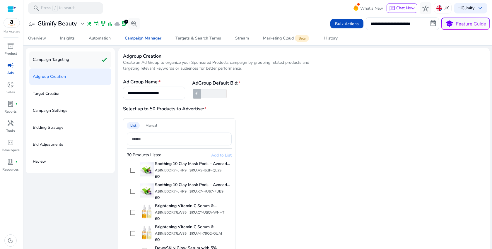
click at [73, 63] on div "Campaign Targeting check" at bounding box center [70, 60] width 82 height 16
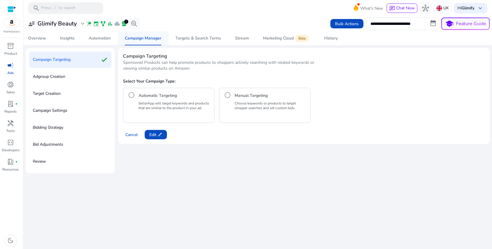
click at [138, 40] on div "Campaign Manager" at bounding box center [143, 38] width 37 height 4
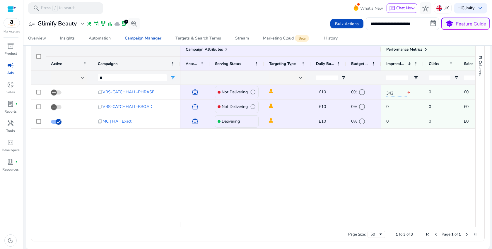
scroll to position [397, 0]
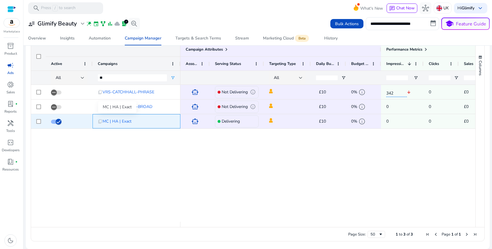
click at [119, 122] on span "MC | HA | Exact" at bounding box center [117, 121] width 29 height 12
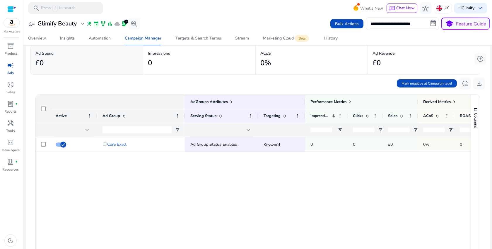
scroll to position [31, 0]
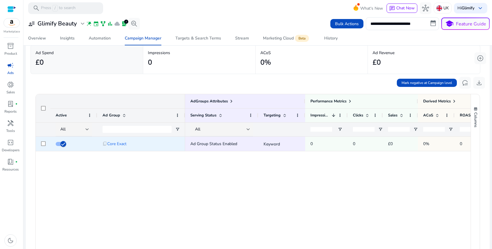
click at [236, 144] on span "Ad Group Status Enabled" at bounding box center [213, 144] width 47 height 6
click at [271, 144] on p "Keyword" at bounding box center [282, 144] width 36 height 12
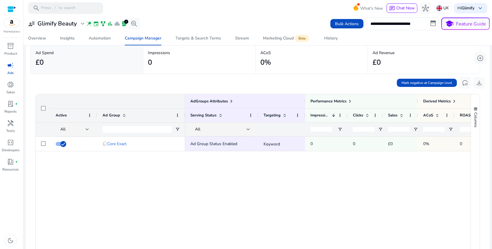
click at [161, 174] on div "content_copy Core Exact Ad Group Status Enabled Keyword 0 0 £0 0% 0 0%" at bounding box center [253, 205] width 435 height 137
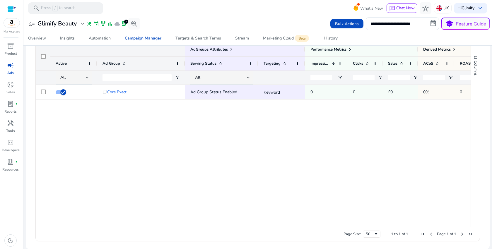
scroll to position [0, 0]
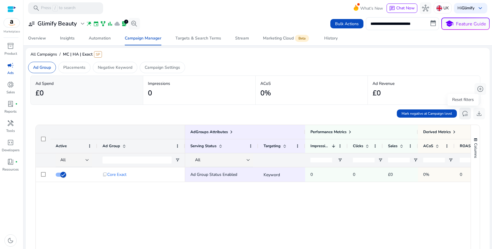
click at [463, 115] on span "reset_settings" at bounding box center [465, 113] width 7 height 7
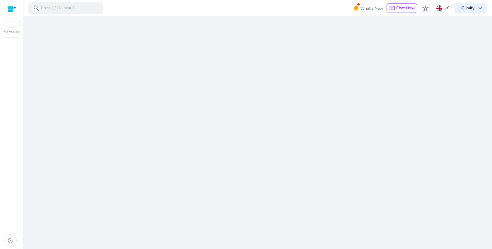
click at [138, 91] on div "We are getting things ready for you..." at bounding box center [258, 132] width 464 height 233
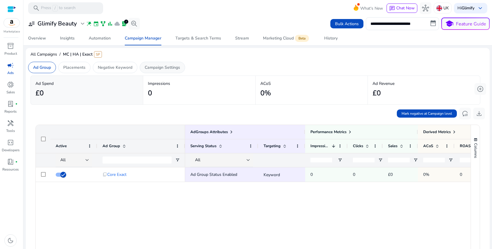
click at [163, 66] on p "Campaign Settings" at bounding box center [162, 67] width 35 height 6
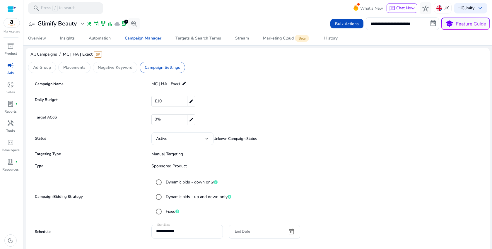
click at [233, 142] on div "Active Unkown Campaign Status" at bounding box center [314, 138] width 337 height 13
click at [201, 140] on div "Active" at bounding box center [180, 139] width 49 height 6
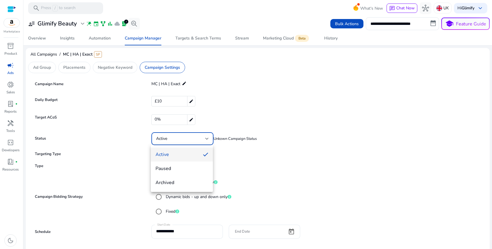
click at [269, 146] on div at bounding box center [246, 124] width 492 height 249
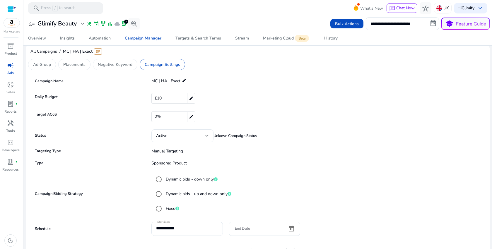
scroll to position [1, 0]
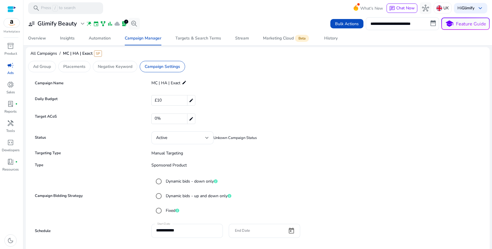
click at [182, 83] on mat-icon "edit" at bounding box center [184, 82] width 5 height 7
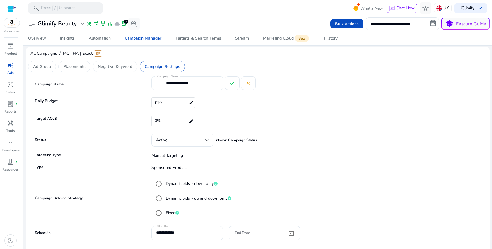
click at [181, 83] on input "**********" at bounding box center [192, 83] width 53 height 6
type input "**********"
click at [227, 82] on span at bounding box center [232, 83] width 14 height 14
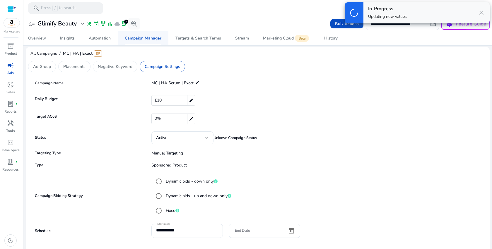
click at [131, 40] on div "Campaign Manager" at bounding box center [143, 38] width 37 height 4
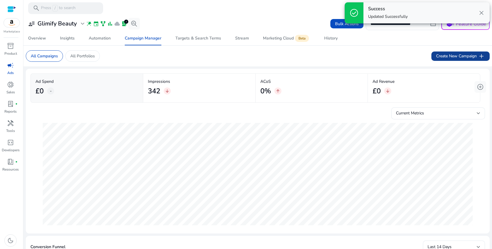
click at [458, 54] on span "Create New Campaign add" at bounding box center [460, 56] width 49 height 7
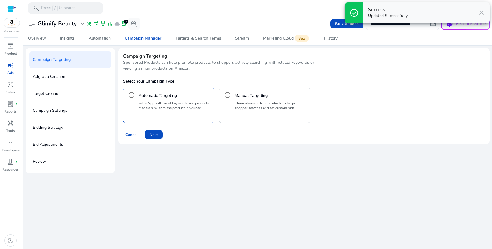
click at [264, 95] on h4 "Manual Targeting" at bounding box center [251, 96] width 33 height 6
click at [153, 134] on span "Next" at bounding box center [153, 135] width 8 height 6
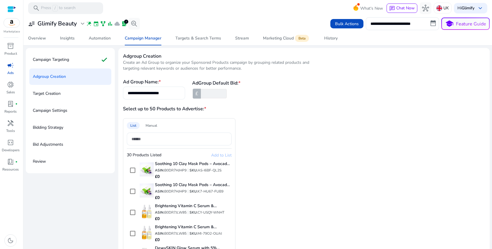
click at [154, 91] on input "**********" at bounding box center [154, 93] width 53 height 6
paste input
click at [161, 93] on input "**********" at bounding box center [154, 93] width 53 height 6
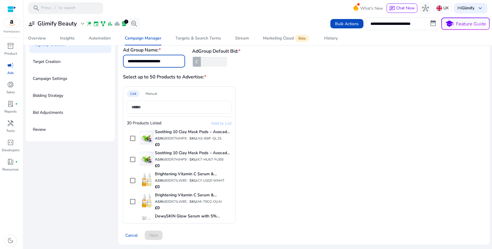
scroll to position [534, 0]
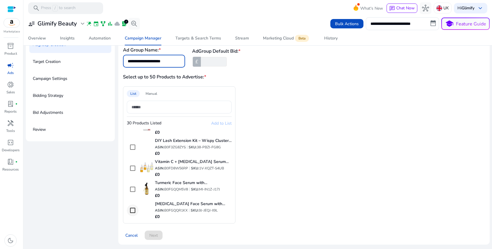
type input "**********"
click at [222, 124] on span "Add to List" at bounding box center [221, 124] width 21 height 6
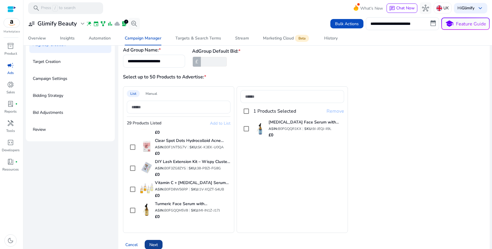
click at [156, 245] on span "Next" at bounding box center [153, 245] width 8 height 6
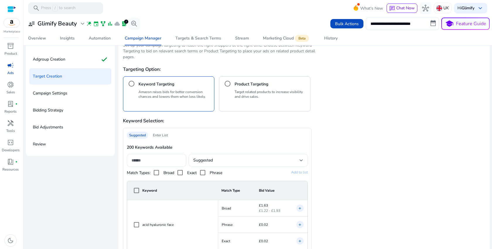
scroll to position [0, 0]
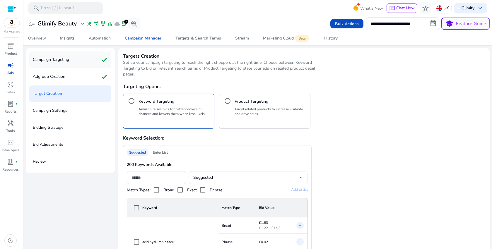
click at [85, 63] on div "Campaign Targeting check" at bounding box center [70, 60] width 82 height 16
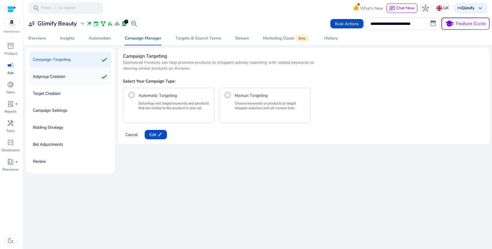
click at [71, 78] on div "Adgroup Creation check" at bounding box center [70, 77] width 82 height 16
click at [234, 110] on div "Manual Targeting Choose keywords or products to target shopper searches and set…" at bounding box center [264, 105] width 91 height 35
click at [159, 132] on span at bounding box center [154, 135] width 18 height 14
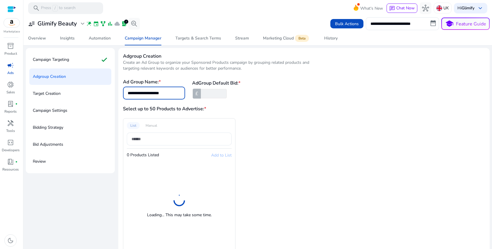
click at [161, 94] on input "**********" at bounding box center [154, 93] width 53 height 6
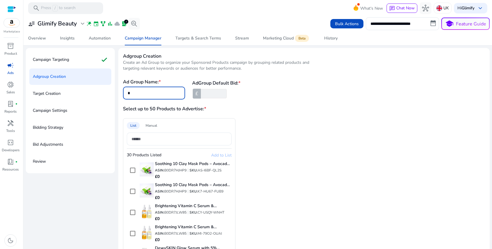
type input "**********"
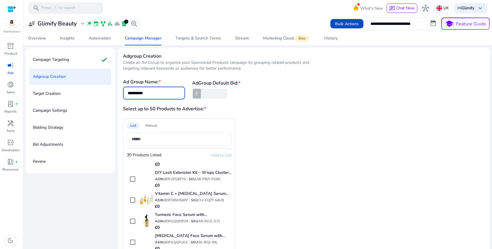
scroll to position [32, 0]
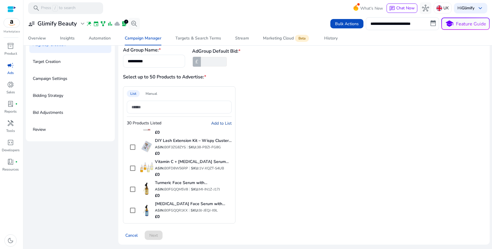
click at [154, 233] on div "Cancel Next" at bounding box center [304, 233] width 362 height 14
click at [224, 122] on span "Add to List" at bounding box center [221, 124] width 21 height 6
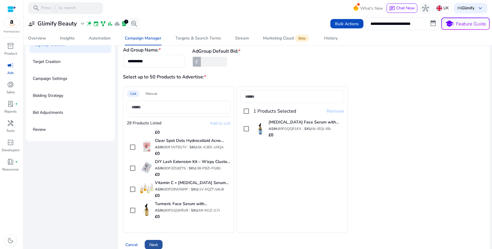
click at [158, 243] on span "Next" at bounding box center [153, 245] width 8 height 6
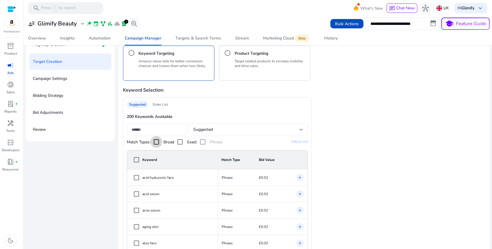
scroll to position [0, 0]
click at [163, 105] on div "Enter List" at bounding box center [161, 104] width 20 height 7
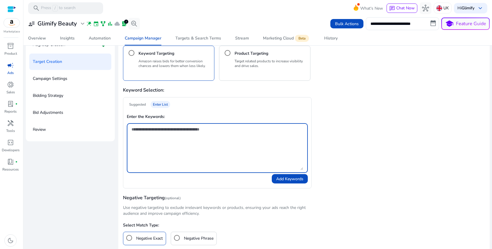
click at [170, 162] on textarea at bounding box center [218, 148] width 172 height 44
paste textarea "**********"
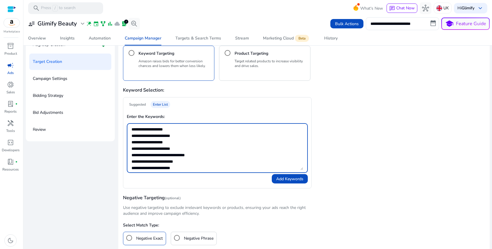
scroll to position [65, 0]
type textarea "**********"
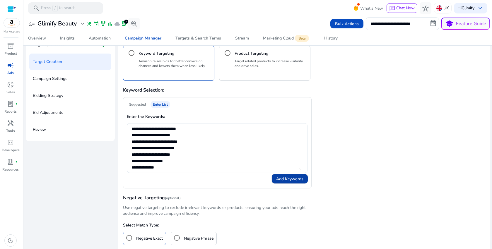
click at [284, 178] on span "Add Keywords" at bounding box center [289, 179] width 27 height 6
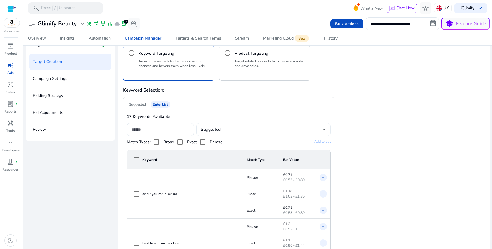
click at [298, 123] on div "Suggested" at bounding box center [263, 129] width 125 height 13
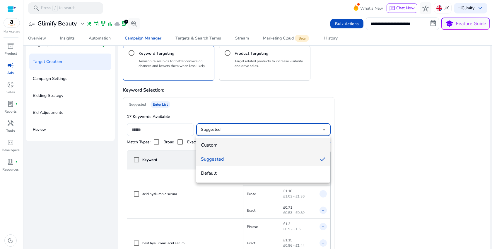
click at [235, 144] on span "Custom" at bounding box center [263, 145] width 125 height 6
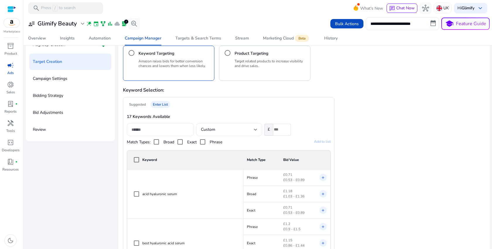
click at [282, 132] on input "number" at bounding box center [282, 130] width 18 height 12
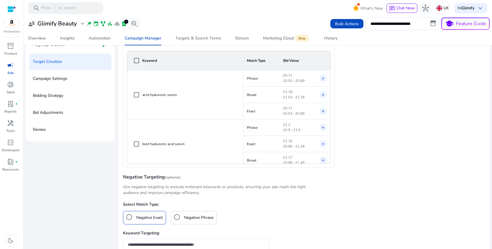
scroll to position [24, 0]
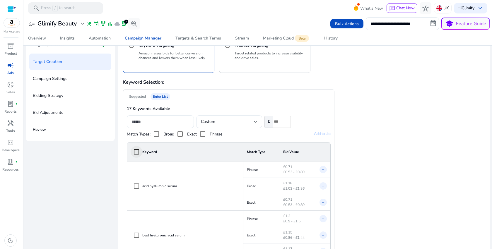
type input "***"
click at [316, 134] on span "Add to list" at bounding box center [322, 133] width 17 height 5
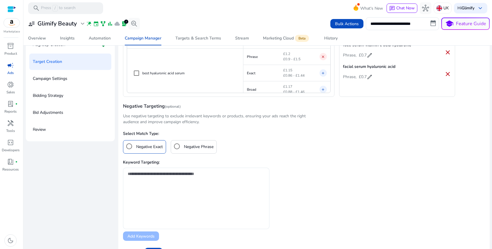
scroll to position [188, 0]
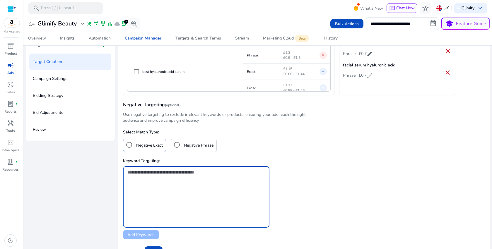
click at [192, 192] on textarea at bounding box center [196, 185] width 137 height 32
paste textarea "**********"
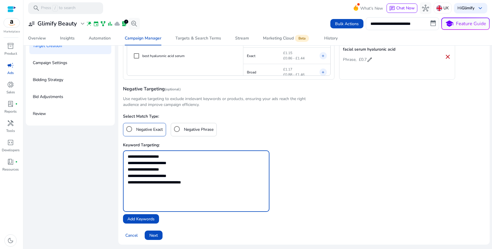
scroll to position [47, 0]
type textarea "**********"
click at [155, 237] on span "Next" at bounding box center [153, 236] width 8 height 6
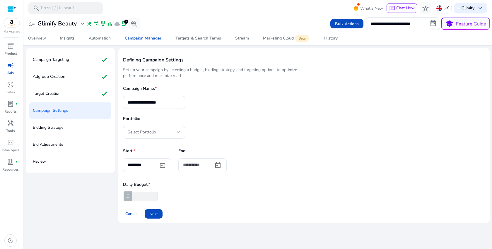
scroll to position [0, 0]
click at [161, 104] on input "**********" at bounding box center [154, 102] width 53 height 6
type input "**********"
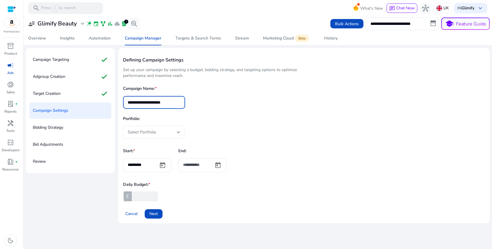
click at [144, 196] on input "*" at bounding box center [144, 196] width 27 height 9
type input "**"
click at [158, 215] on span "Next" at bounding box center [153, 214] width 8 height 6
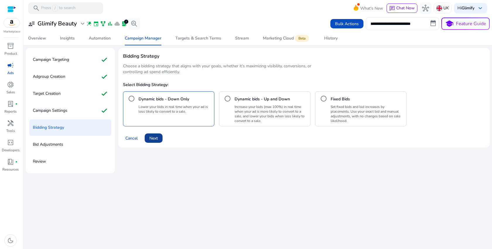
click at [159, 135] on span at bounding box center [154, 138] width 18 height 14
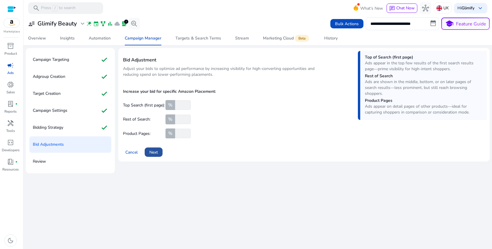
click at [156, 152] on span "Next" at bounding box center [153, 152] width 8 height 6
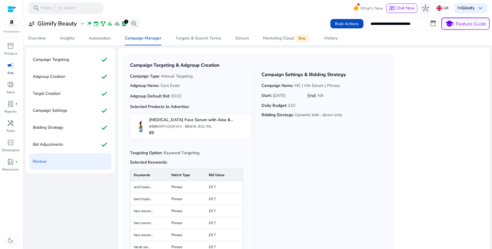
scroll to position [48, 0]
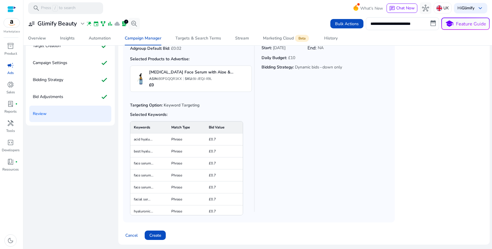
click at [155, 236] on span "Create" at bounding box center [155, 236] width 12 height 6
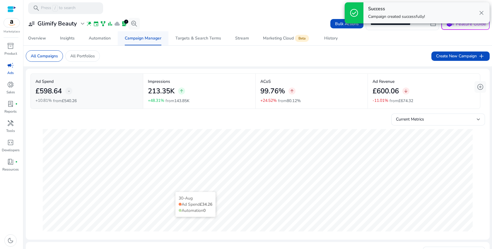
click at [141, 39] on div "Campaign Manager" at bounding box center [143, 38] width 37 height 4
click at [153, 36] on div "Campaign Manager" at bounding box center [143, 38] width 37 height 4
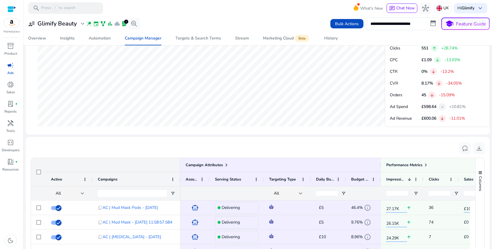
scroll to position [373, 0]
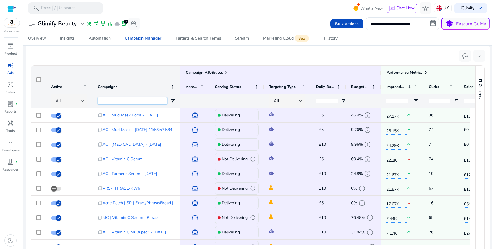
click at [147, 102] on input "Campaigns Filter Input" at bounding box center [132, 101] width 69 height 7
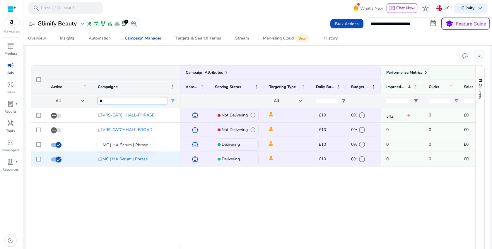
type input "**"
click at [142, 160] on span "MC | HA Serum | Phrase" at bounding box center [125, 159] width 45 height 12
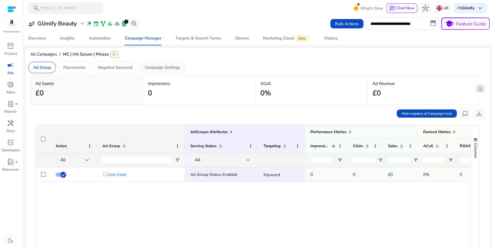
click at [162, 68] on p "Campaign Settings" at bounding box center [162, 67] width 35 height 6
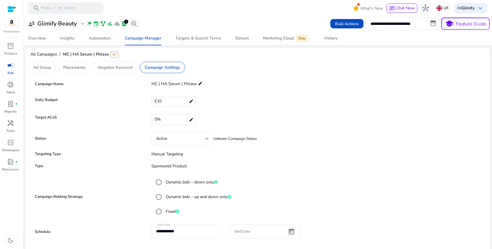
click at [200, 83] on mat-icon "edit" at bounding box center [200, 83] width 5 height 7
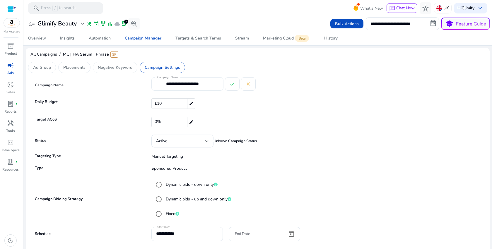
click at [210, 84] on input "**********" at bounding box center [192, 84] width 53 height 6
paste input "**********"
type input "**********"
click at [235, 85] on span at bounding box center [232, 84] width 14 height 14
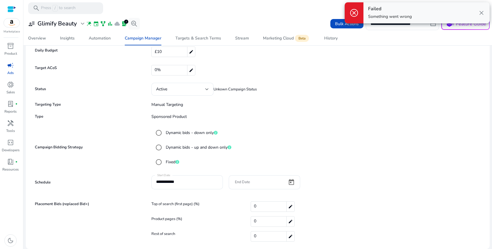
scroll to position [0, 0]
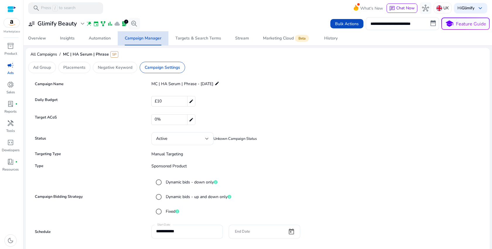
click at [156, 37] on div "Campaign Manager" at bounding box center [143, 38] width 37 height 4
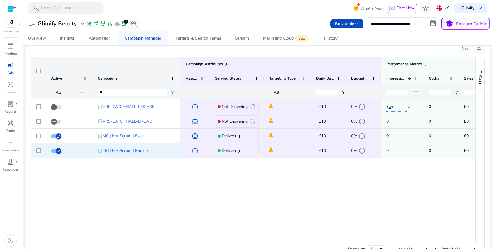
scroll to position [382, 0]
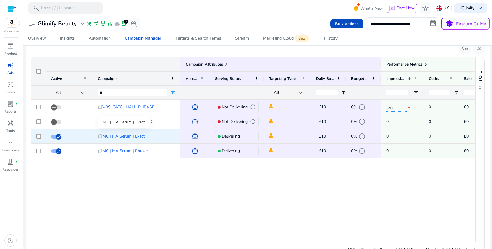
click at [135, 137] on span "MC | HA Serum | Exact" at bounding box center [124, 136] width 42 height 12
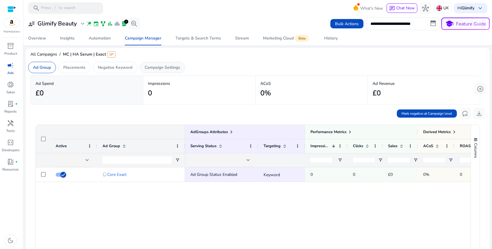
click at [169, 69] on p "Campaign Settings" at bounding box center [162, 67] width 35 height 6
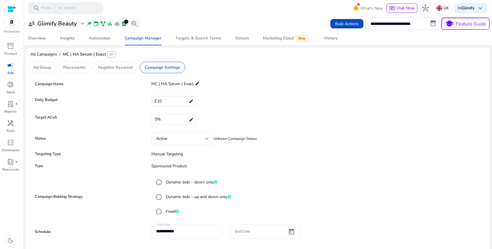
click at [197, 82] on mat-icon "edit" at bounding box center [197, 83] width 5 height 7
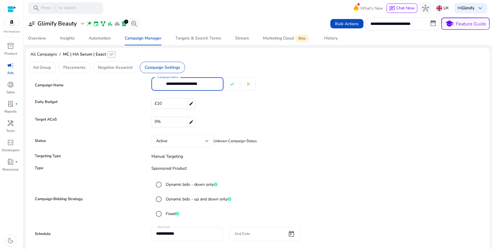
click at [207, 85] on input "**********" at bounding box center [192, 84] width 53 height 6
paste input "**********"
type input "**********"
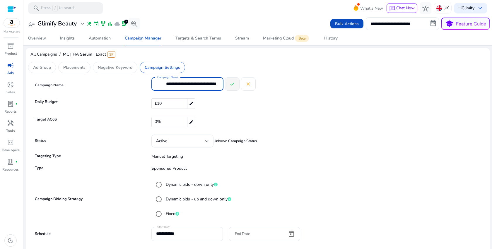
click at [225, 81] on span at bounding box center [232, 84] width 14 height 14
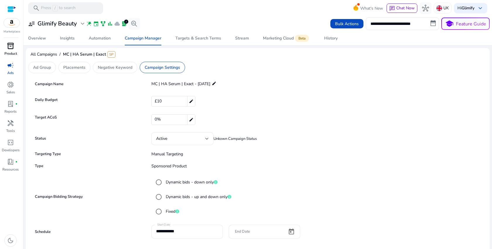
click at [13, 49] on span "inventory_2" at bounding box center [10, 45] width 7 height 7
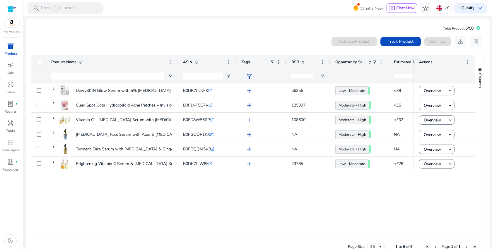
click at [169, 39] on div "0 products selected Activate Product Track Product Add Tags download delete" at bounding box center [258, 42] width 454 height 12
click at [10, 68] on span "campaign" at bounding box center [10, 65] width 7 height 7
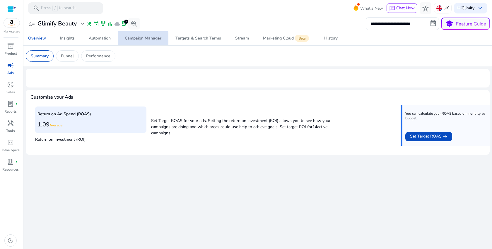
click at [131, 40] on div "Campaign Manager" at bounding box center [143, 38] width 37 height 4
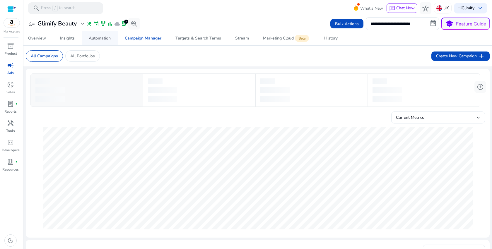
click at [101, 40] on div "Automation" at bounding box center [100, 38] width 22 height 4
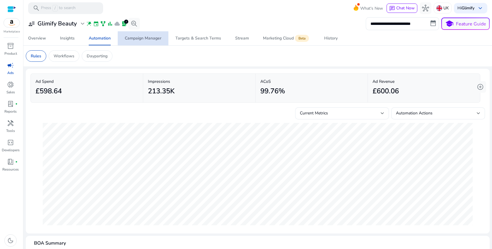
click at [136, 39] on div "Campaign Manager" at bounding box center [143, 38] width 37 height 4
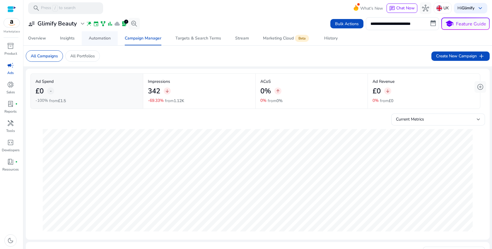
click at [92, 39] on div "Automation" at bounding box center [100, 38] width 22 height 4
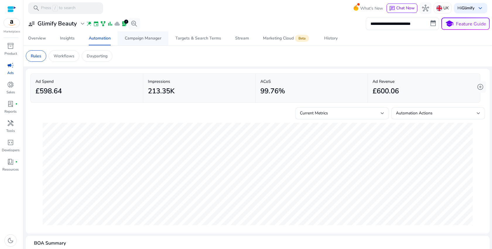
click at [130, 38] on div "Campaign Manager" at bounding box center [143, 38] width 37 height 4
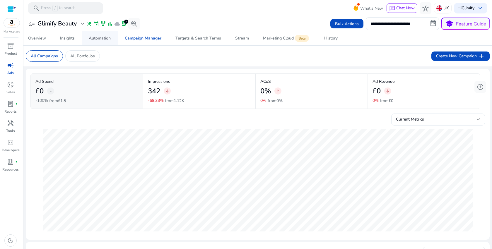
click at [102, 43] on span "Automation" at bounding box center [100, 38] width 22 height 14
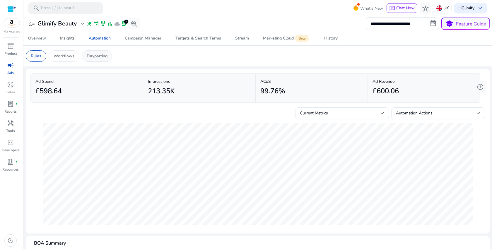
click at [94, 56] on p "Dayparting" at bounding box center [97, 56] width 21 height 6
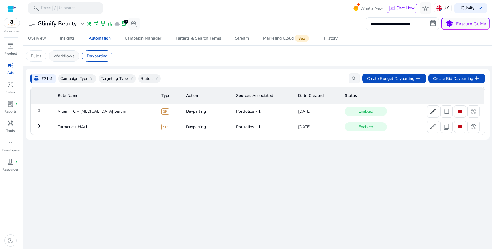
click at [62, 56] on p "Workflows" at bounding box center [64, 56] width 21 height 6
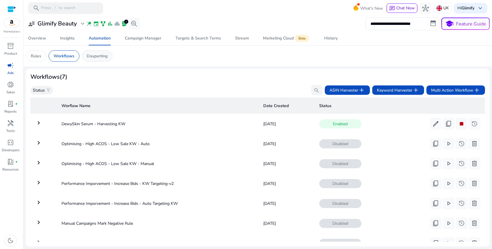
click at [92, 54] on p "Dayparting" at bounding box center [97, 56] width 21 height 6
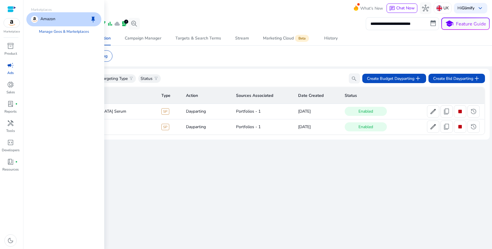
click at [56, 22] on div "Amazon keep" at bounding box center [63, 19] width 75 height 14
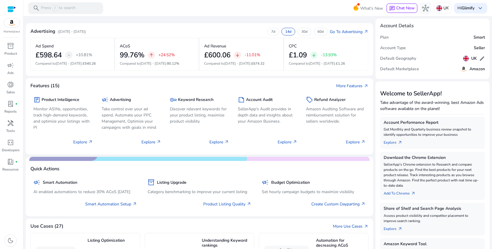
click at [10, 11] on div at bounding box center [11, 9] width 9 height 7
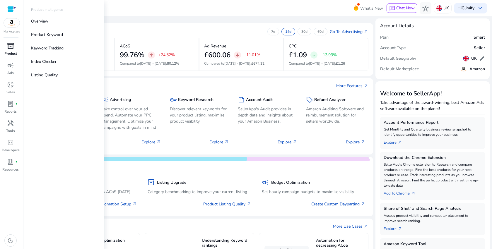
click at [13, 47] on span "inventory_2" at bounding box center [10, 45] width 7 height 7
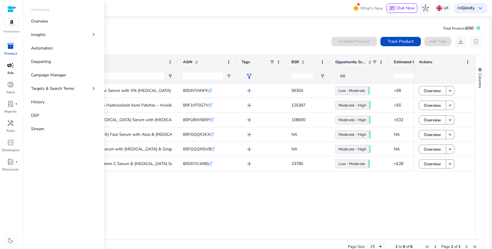
click at [15, 71] on link "campaign Ads" at bounding box center [10, 70] width 21 height 19
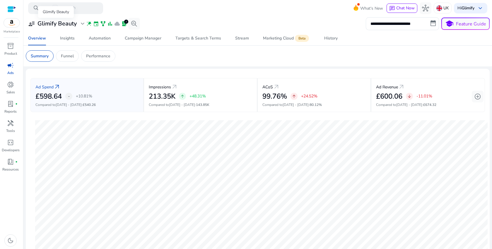
click at [81, 24] on span "expand_more" at bounding box center [82, 23] width 7 height 7
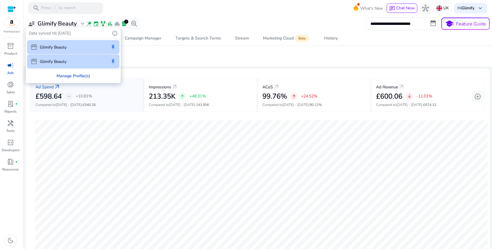
click at [61, 74] on div "Manage Profile(s)" at bounding box center [73, 75] width 94 height 13
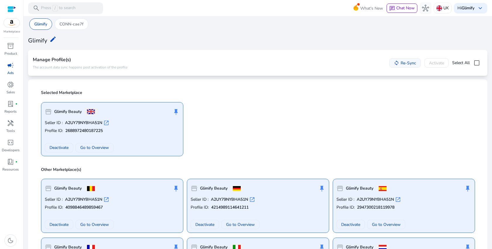
click at [401, 61] on span "Re-Sync" at bounding box center [409, 63] width 16 height 6
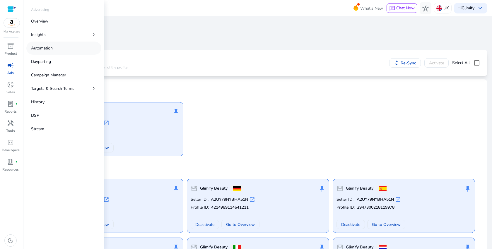
click at [40, 49] on p "Automation" at bounding box center [42, 48] width 22 height 6
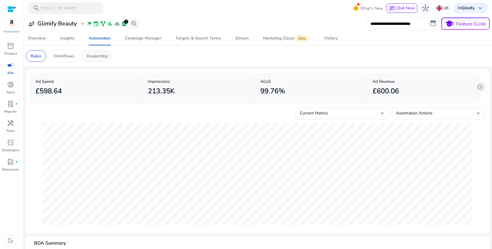
click at [101, 56] on p "Dayparting" at bounding box center [97, 56] width 21 height 6
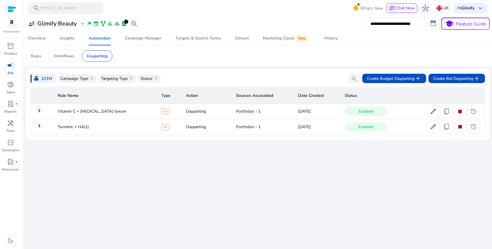
click at [39, 111] on mat-icon "keyboard_arrow_right" at bounding box center [39, 110] width 7 height 7
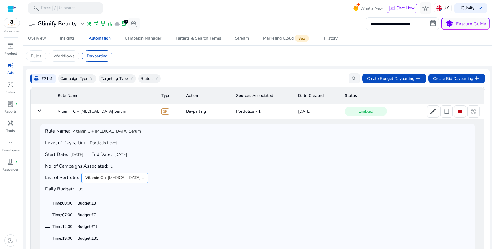
click at [42, 110] on mat-icon "keyboard_arrow_down" at bounding box center [39, 110] width 7 height 7
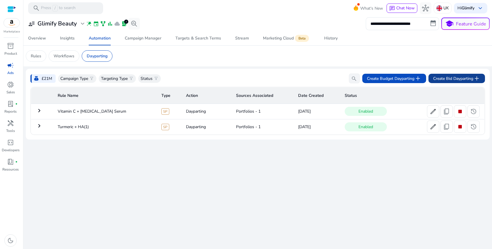
click at [447, 78] on span "Create Bid Dayparting add" at bounding box center [456, 78] width 47 height 7
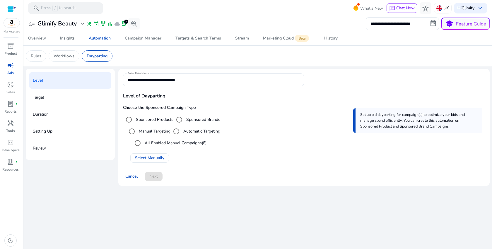
click at [149, 143] on label "All Enabled Manual Campaigns (8)" at bounding box center [175, 143] width 63 height 6
click at [91, 60] on div "Dayparting" at bounding box center [97, 55] width 31 height 11
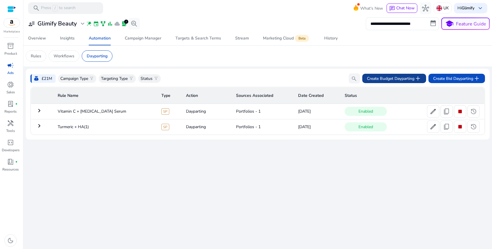
click at [415, 79] on span "add" at bounding box center [418, 78] width 7 height 7
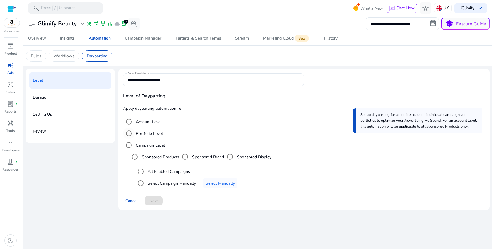
click at [156, 131] on label "Portfolio Level" at bounding box center [149, 134] width 28 height 6
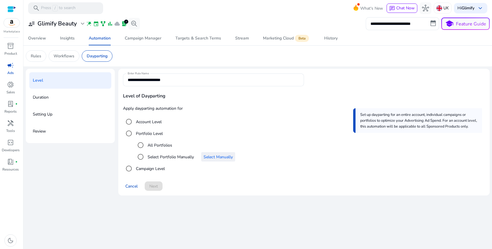
click at [209, 155] on span "Select Manually" at bounding box center [218, 157] width 29 height 6
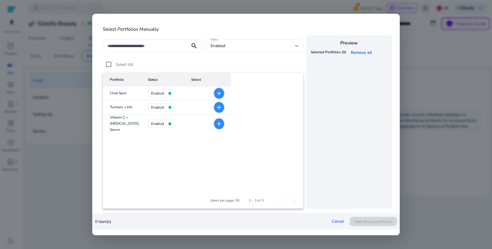
click at [147, 49] on div at bounding box center [147, 46] width 78 height 13
click at [149, 45] on input at bounding box center [147, 46] width 78 height 6
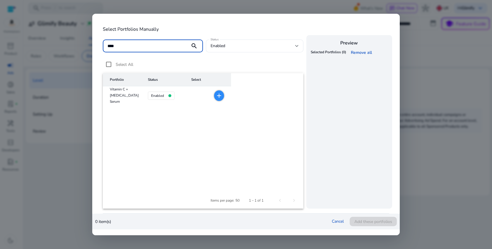
type input "*****"
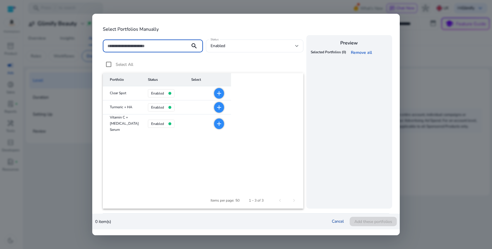
click at [339, 221] on link "Cancel" at bounding box center [338, 222] width 12 height 6
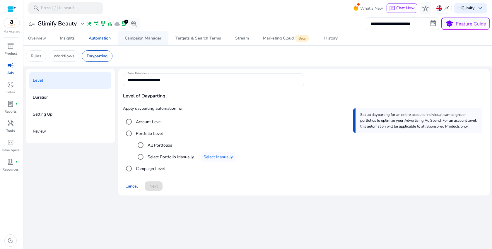
click at [149, 37] on div "Campaign Manager" at bounding box center [143, 38] width 37 height 4
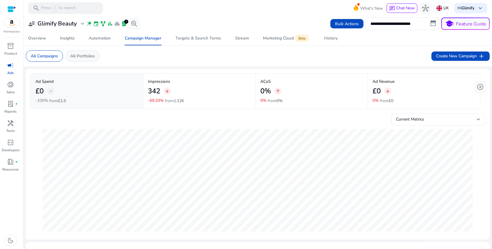
click at [85, 58] on p "All Portfolios" at bounding box center [82, 56] width 25 height 6
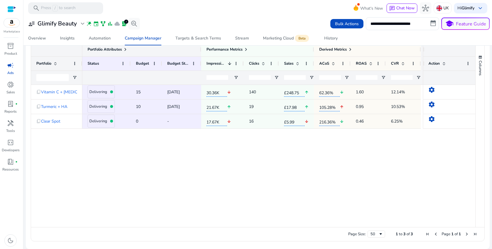
scroll to position [198, 0]
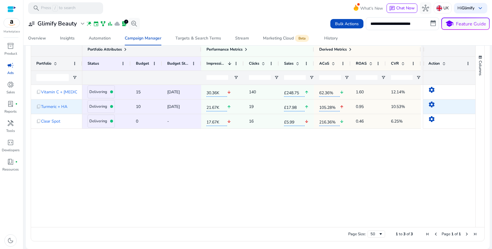
click at [431, 105] on mat-icon "settings" at bounding box center [431, 104] width 7 height 7
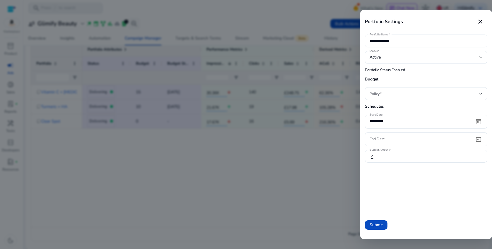
click at [412, 43] on input "**********" at bounding box center [426, 41] width 113 height 6
type input "**********"
click at [383, 227] on span at bounding box center [376, 225] width 23 height 14
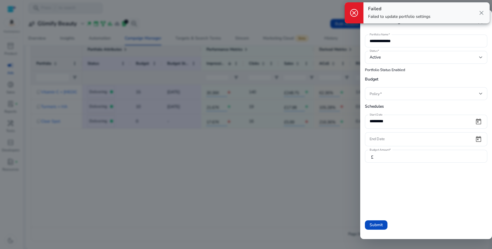
click at [258, 162] on div at bounding box center [246, 124] width 492 height 249
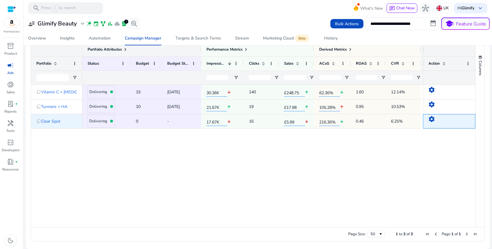
click at [428, 121] on mat-icon "settings" at bounding box center [431, 119] width 7 height 7
